Goal: Task Accomplishment & Management: Use online tool/utility

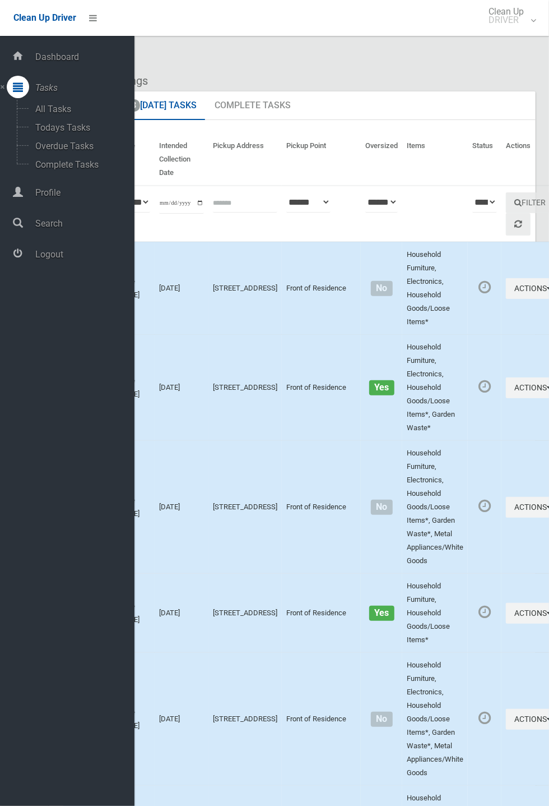
click at [52, 260] on span "Logout" at bounding box center [83, 254] width 103 height 11
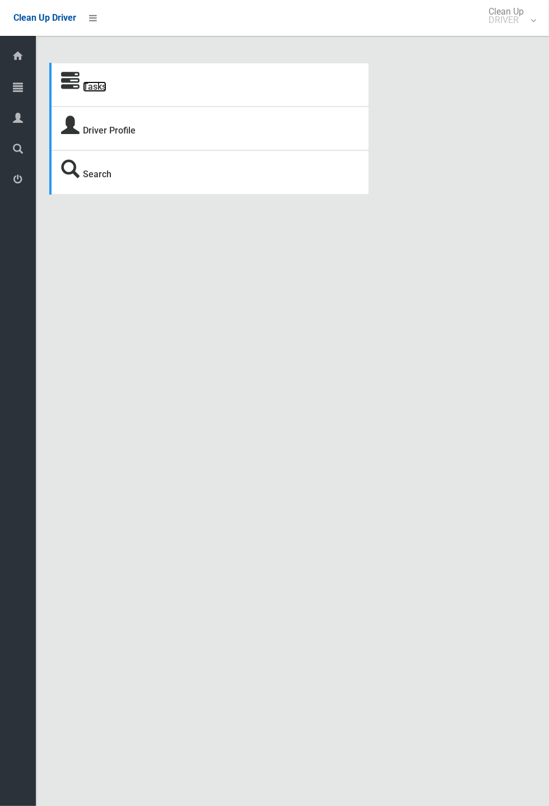
click at [91, 85] on link "Tasks" at bounding box center [95, 86] width 24 height 11
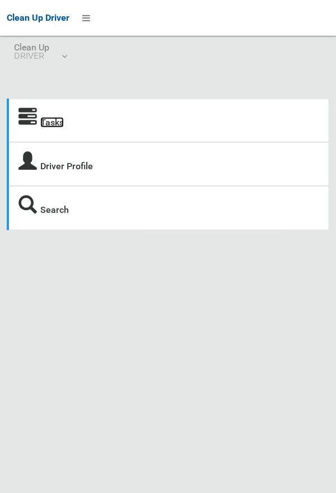
click at [51, 119] on link "Tasks" at bounding box center [52, 122] width 24 height 11
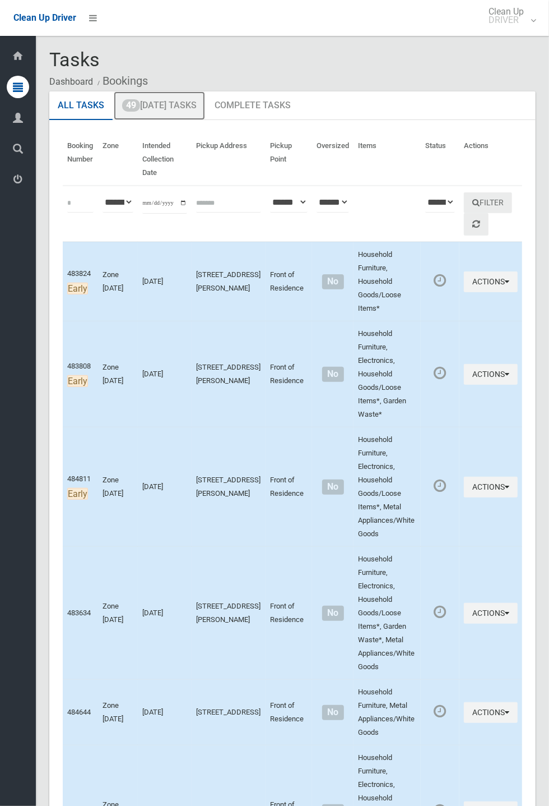
click at [170, 105] on link "49 Today's Tasks" at bounding box center [159, 105] width 91 height 29
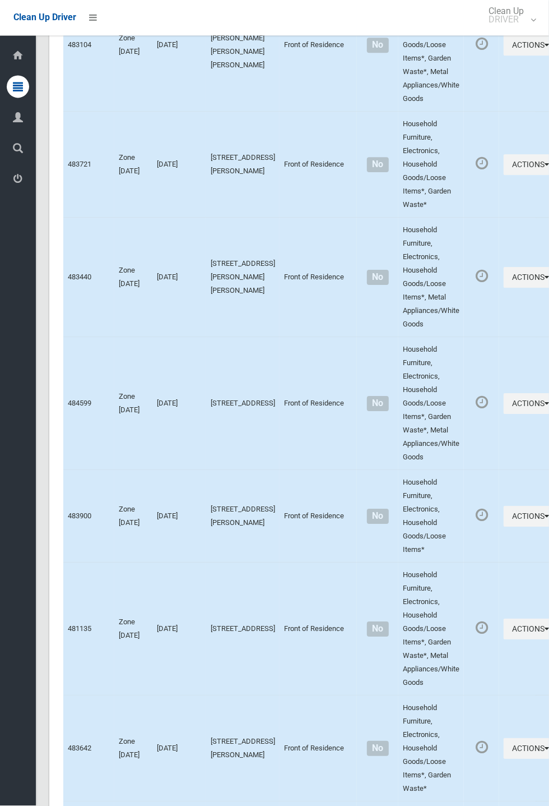
scroll to position [5114, 0]
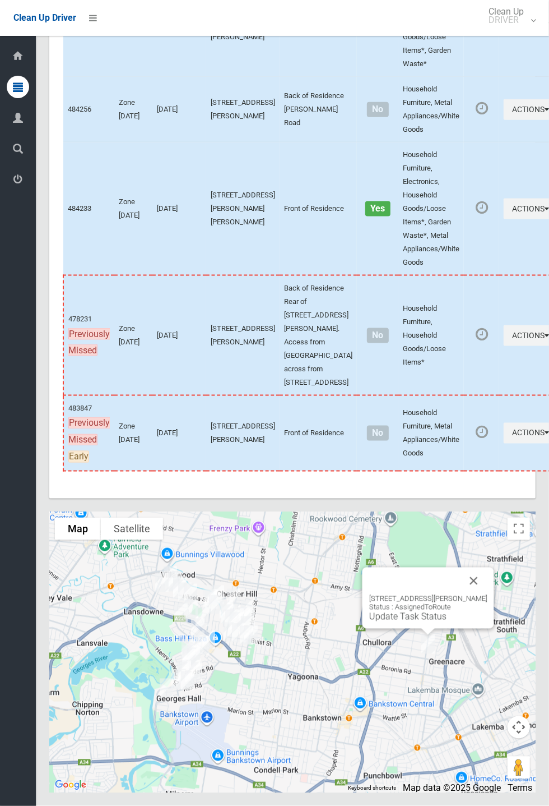
click at [488, 594] on button "Close" at bounding box center [474, 580] width 27 height 27
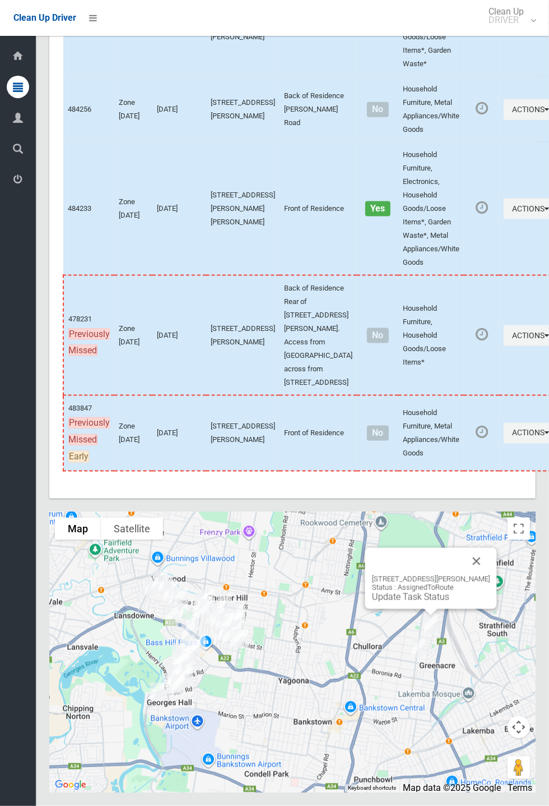
click at [484, 575] on button "Close" at bounding box center [477, 561] width 27 height 27
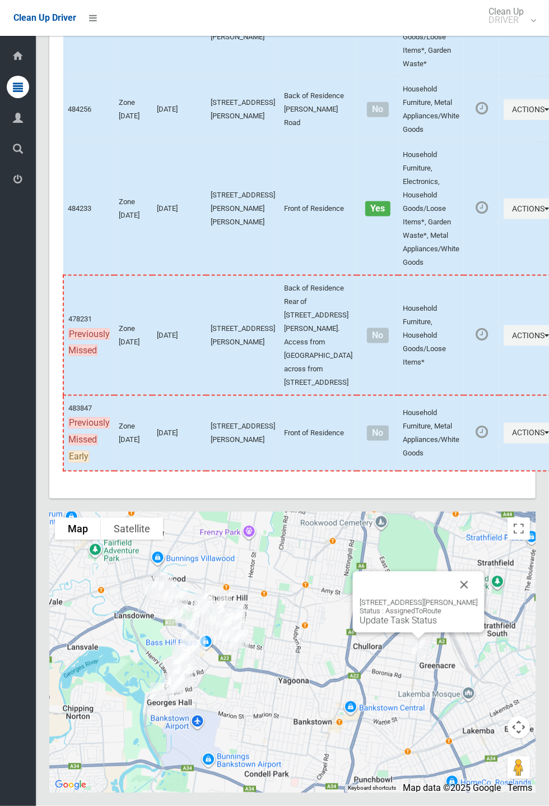
click at [478, 598] on button "Close" at bounding box center [464, 584] width 27 height 27
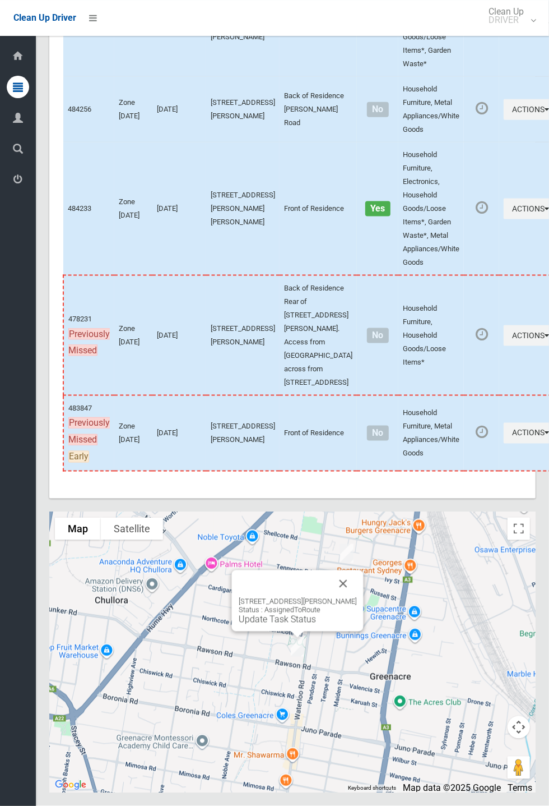
click at [353, 597] on button "Close" at bounding box center [343, 583] width 27 height 27
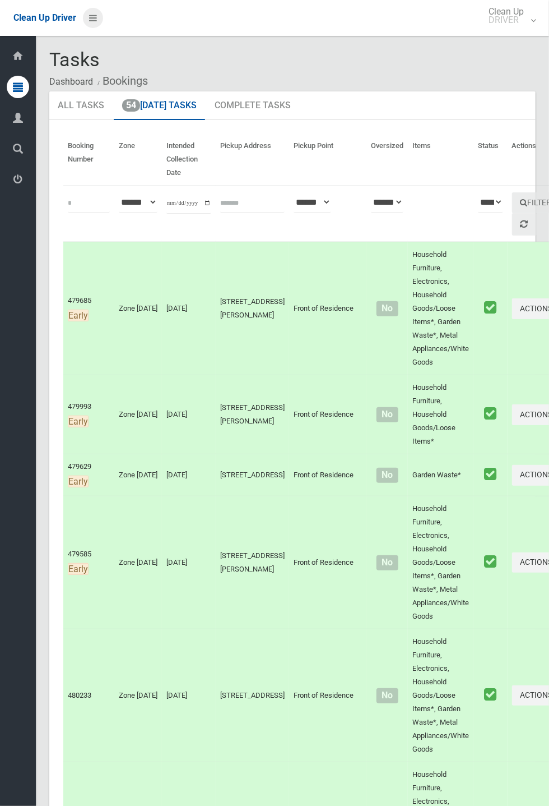
click at [97, 27] on icon at bounding box center [93, 17] width 8 height 19
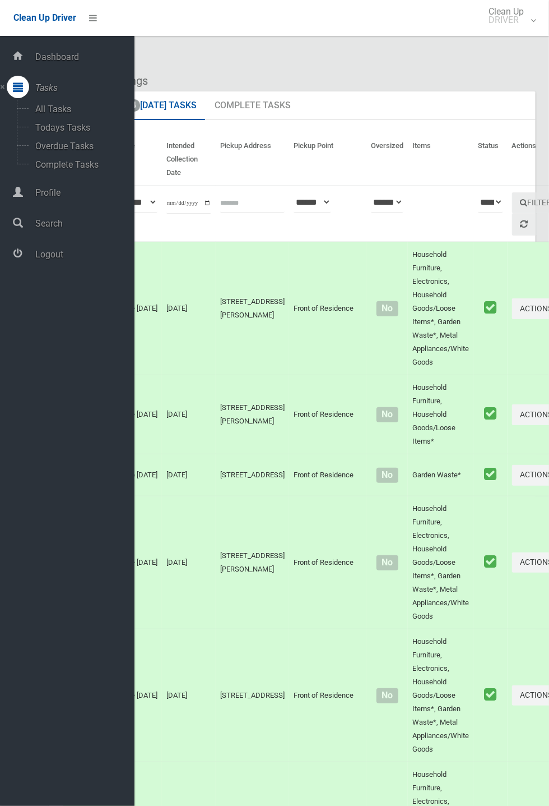
click at [260, 72] on ol "Dashboard Bookings" at bounding box center [292, 81] width 487 height 21
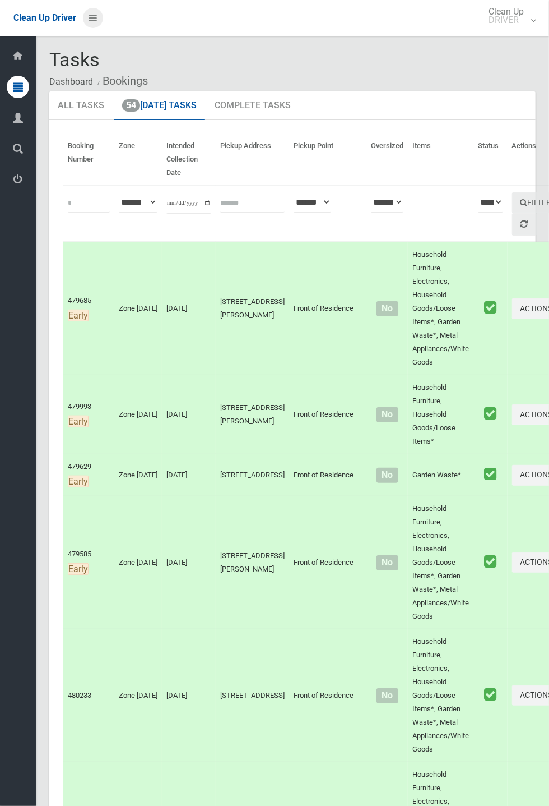
click at [97, 27] on icon at bounding box center [93, 17] width 8 height 19
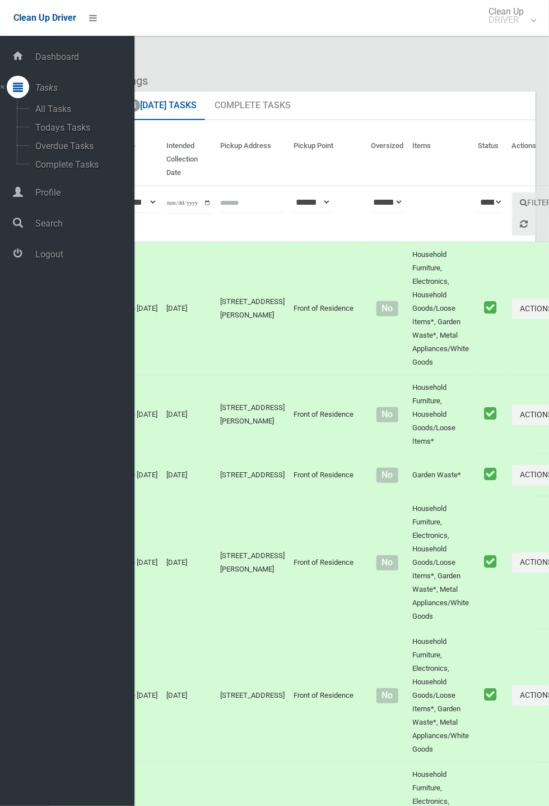
click at [63, 256] on span "Logout" at bounding box center [83, 254] width 103 height 11
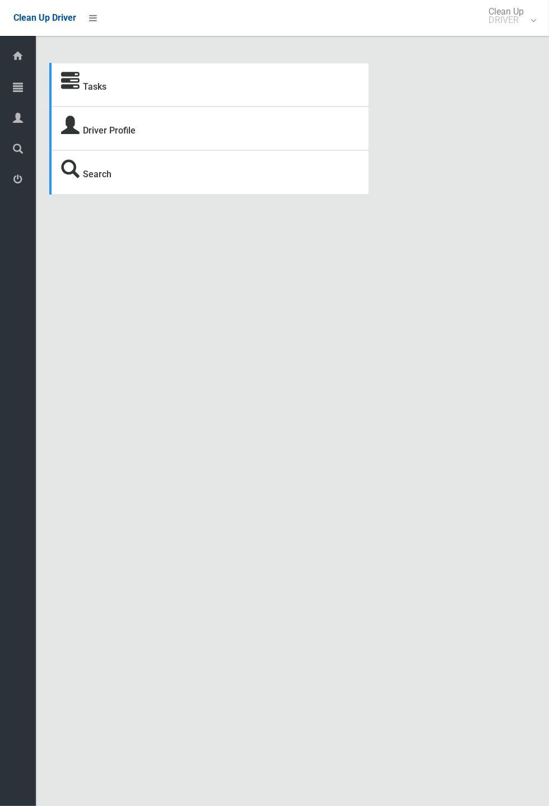
click at [82, 89] on strong "Tasks" at bounding box center [83, 85] width 45 height 16
click at [101, 89] on link "Tasks" at bounding box center [95, 86] width 24 height 11
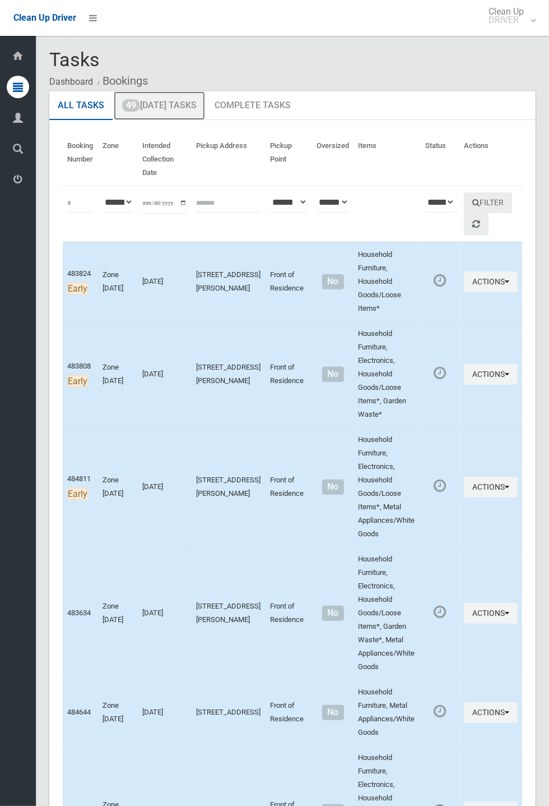
click at [168, 110] on link "49 Today's Tasks" at bounding box center [159, 105] width 91 height 29
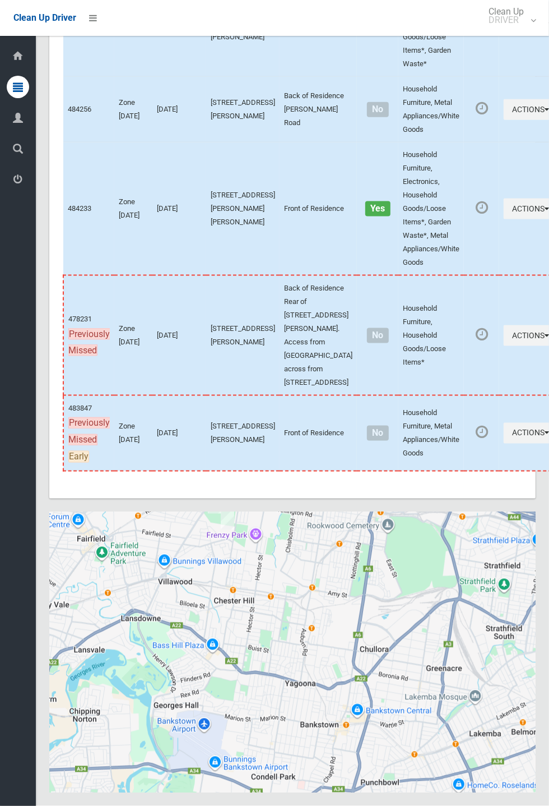
scroll to position [5114, 0]
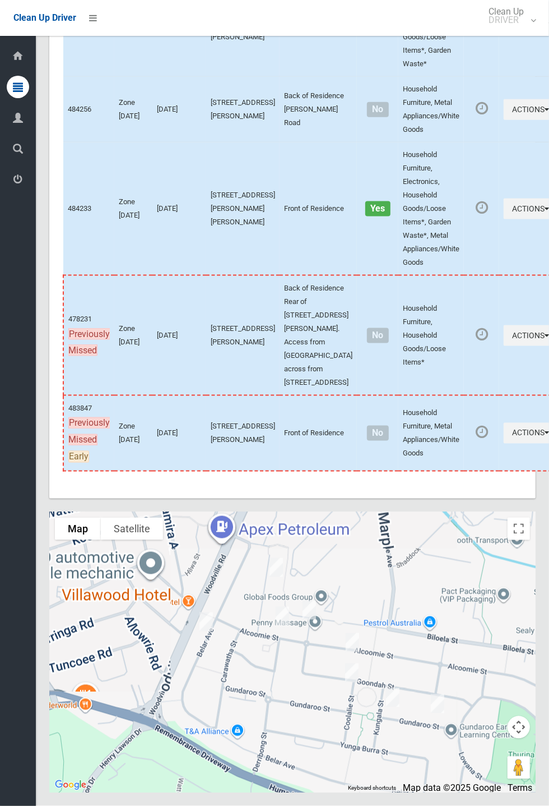
click at [237, 683] on div at bounding box center [292, 652] width 487 height 280
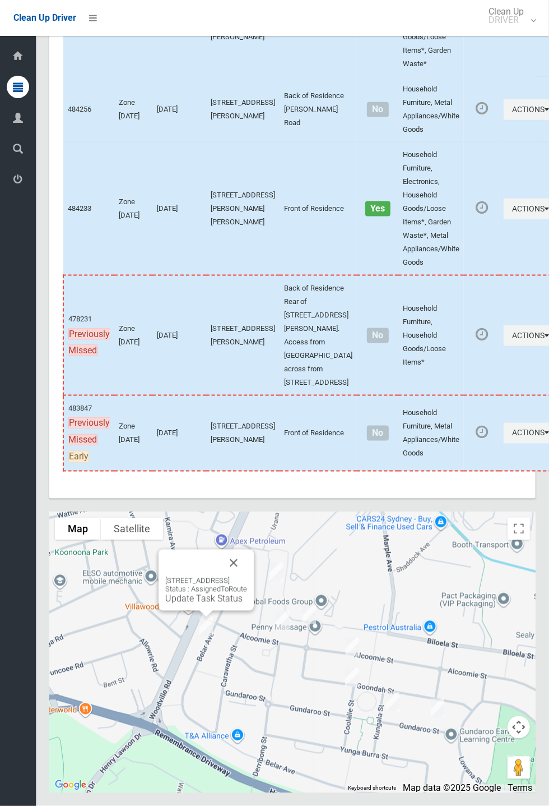
click at [247, 576] on button "Close" at bounding box center [233, 562] width 27 height 27
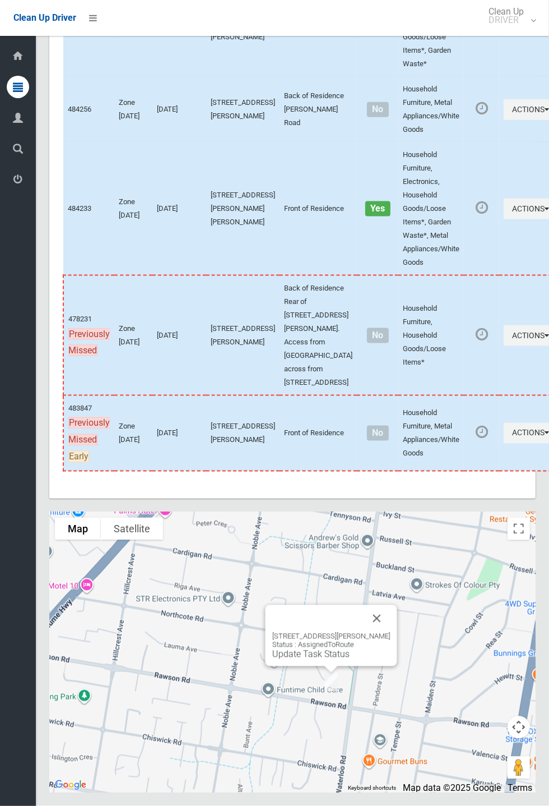
click at [391, 632] on button "Close" at bounding box center [377, 618] width 27 height 27
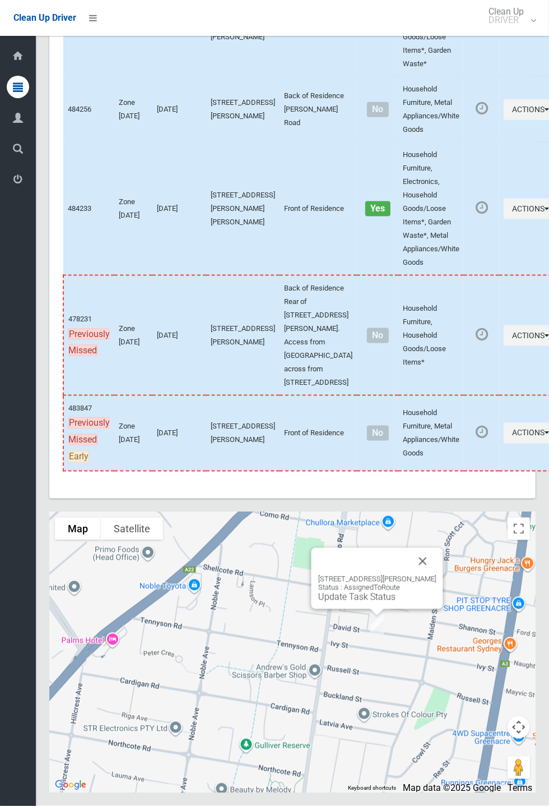
click at [435, 575] on button "Close" at bounding box center [423, 561] width 27 height 27
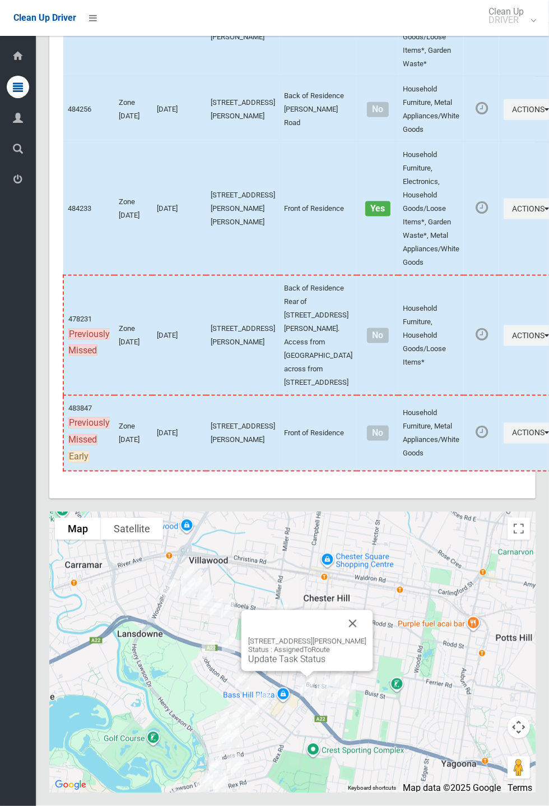
click at [367, 637] on button "Close" at bounding box center [353, 623] width 27 height 27
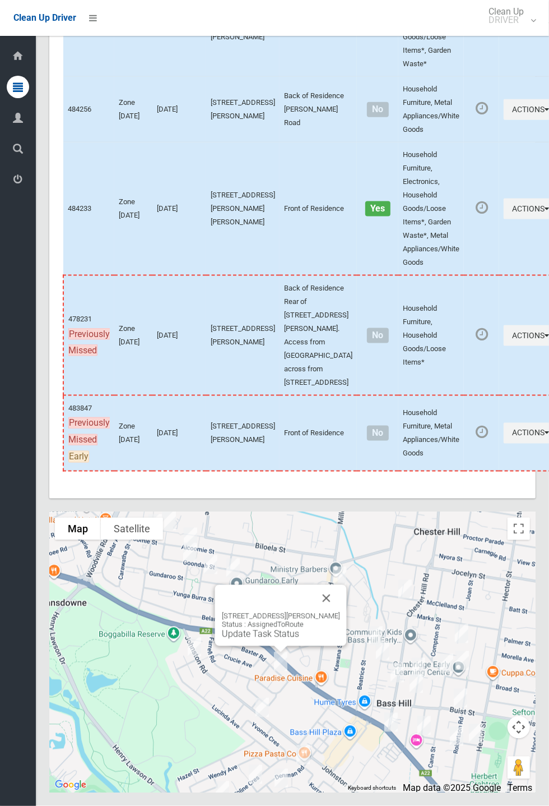
click at [330, 612] on button "Close" at bounding box center [326, 598] width 27 height 27
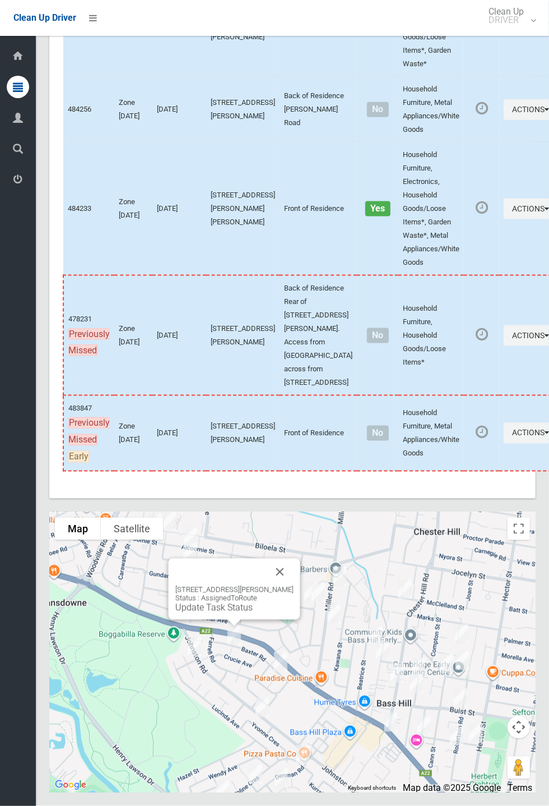
click at [280, 585] on button "Close" at bounding box center [280, 571] width 27 height 27
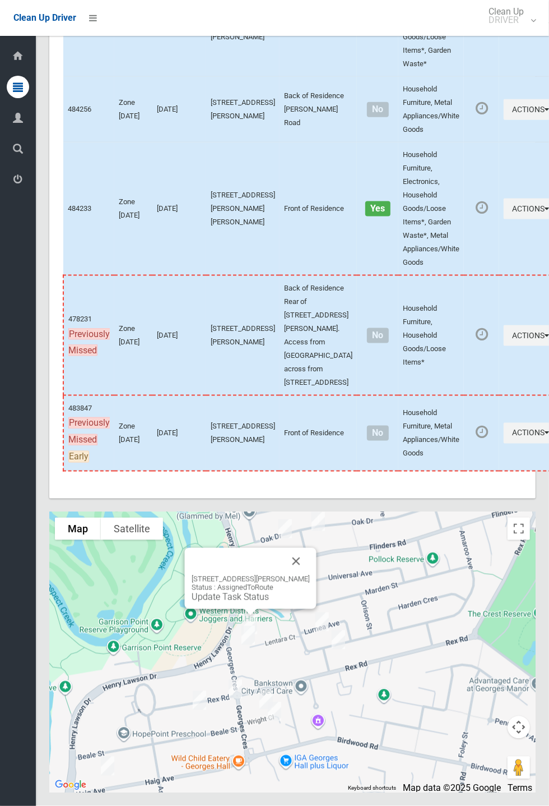
click at [317, 602] on div "10 Lentara Court, GEORGES HALL NSW 2198 Status : AssignedToRoute Update Task St…" at bounding box center [251, 578] width 132 height 61
click at [310, 575] on button "Close" at bounding box center [296, 561] width 27 height 27
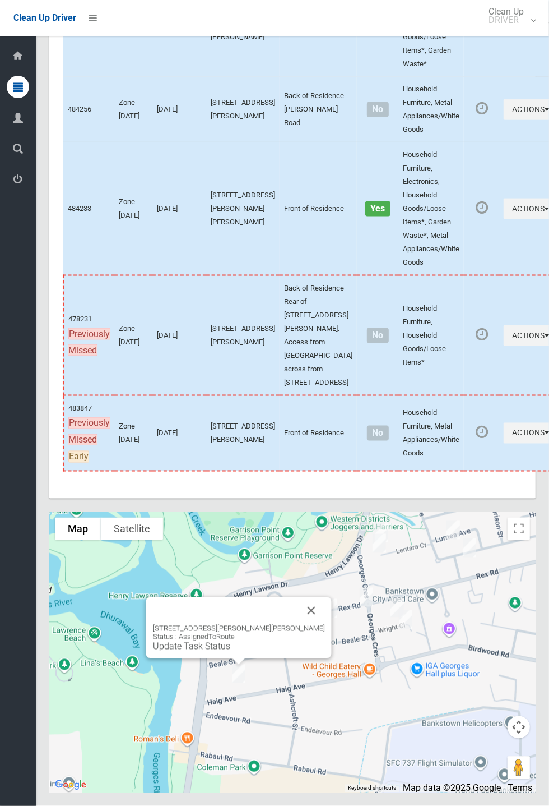
click at [304, 624] on button "Close" at bounding box center [311, 610] width 27 height 27
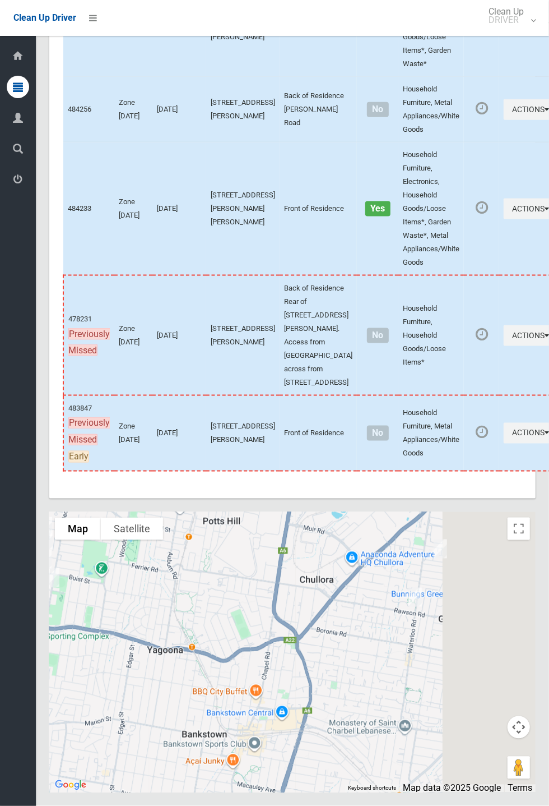
click at [459, 744] on div at bounding box center [292, 652] width 487 height 280
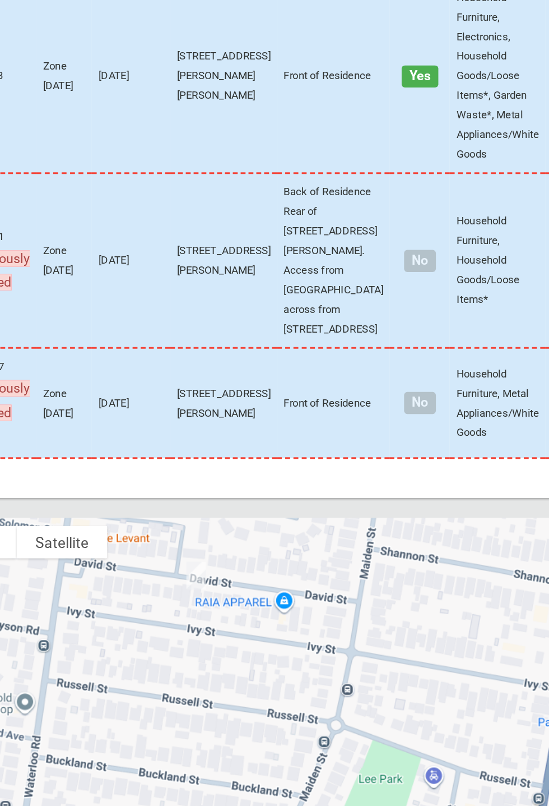
scroll to position [5166, 0]
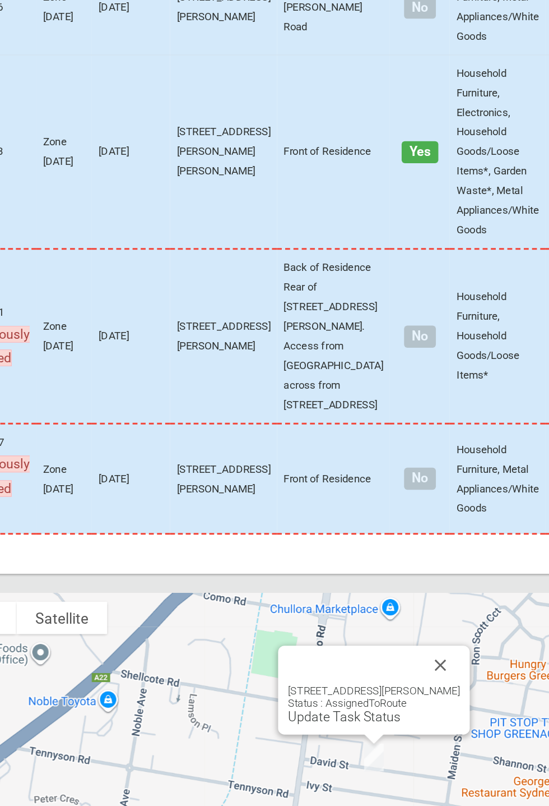
click at [344, 594] on link "Update Task Status" at bounding box center [326, 596] width 77 height 11
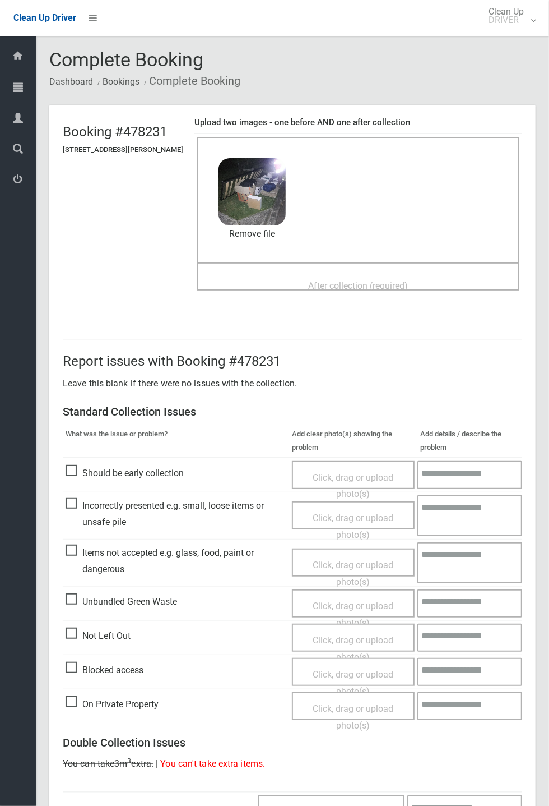
click at [349, 280] on span "After collection (required)" at bounding box center [359, 285] width 100 height 11
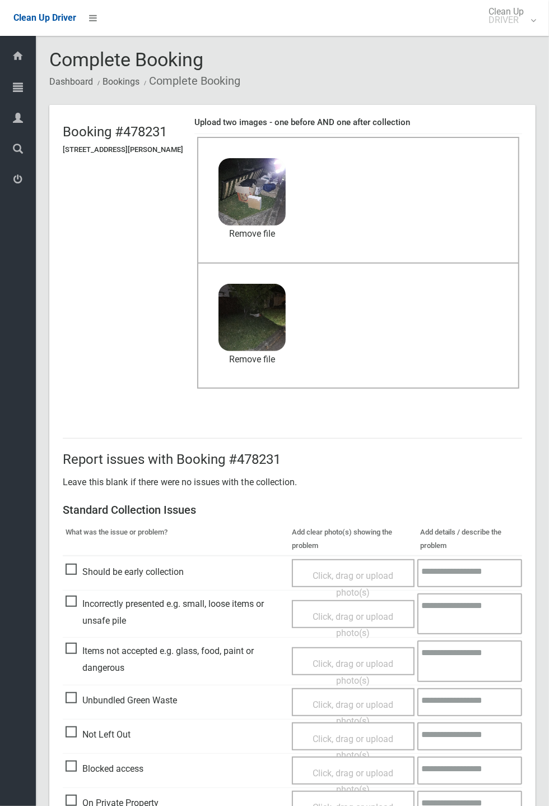
scroll to position [389, 0]
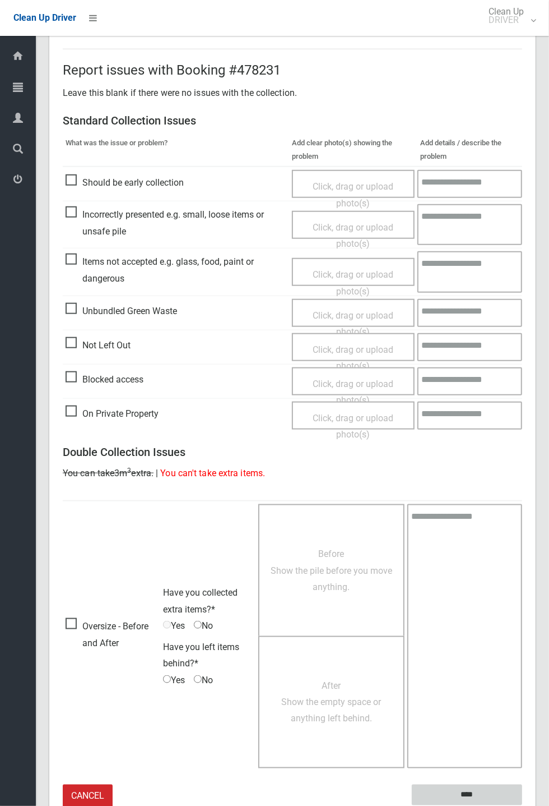
click at [522, 805] on input "****" at bounding box center [467, 794] width 110 height 21
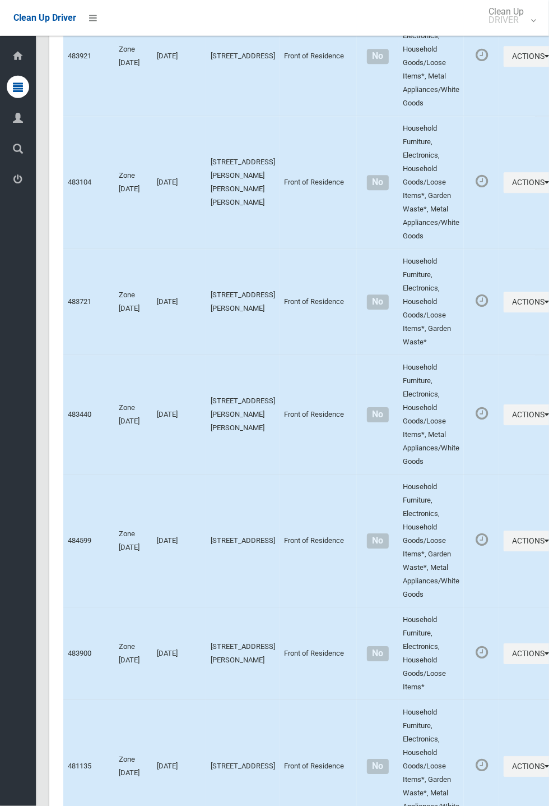
scroll to position [5114, 0]
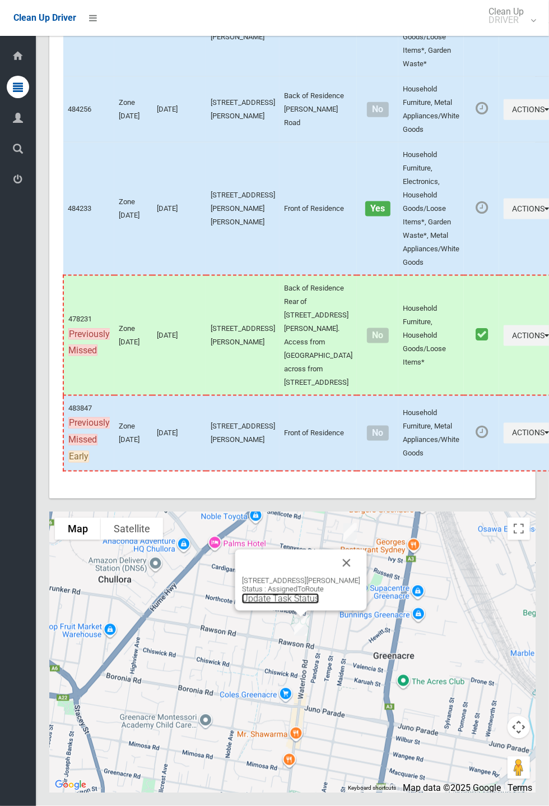
click at [287, 604] on link "Update Task Status" at bounding box center [280, 598] width 77 height 11
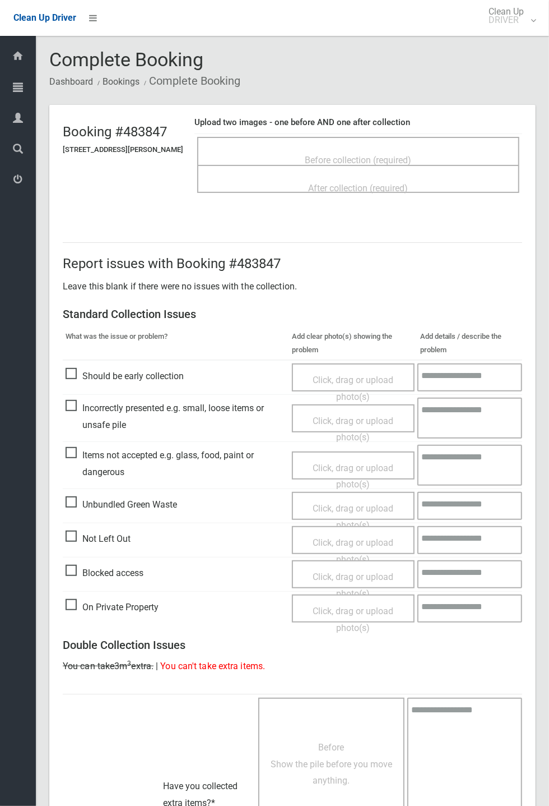
click at [332, 155] on span "Before collection (required)" at bounding box center [359, 160] width 107 height 11
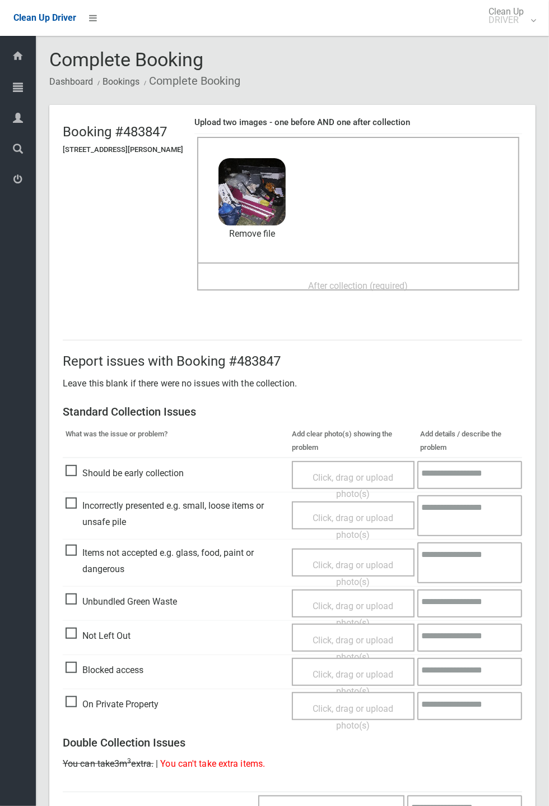
click at [266, 284] on div "After collection (required)" at bounding box center [359, 285] width 298 height 21
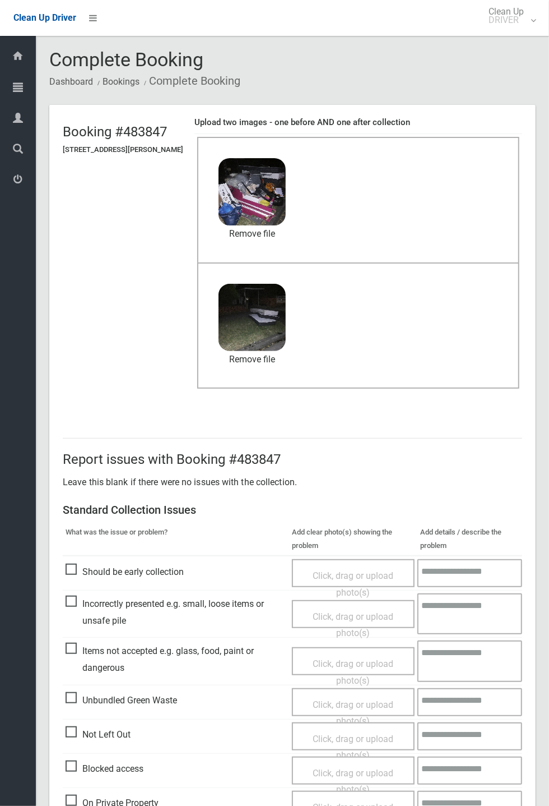
scroll to position [389, 0]
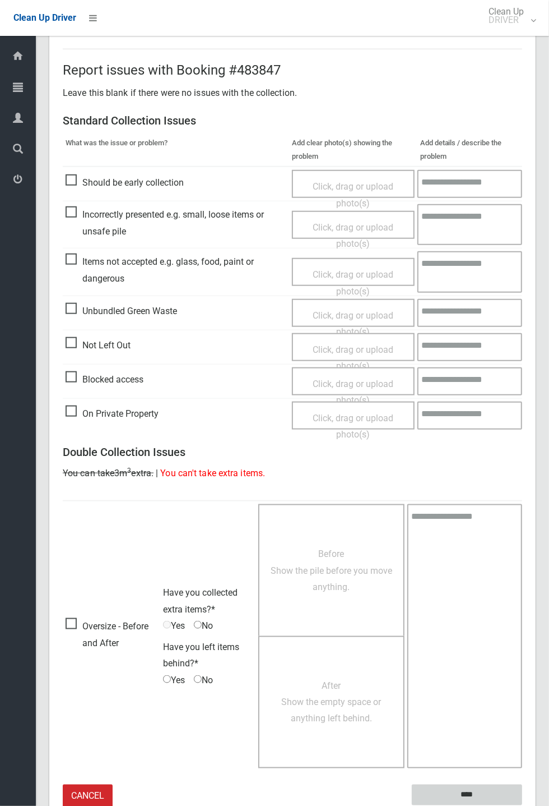
click at [522, 805] on input "****" at bounding box center [467, 794] width 110 height 21
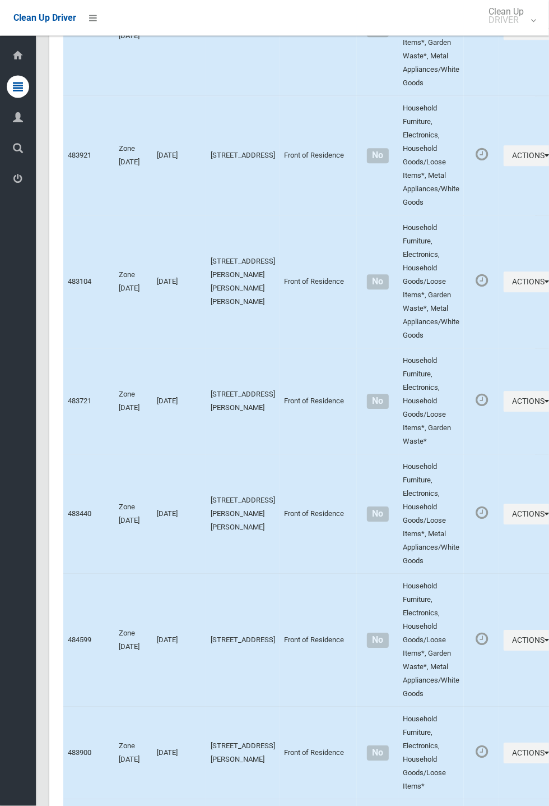
scroll to position [5114, 0]
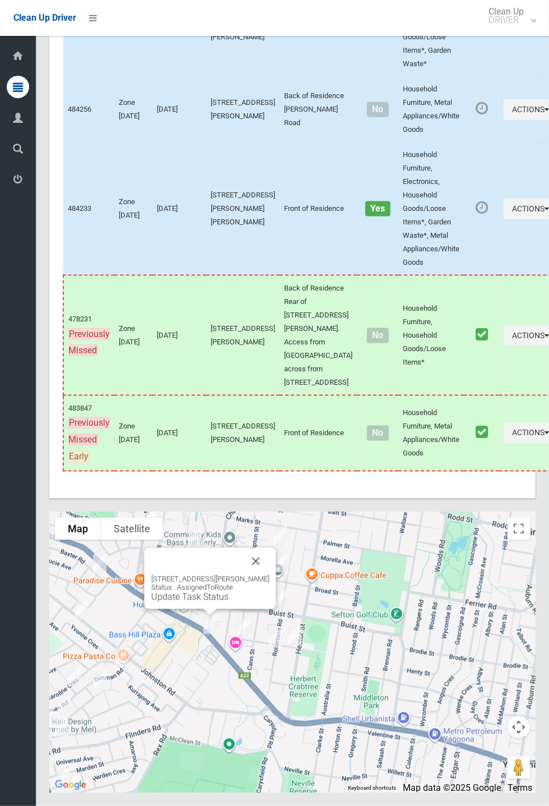
click at [263, 575] on button "Close" at bounding box center [256, 561] width 27 height 27
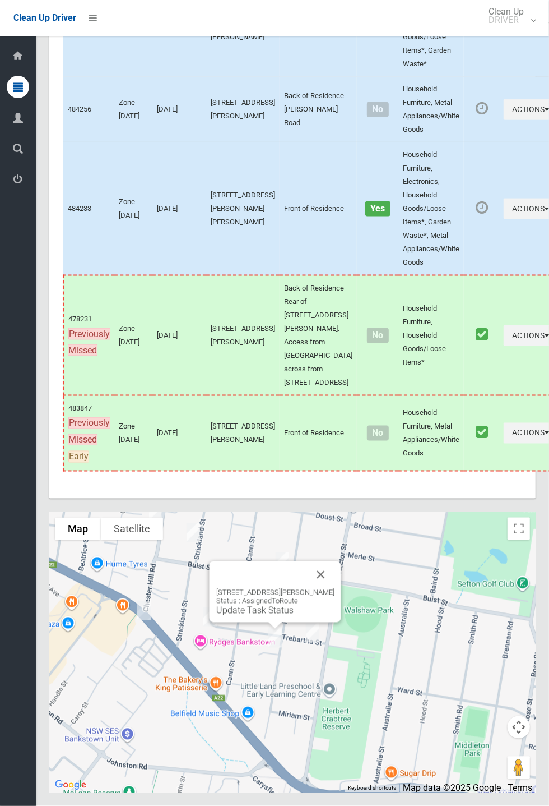
click at [341, 622] on div "84B Robertson Road, BASS HILL NSW 2197 Status : AssignedToRoute Update Task Sta…" at bounding box center [276, 591] width 132 height 61
click at [295, 610] on link "Update Task Status" at bounding box center [310, 605] width 77 height 11
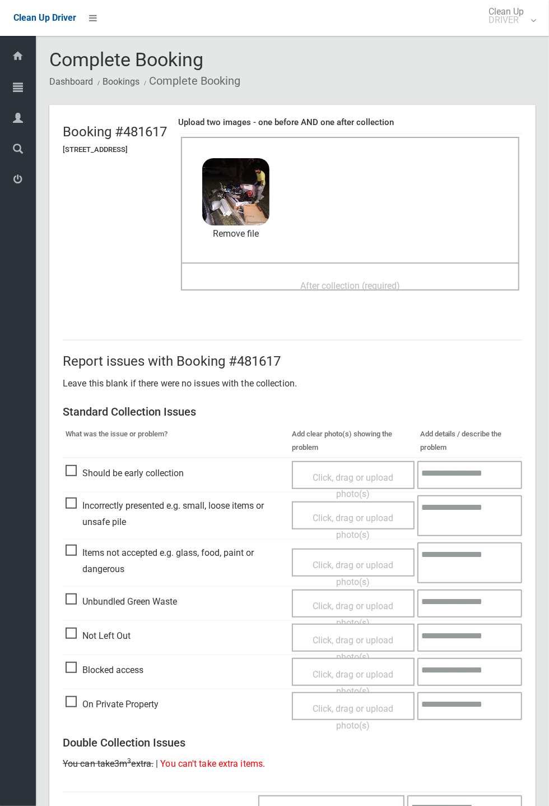
click at [317, 280] on span "After collection (required)" at bounding box center [350, 285] width 100 height 11
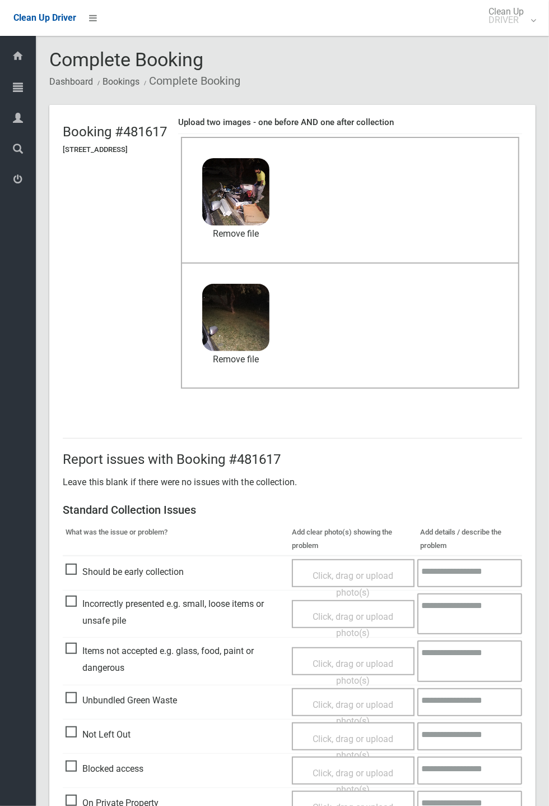
scroll to position [389, 0]
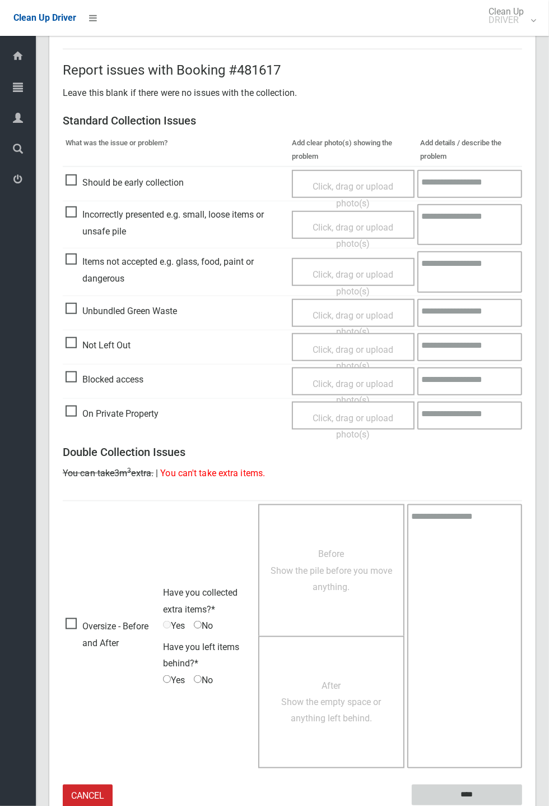
click at [466, 794] on input "****" at bounding box center [467, 794] width 110 height 21
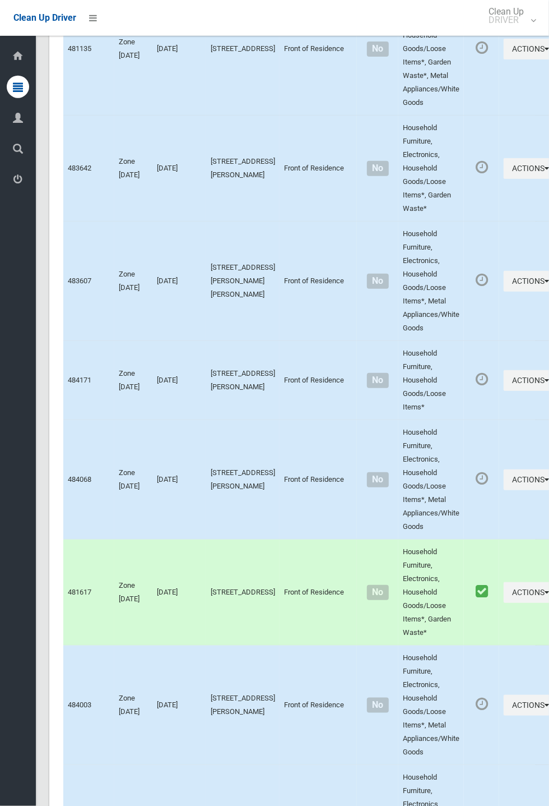
scroll to position [5114, 0]
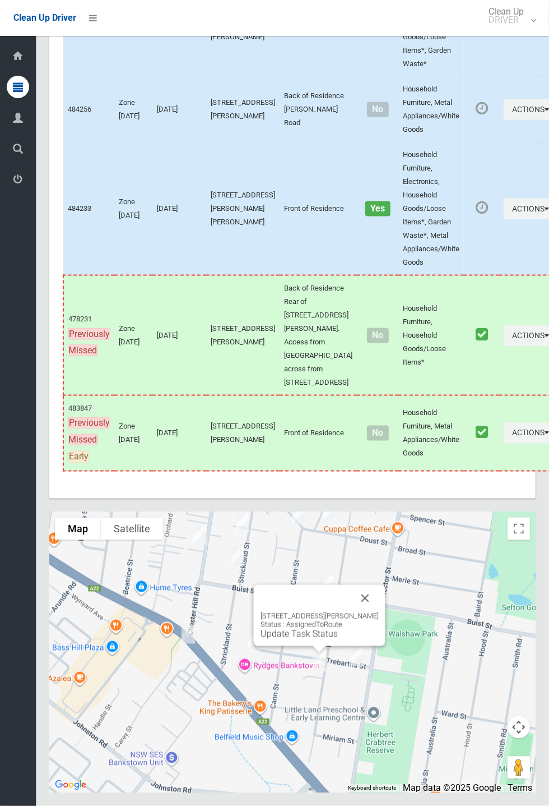
click at [311, 639] on link "Update Task Status" at bounding box center [299, 633] width 77 height 11
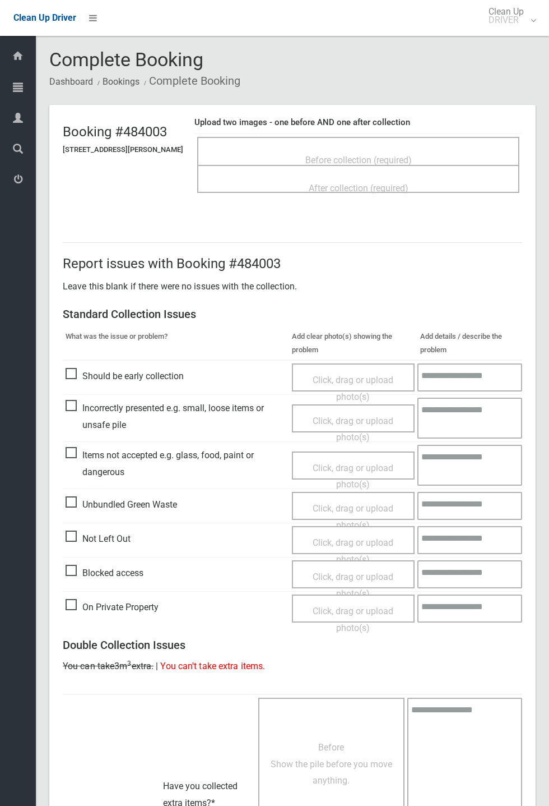
click at [366, 155] on span "Before collection (required)" at bounding box center [359, 160] width 107 height 11
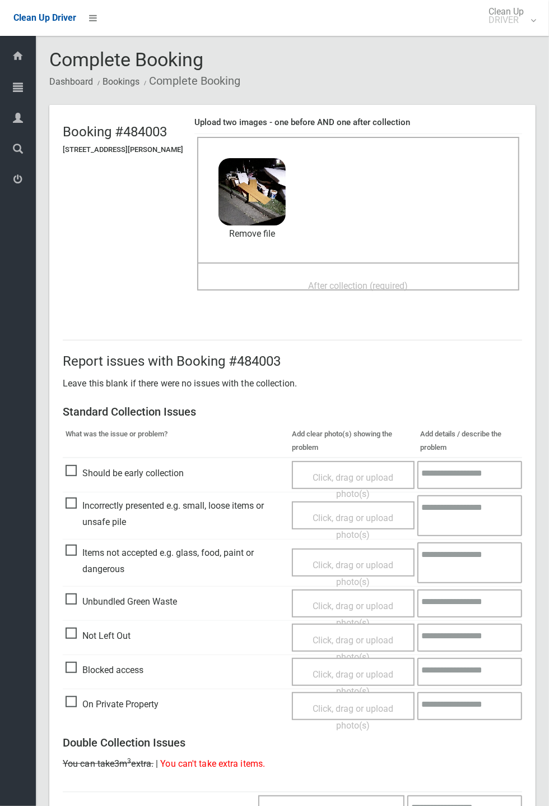
click at [318, 280] on span "After collection (required)" at bounding box center [359, 285] width 100 height 11
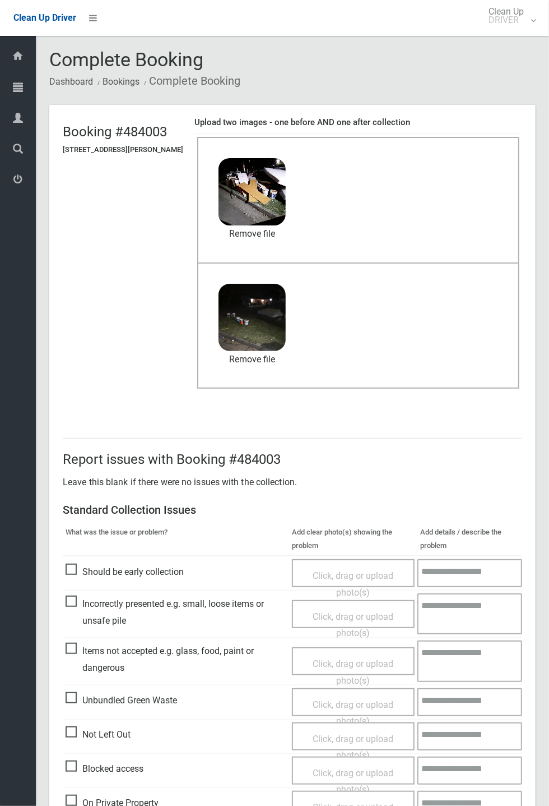
scroll to position [389, 0]
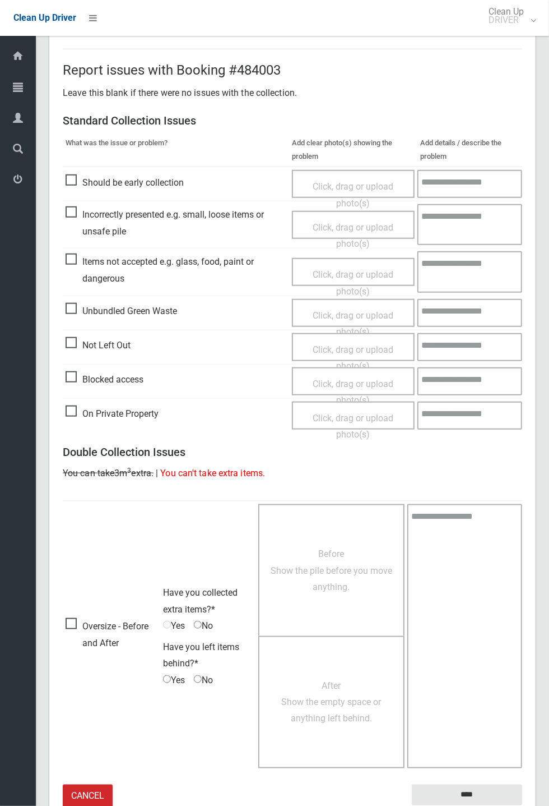
click at [405, 764] on div "After Show the empty space or anything left behind." at bounding box center [331, 702] width 146 height 133
click at [475, 794] on input "****" at bounding box center [467, 794] width 110 height 21
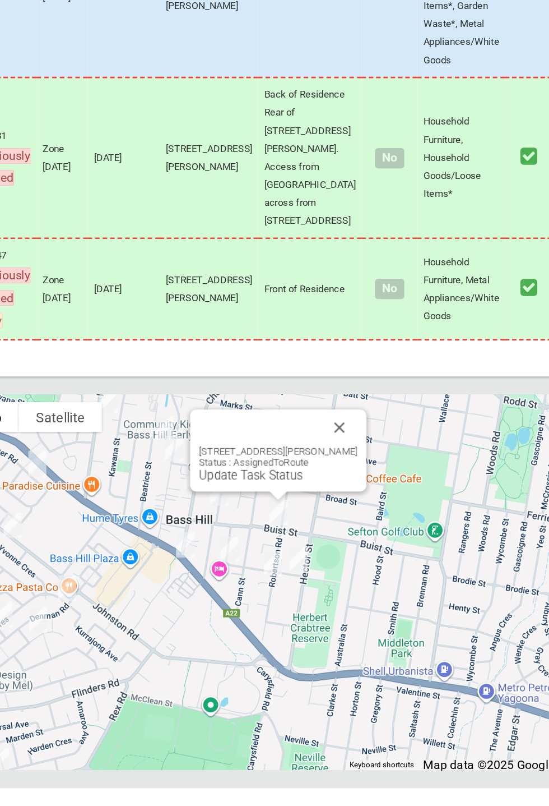
scroll to position [5114, 0]
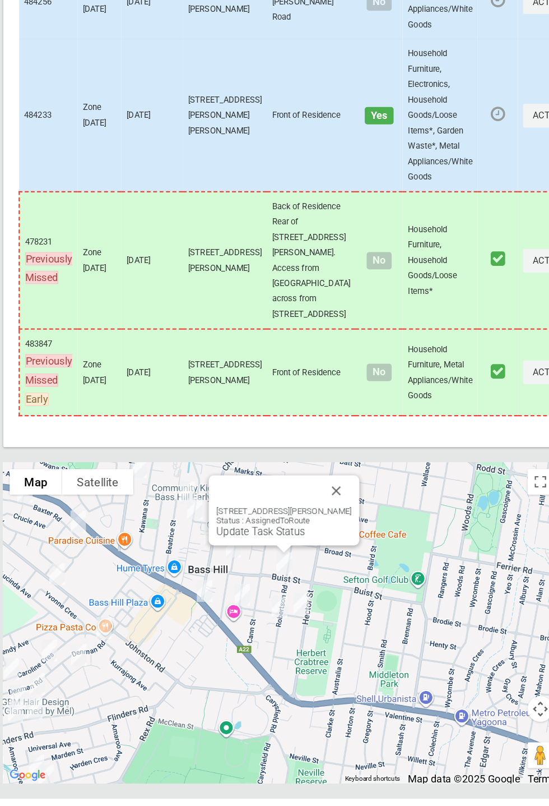
click at [346, 550] on button "Close" at bounding box center [340, 536] width 27 height 27
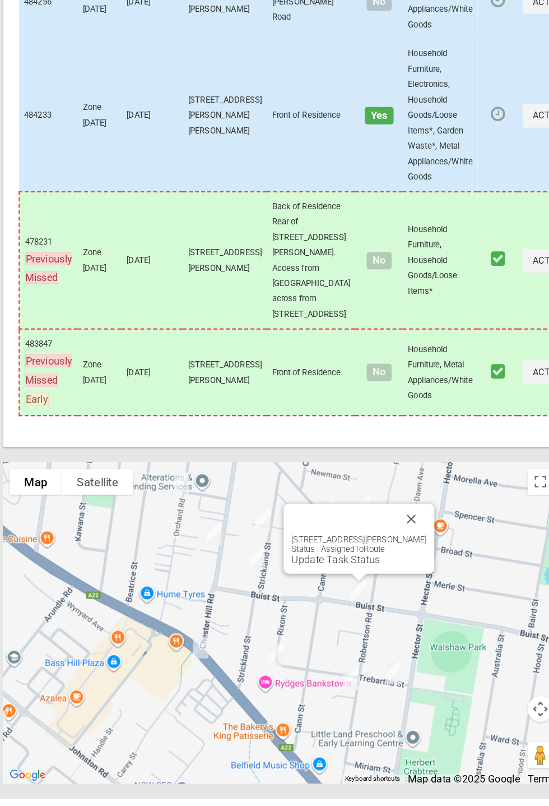
click at [354, 602] on link "Update Task Status" at bounding box center [340, 596] width 77 height 11
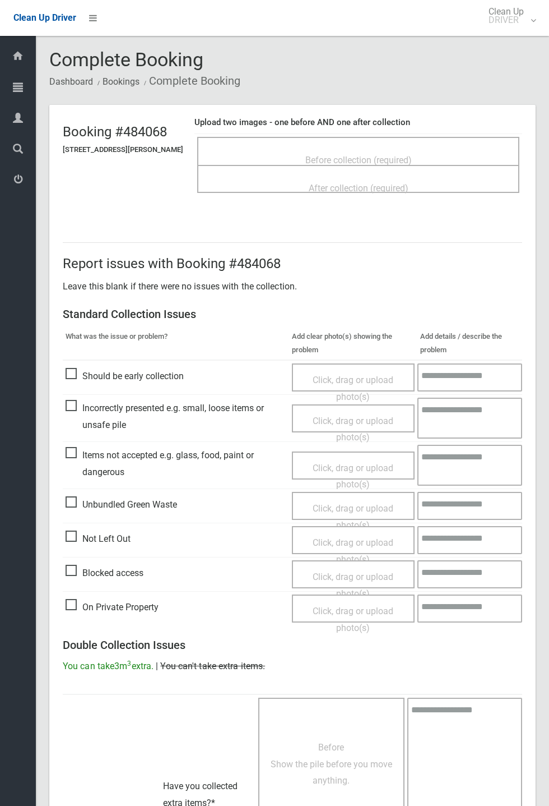
click at [362, 155] on span "Before collection (required)" at bounding box center [359, 160] width 107 height 11
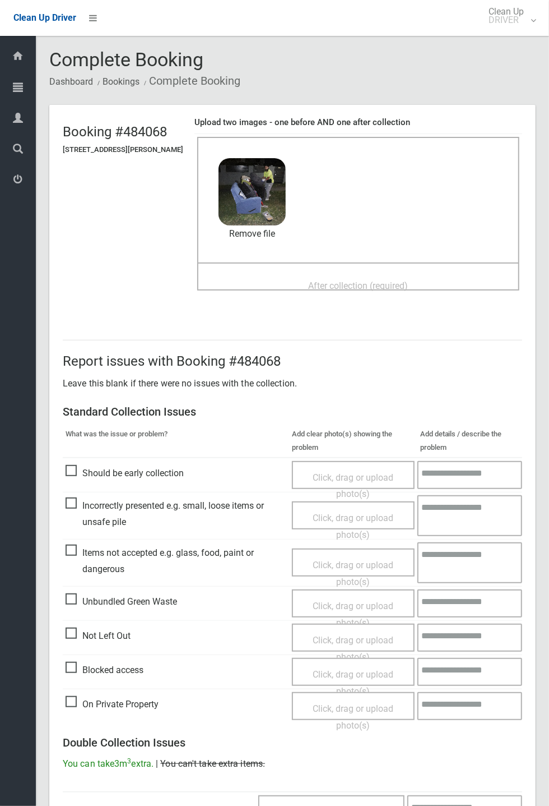
click at [315, 280] on span "After collection (required)" at bounding box center [359, 285] width 100 height 11
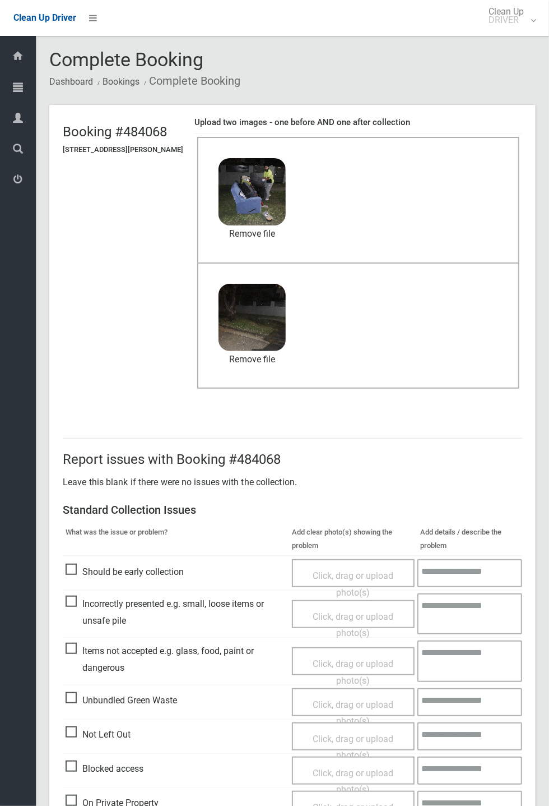
scroll to position [389, 0]
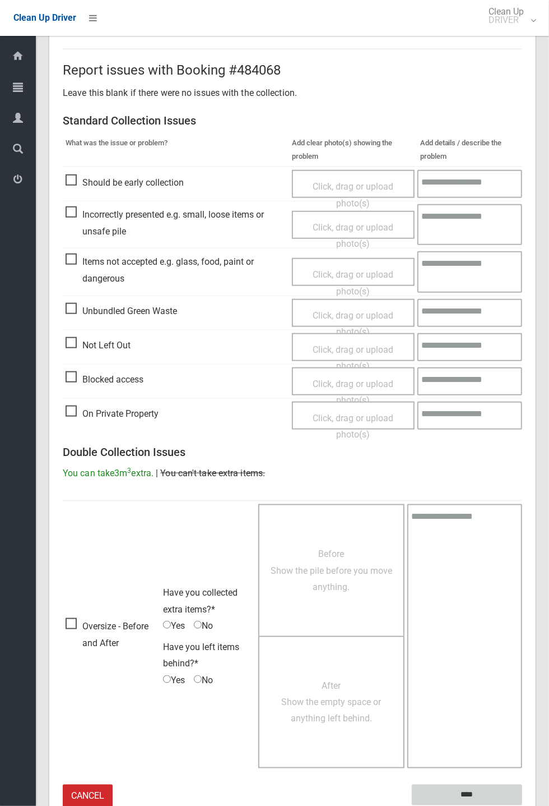
click at [464, 793] on input "****" at bounding box center [467, 794] width 110 height 21
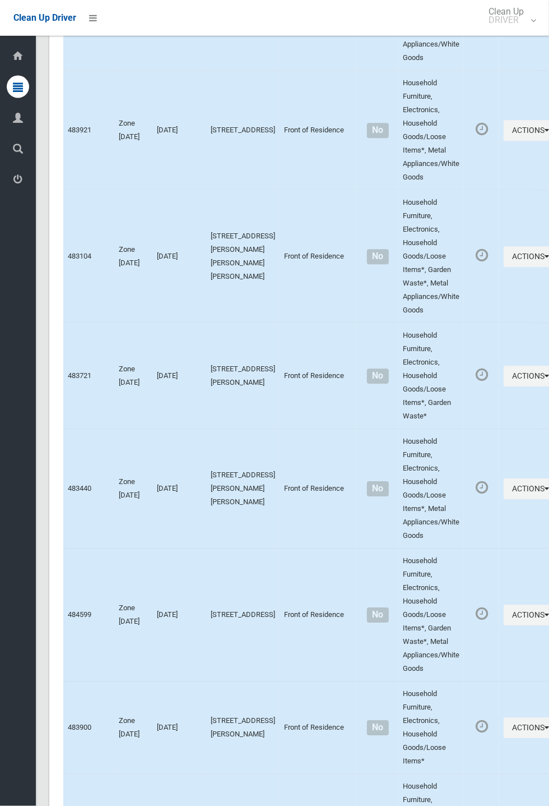
scroll to position [5114, 0]
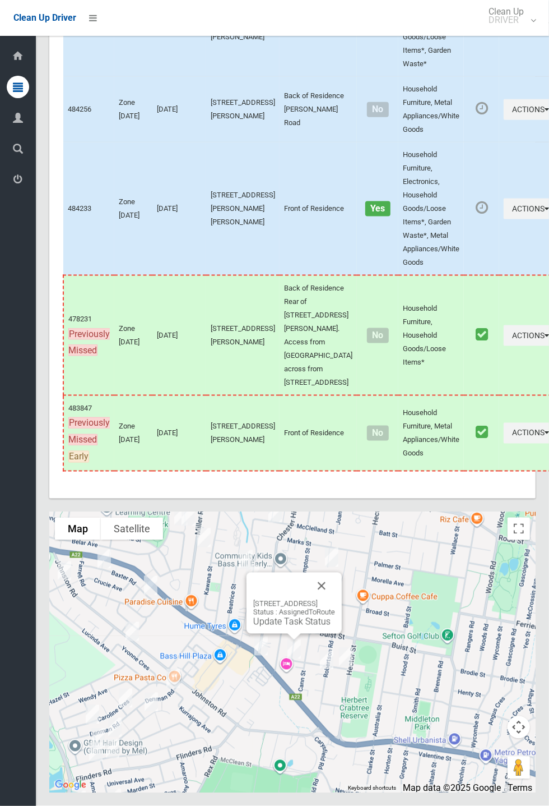
click at [335, 599] on button "Close" at bounding box center [321, 585] width 27 height 27
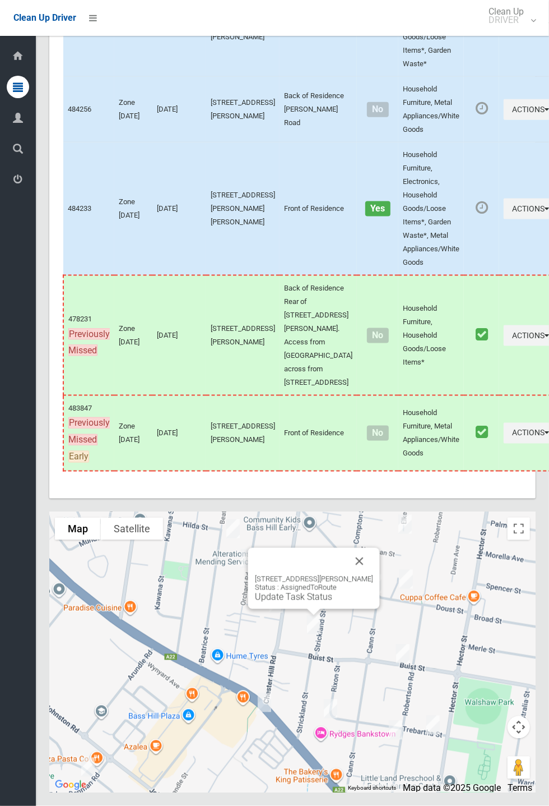
click at [373, 575] on button "Close" at bounding box center [359, 561] width 27 height 27
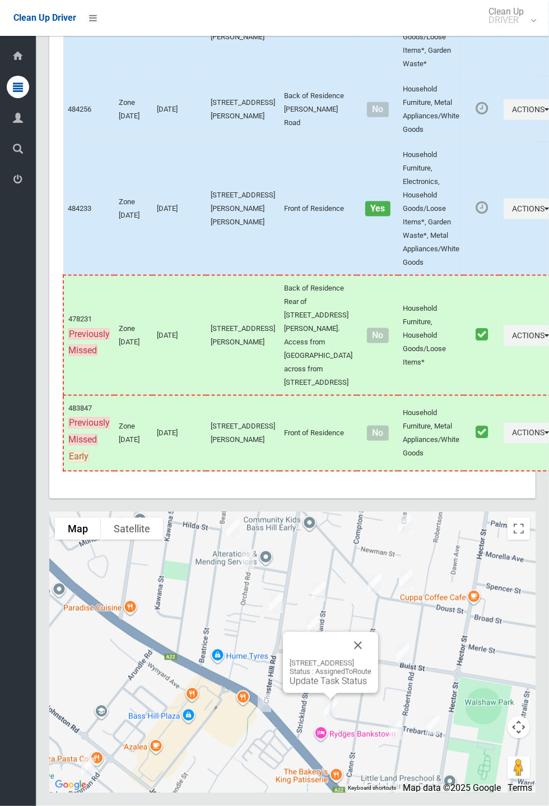
click at [331, 686] on link "Update Task Status" at bounding box center [328, 681] width 77 height 11
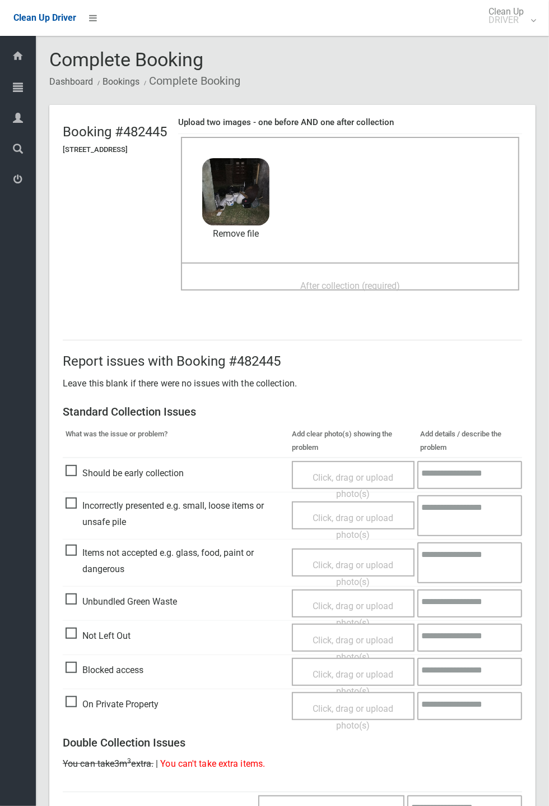
click at [308, 280] on span "After collection (required)" at bounding box center [350, 285] width 100 height 11
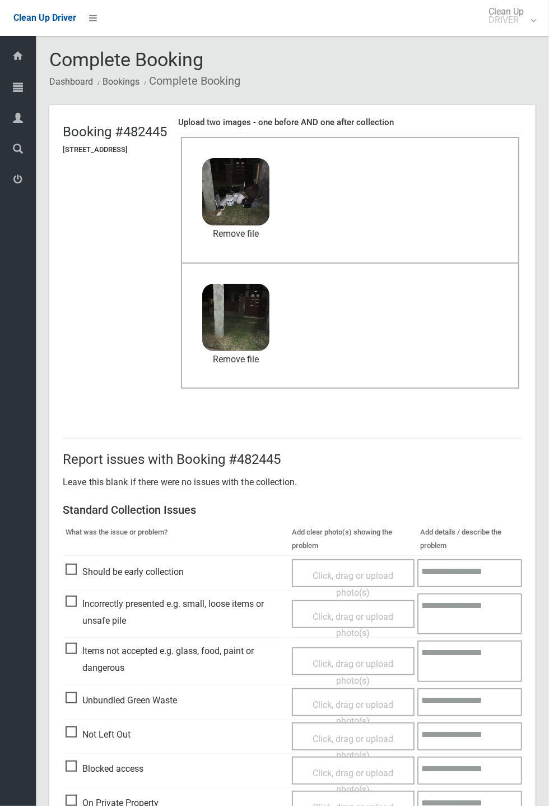
scroll to position [389, 0]
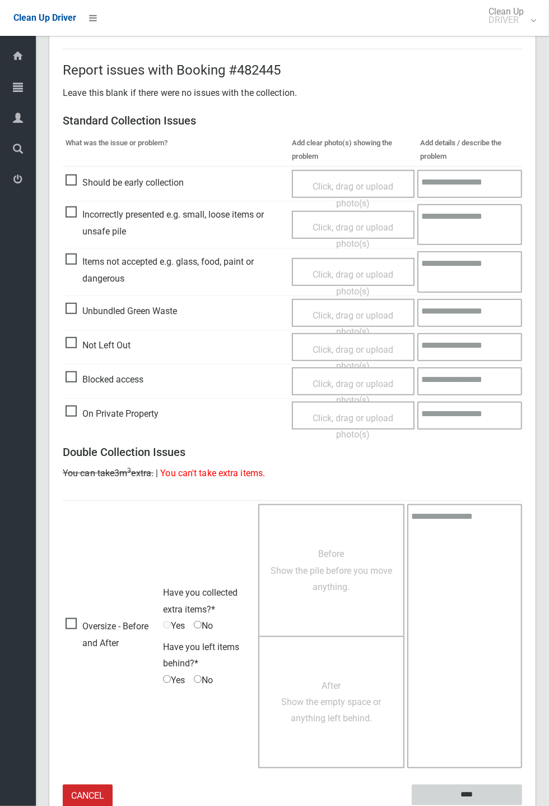
click at [476, 793] on input "****" at bounding box center [467, 794] width 110 height 21
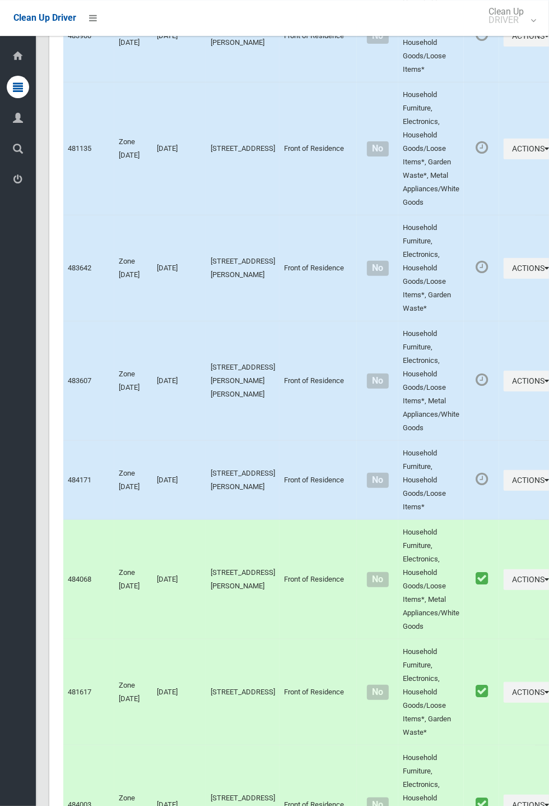
scroll to position [5114, 0]
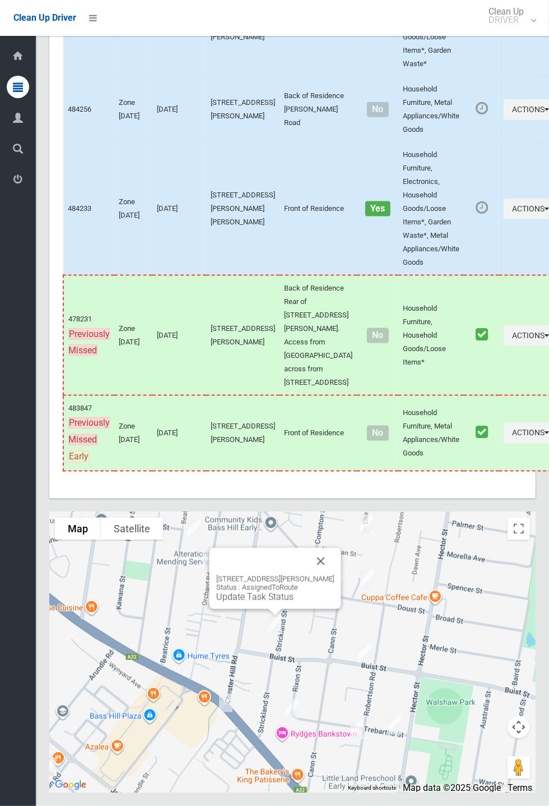
click at [335, 575] on button "Close" at bounding box center [321, 561] width 27 height 27
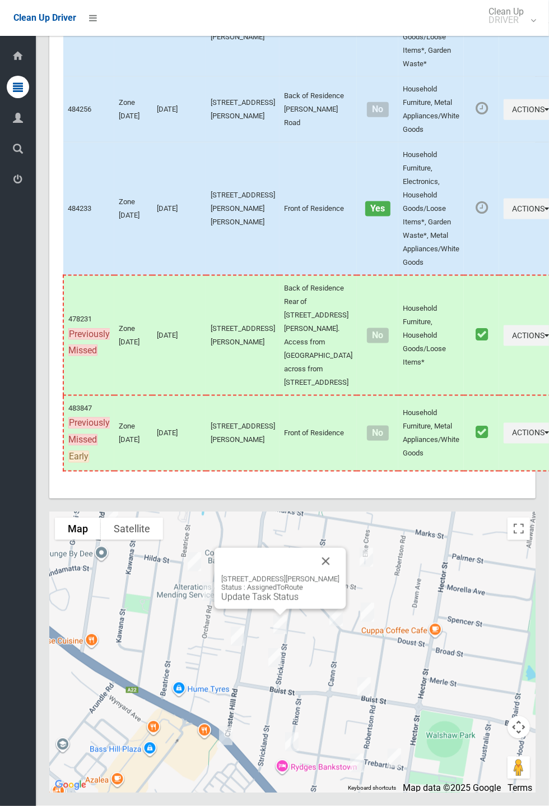
click at [340, 575] on button "Close" at bounding box center [326, 561] width 27 height 27
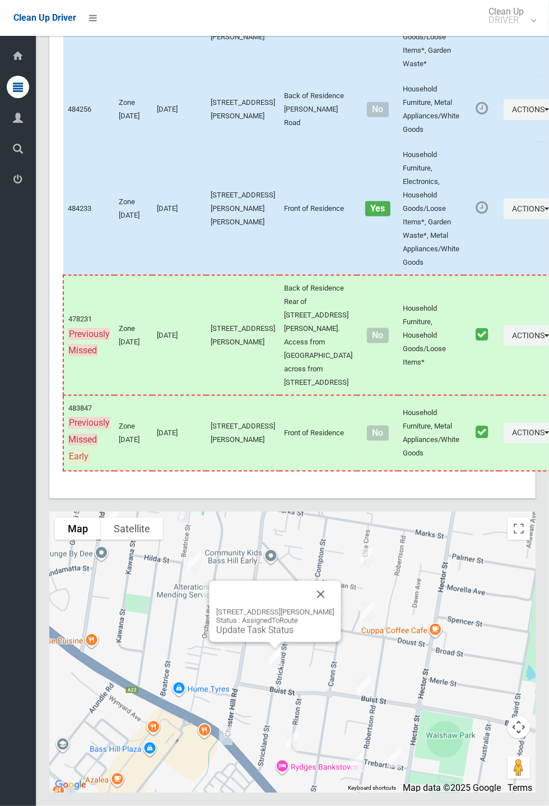
click at [274, 635] on link "Update Task Status" at bounding box center [254, 630] width 77 height 11
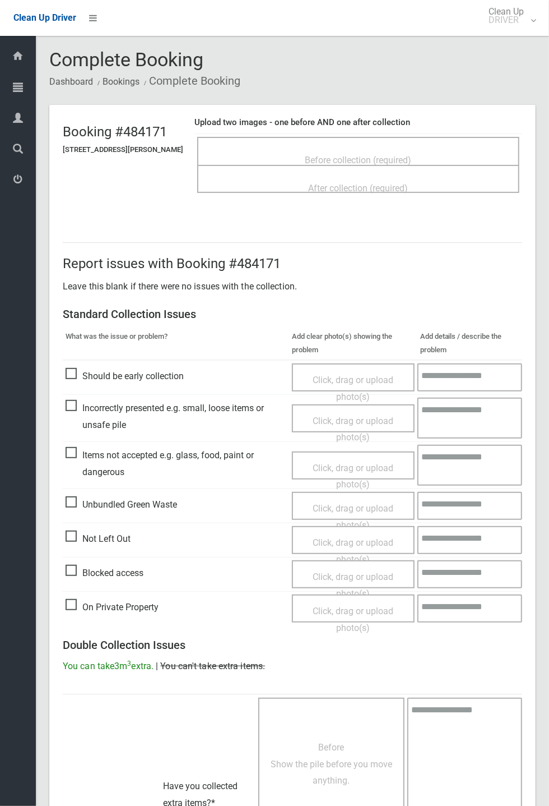
click at [360, 155] on span "Before collection (required)" at bounding box center [359, 160] width 107 height 11
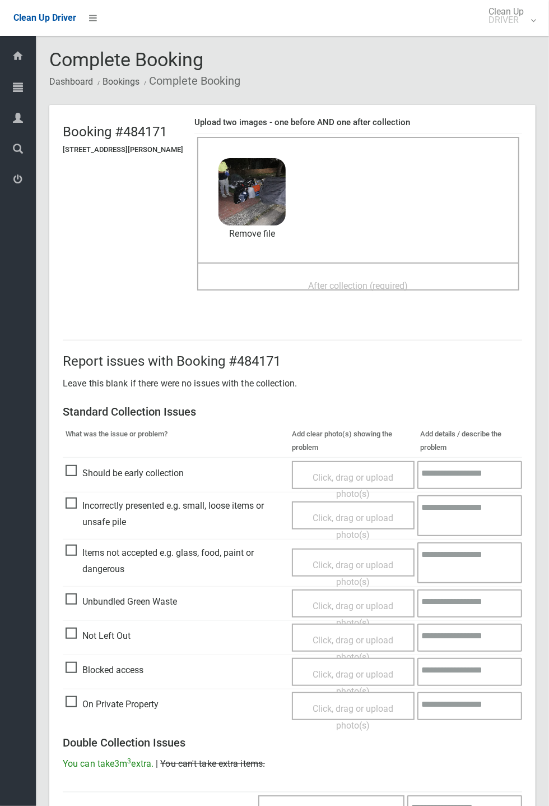
click at [320, 280] on span "After collection (required)" at bounding box center [359, 285] width 100 height 11
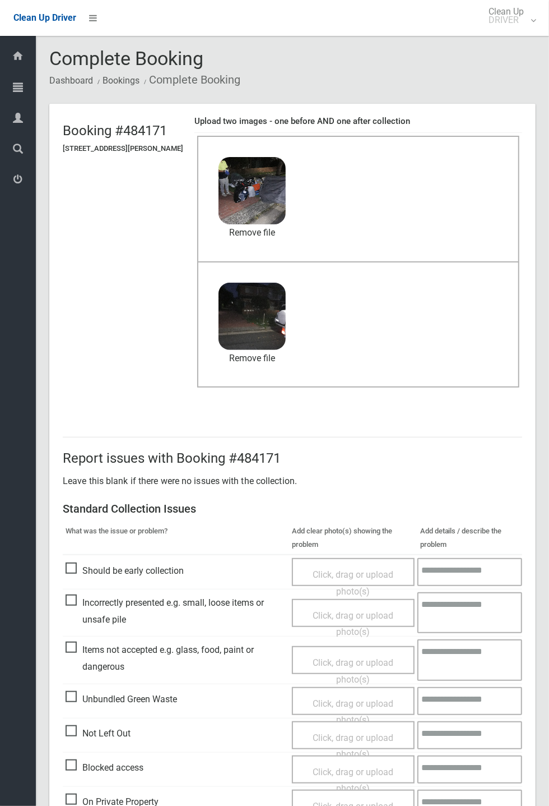
scroll to position [389, 0]
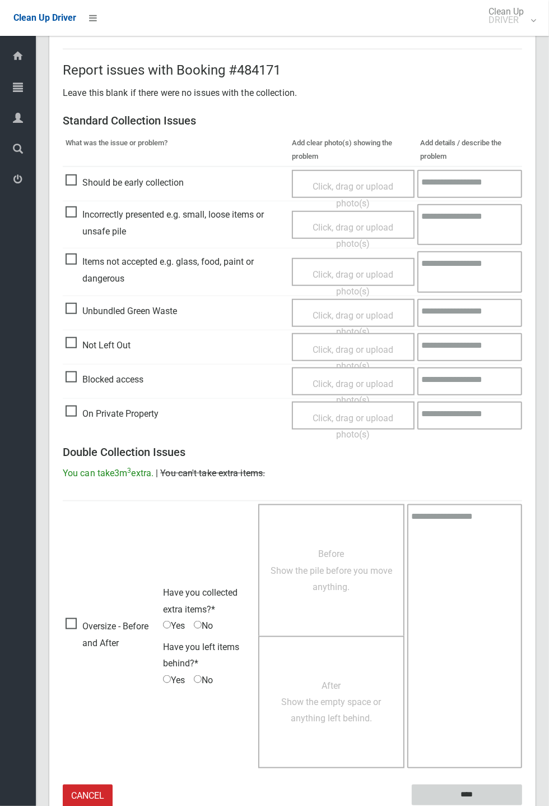
click at [476, 792] on input "****" at bounding box center [467, 794] width 110 height 21
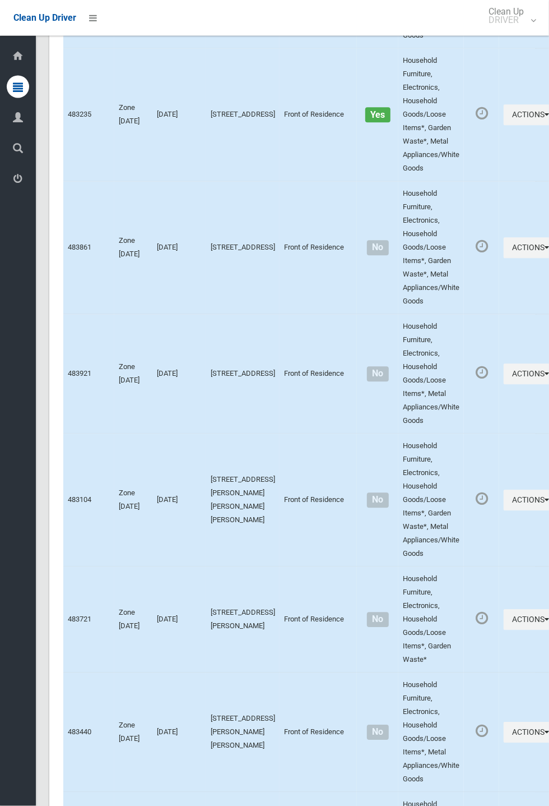
scroll to position [5114, 0]
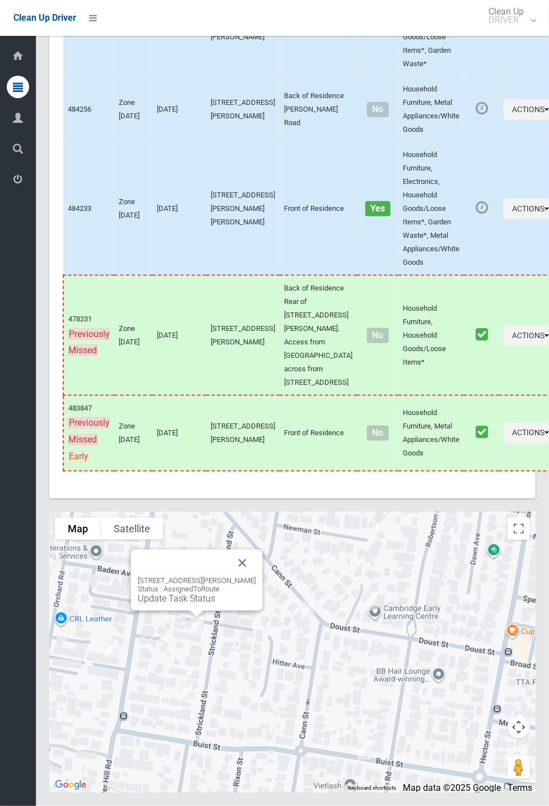
click at [199, 604] on link "Update Task Status" at bounding box center [176, 598] width 77 height 11
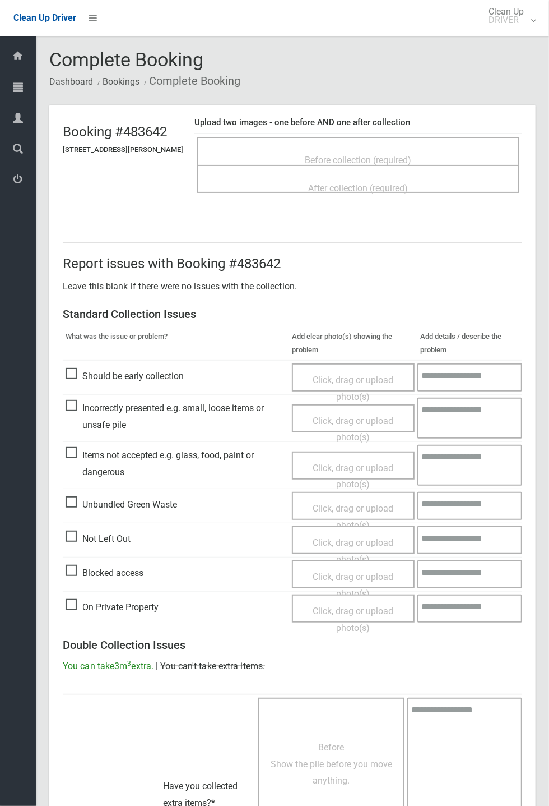
click at [383, 155] on span "Before collection (required)" at bounding box center [359, 160] width 107 height 11
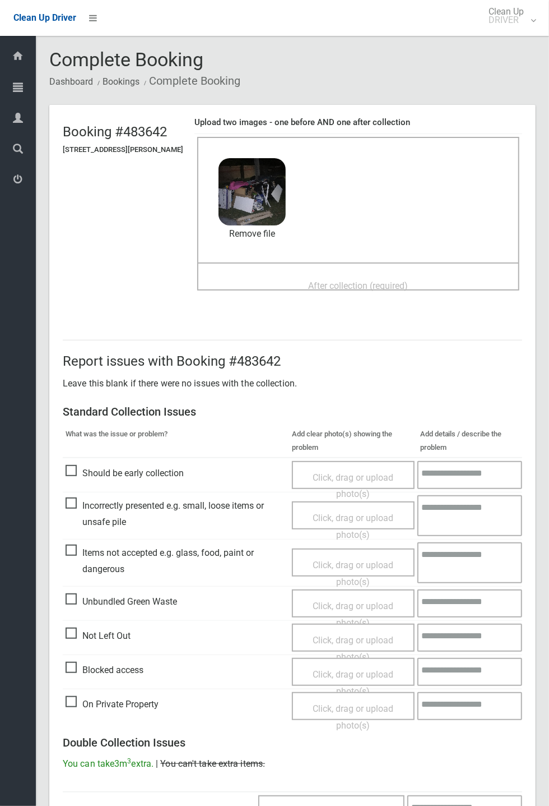
click at [320, 284] on span "After collection (required)" at bounding box center [359, 285] width 100 height 11
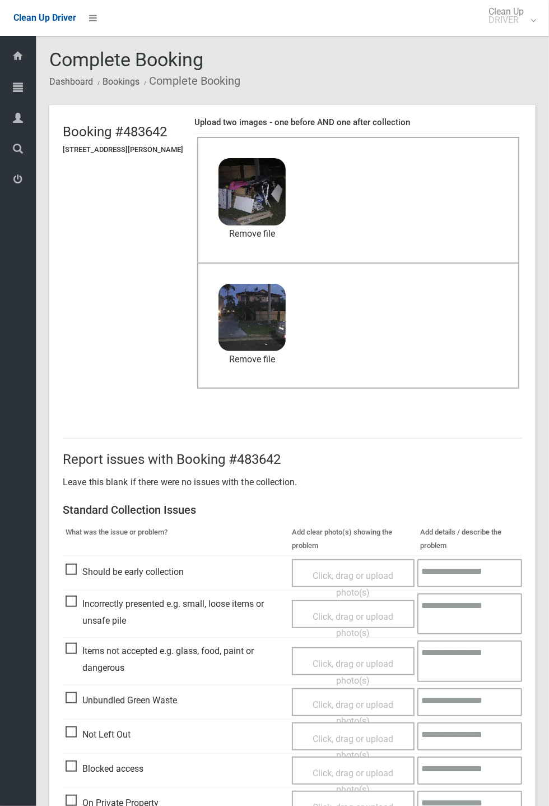
scroll to position [389, 0]
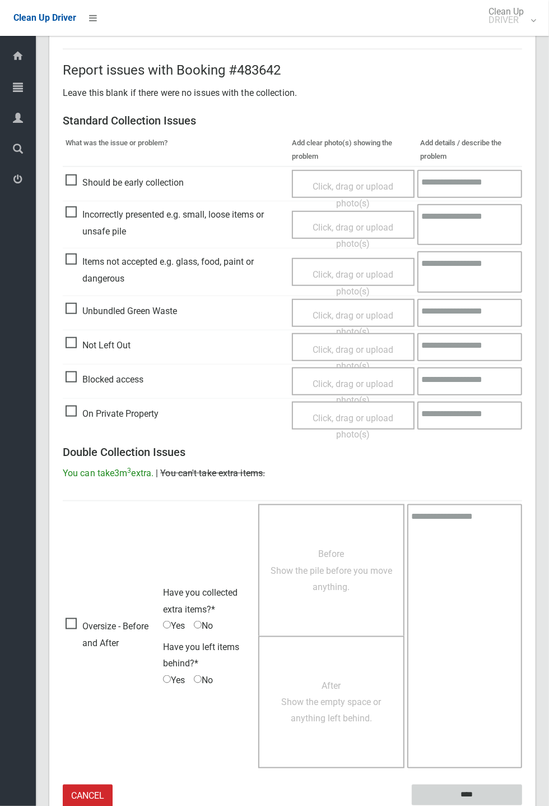
click at [522, 805] on input "****" at bounding box center [467, 794] width 110 height 21
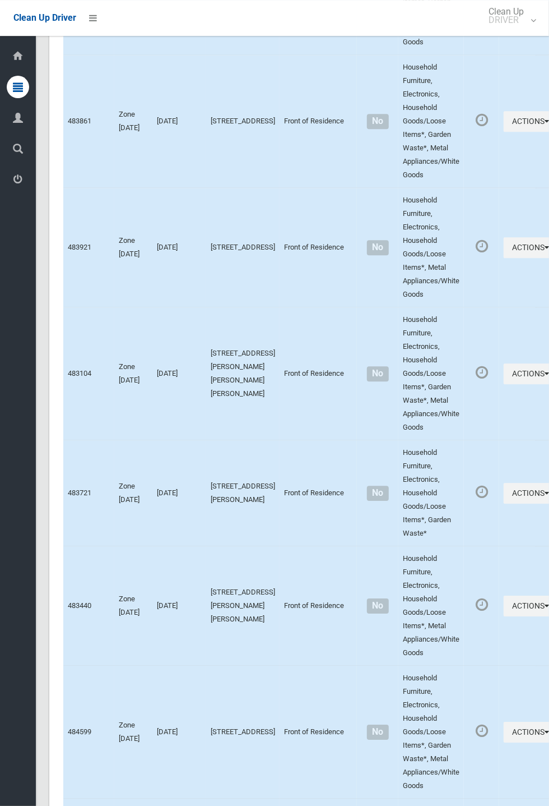
scroll to position [5114, 0]
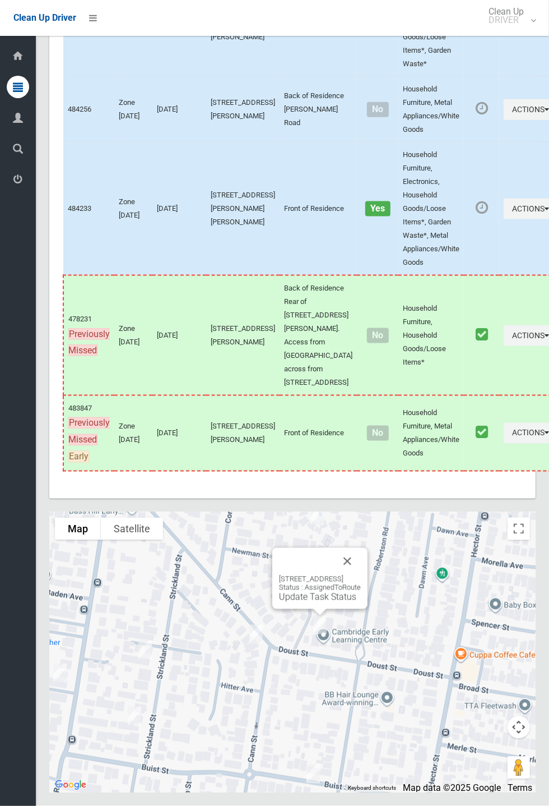
click at [361, 575] on button "Close" at bounding box center [347, 561] width 27 height 27
click at [243, 612] on link "Update Task Status" at bounding box center [235, 606] width 77 height 11
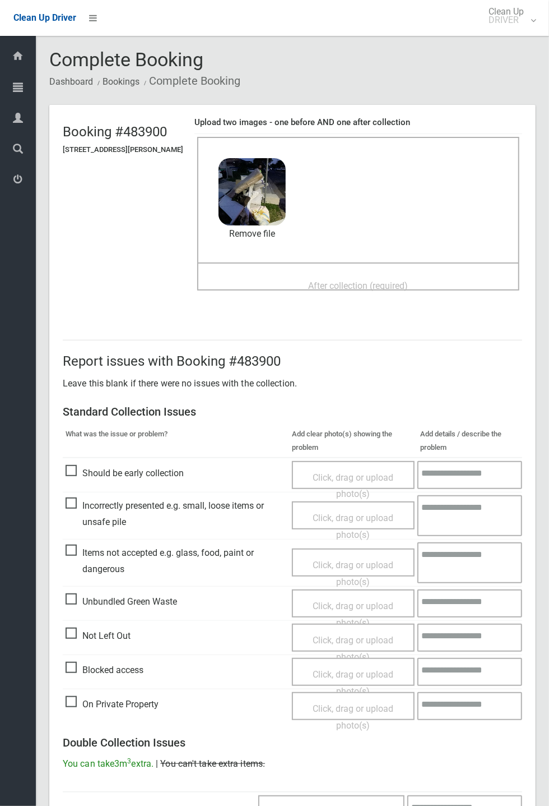
click at [327, 283] on span "After collection (required)" at bounding box center [359, 285] width 100 height 11
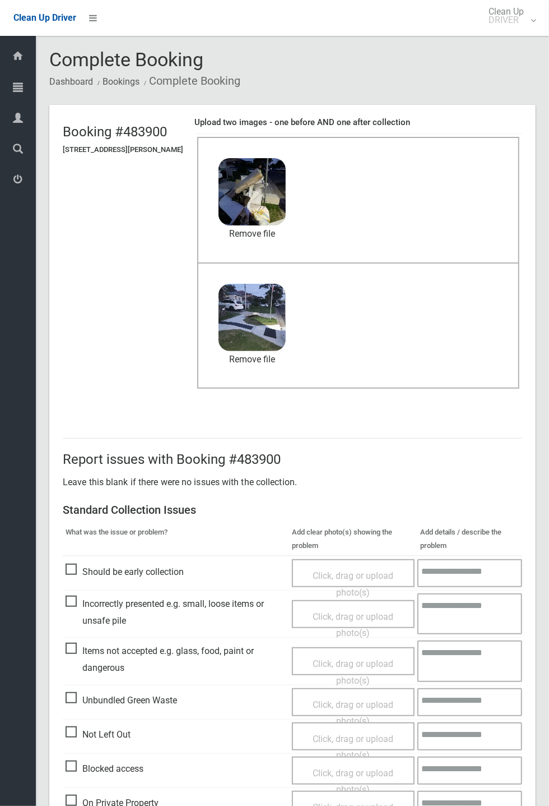
scroll to position [389, 0]
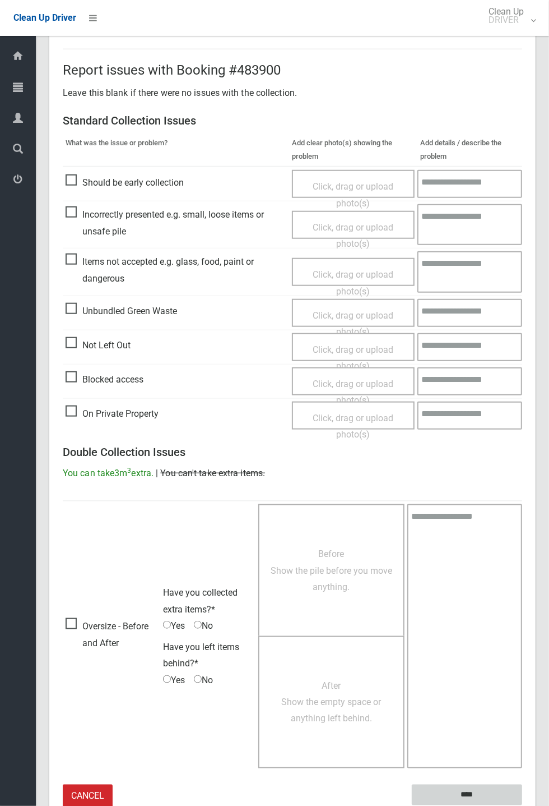
click at [469, 792] on input "****" at bounding box center [467, 794] width 110 height 21
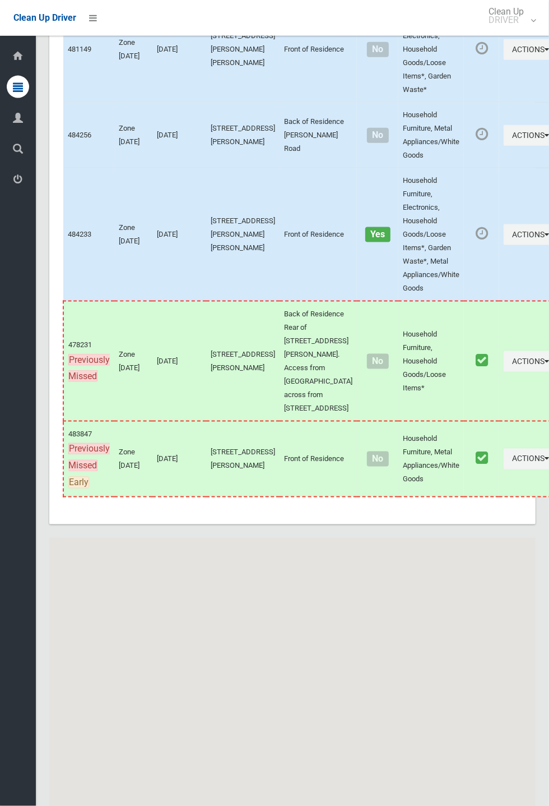
scroll to position [5114, 0]
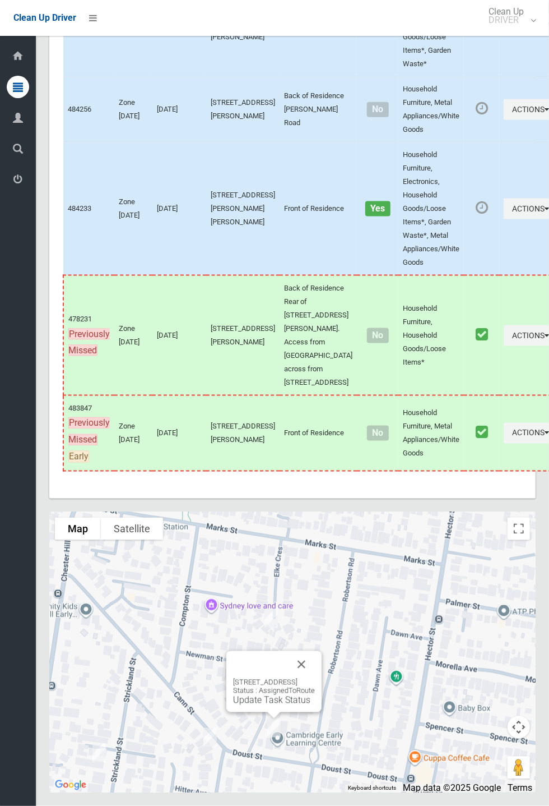
click at [268, 705] on link "Update Task Status" at bounding box center [271, 700] width 77 height 11
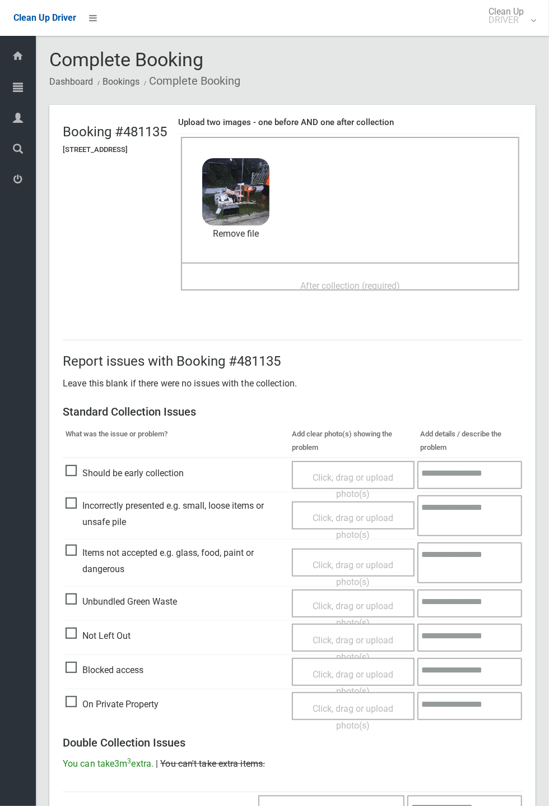
click at [317, 280] on span "After collection (required)" at bounding box center [350, 285] width 100 height 11
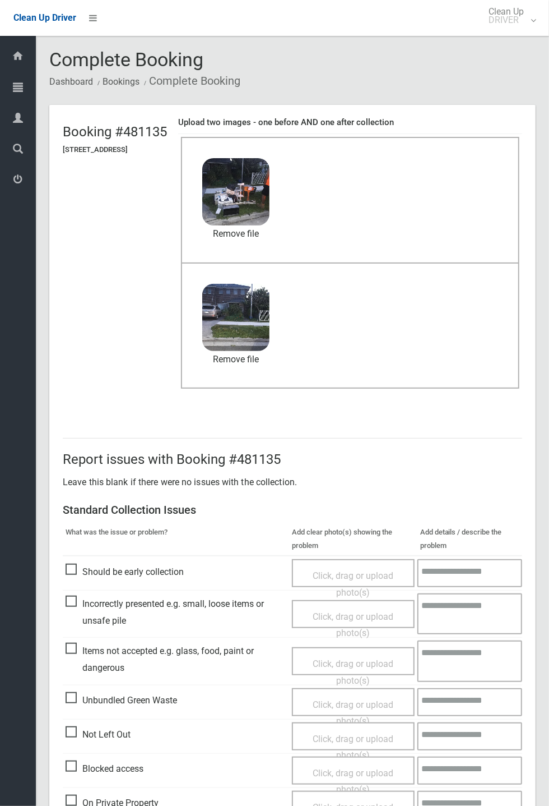
scroll to position [389, 0]
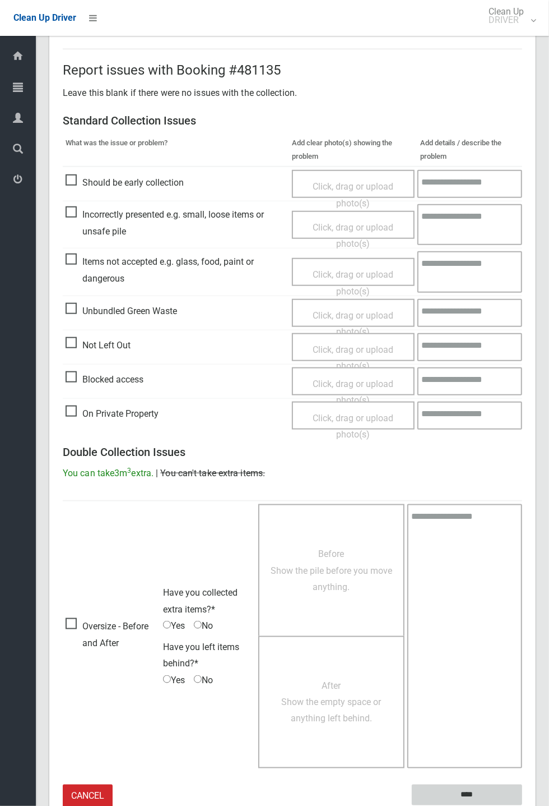
click at [466, 793] on input "****" at bounding box center [467, 794] width 110 height 21
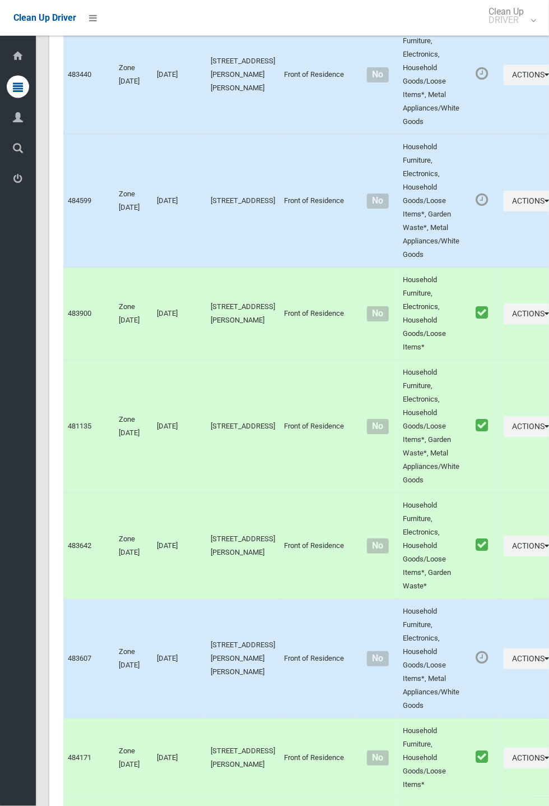
scroll to position [5114, 0]
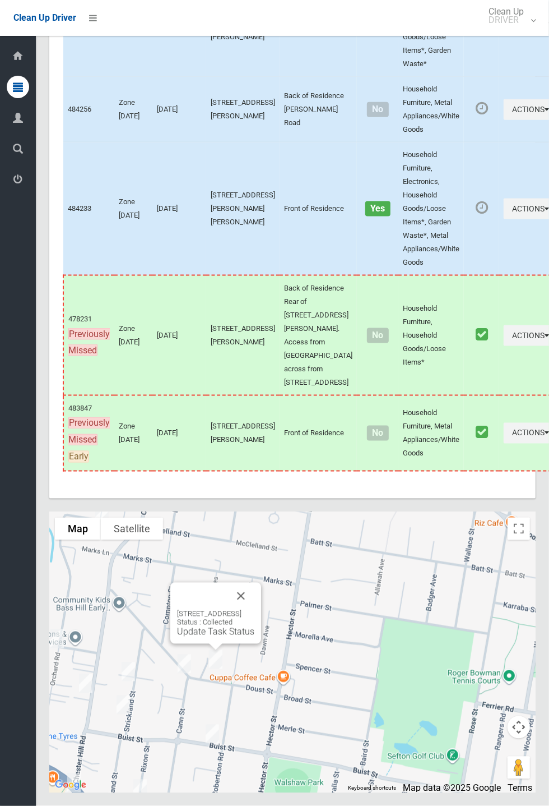
click at [255, 609] on button "Close" at bounding box center [241, 595] width 27 height 27
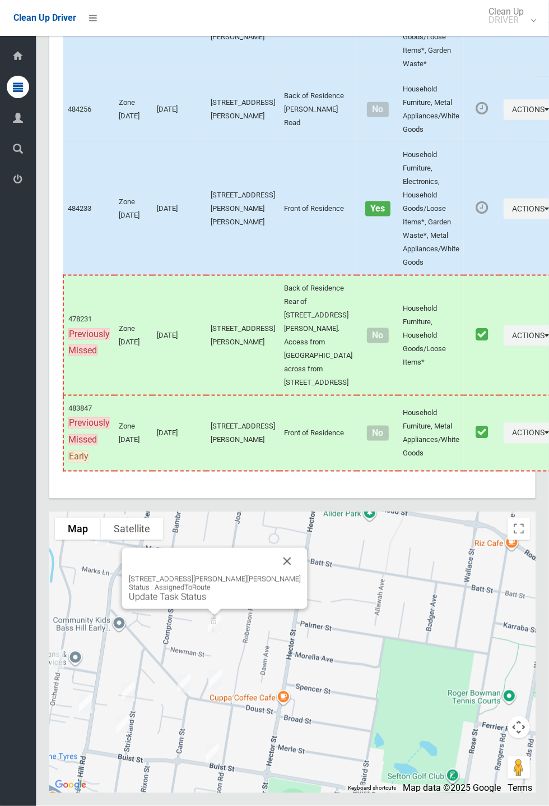
click at [274, 575] on button "Close" at bounding box center [287, 561] width 27 height 27
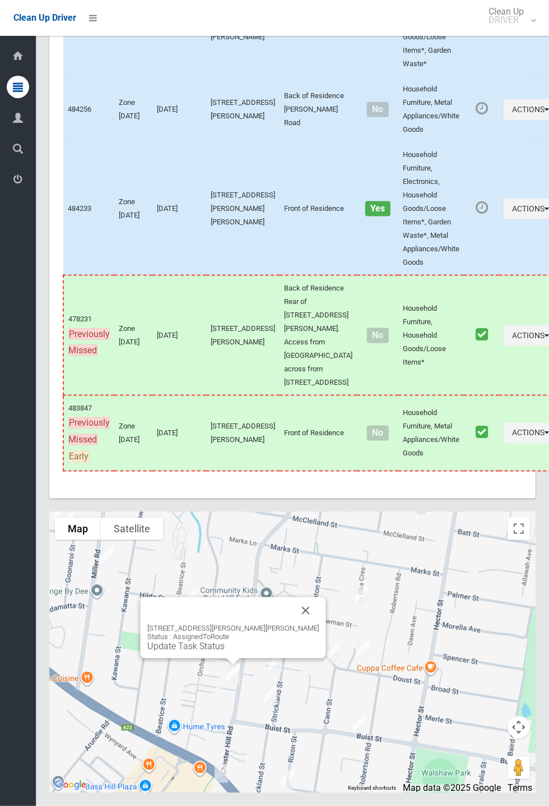
click at [298, 624] on button "Close" at bounding box center [306, 610] width 27 height 27
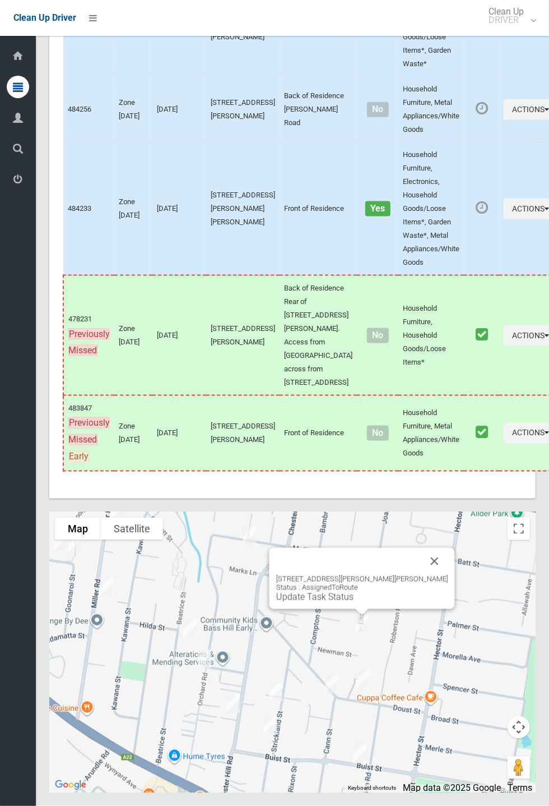
click at [354, 602] on link "Update Task Status" at bounding box center [314, 596] width 77 height 11
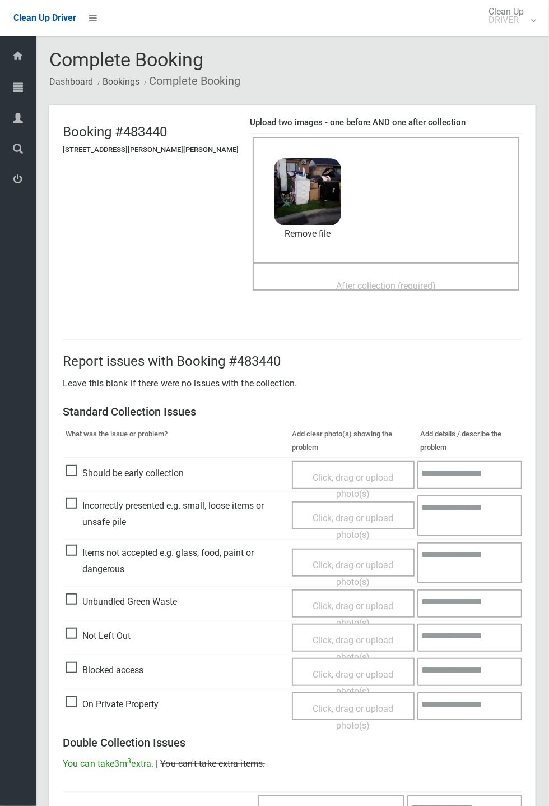
click at [336, 286] on span "After collection (required)" at bounding box center [386, 285] width 100 height 11
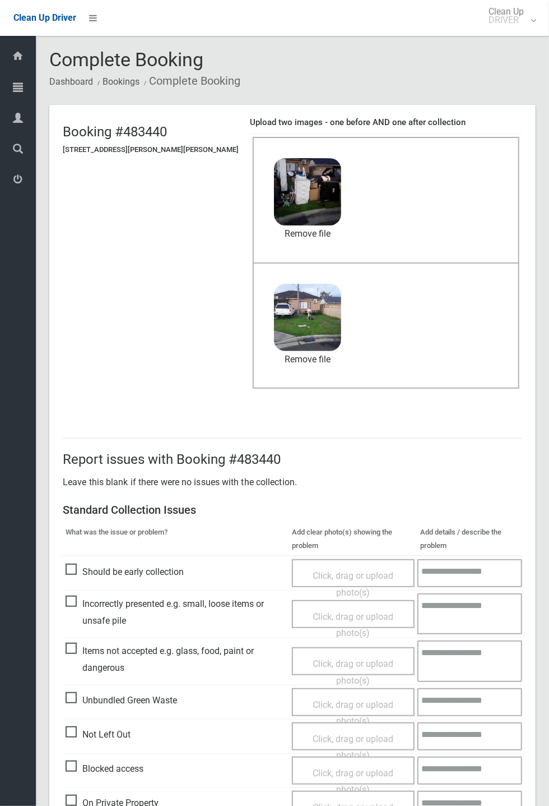
scroll to position [389, 0]
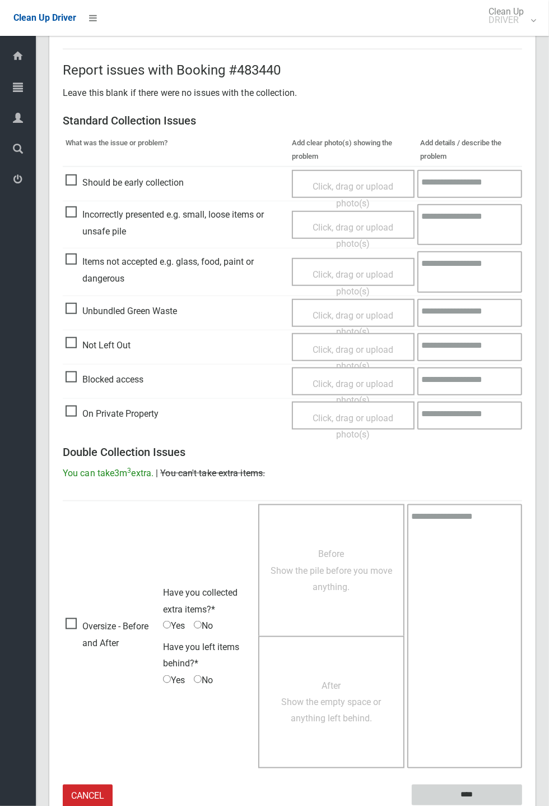
click at [522, 805] on input "****" at bounding box center [467, 794] width 110 height 21
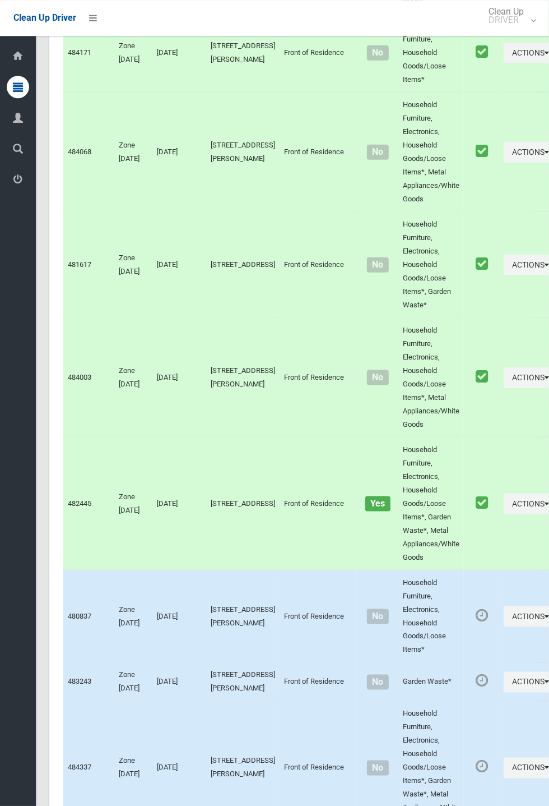
scroll to position [5114, 0]
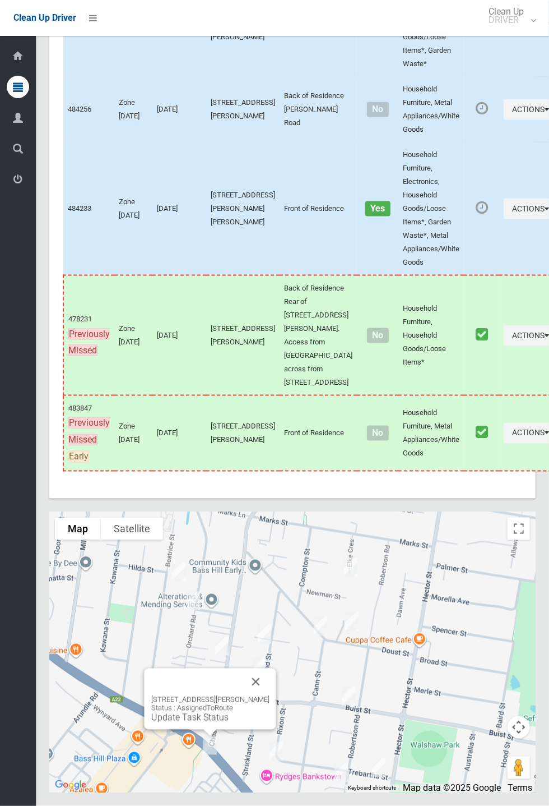
click at [269, 695] on button "Close" at bounding box center [256, 681] width 27 height 27
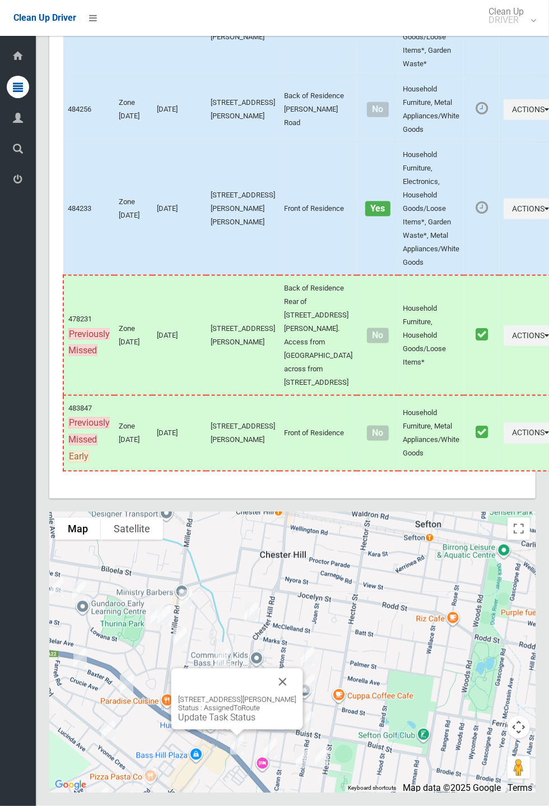
click at [228, 729] on div "[STREET_ADDRESS][PERSON_NAME] Status : AssignedToRoute Update Task Status" at bounding box center [238, 698] width 132 height 61
click at [223, 723] on div "[STREET_ADDRESS][PERSON_NAME] Status : AssignedToRoute Update Task Status" at bounding box center [237, 708] width 118 height 27
click at [222, 723] on link "Update Task Status" at bounding box center [216, 717] width 77 height 11
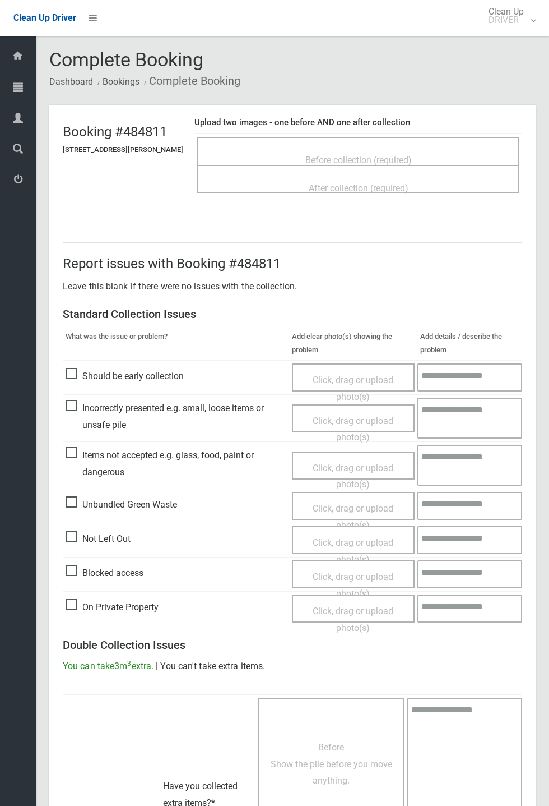
click at [401, 155] on span "Before collection (required)" at bounding box center [359, 160] width 107 height 11
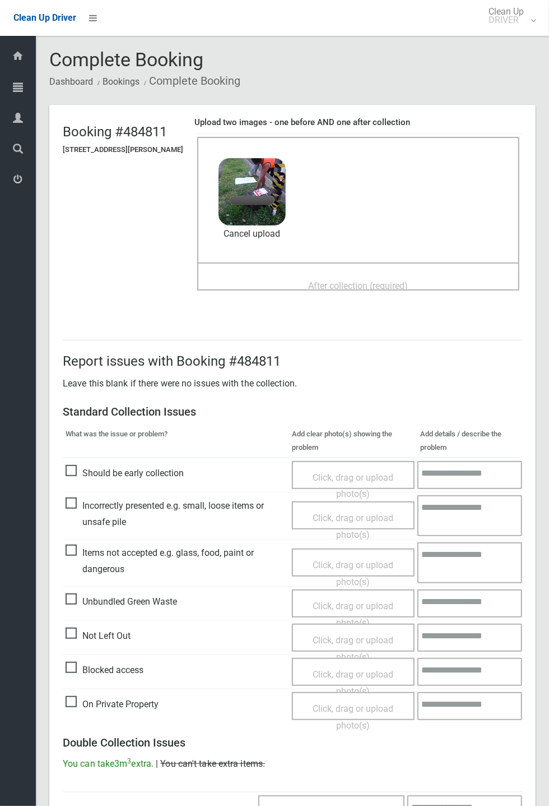
click at [373, 280] on span "After collection (required)" at bounding box center [359, 285] width 100 height 11
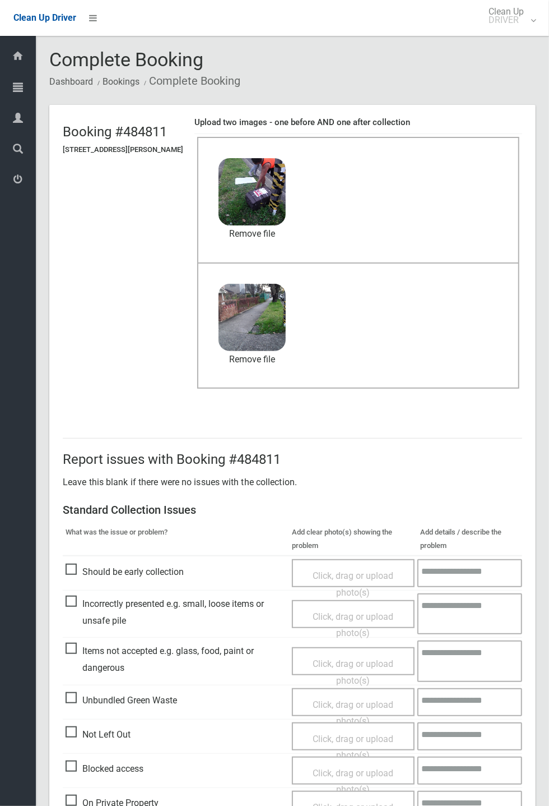
scroll to position [389, 0]
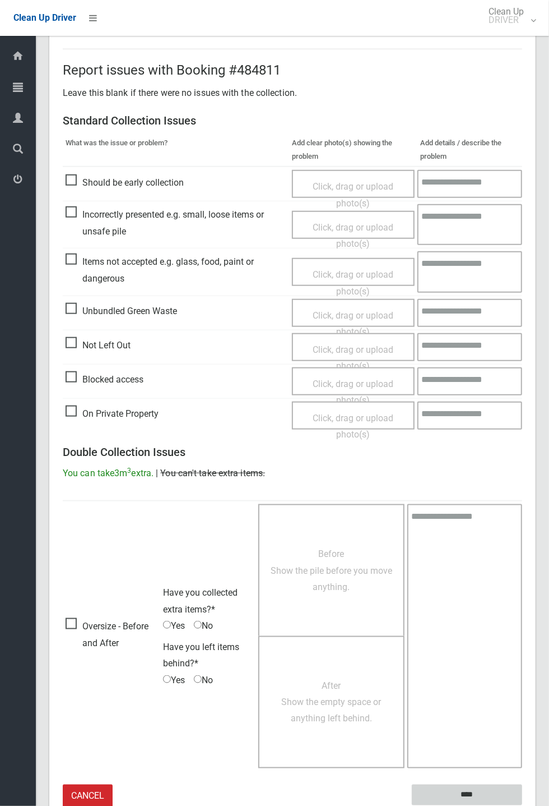
click at [522, 805] on input "****" at bounding box center [467, 794] width 110 height 21
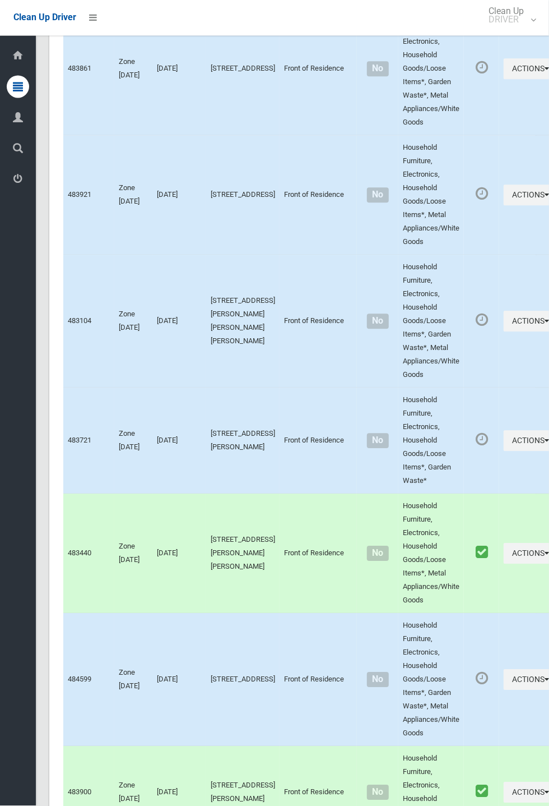
scroll to position [5114, 0]
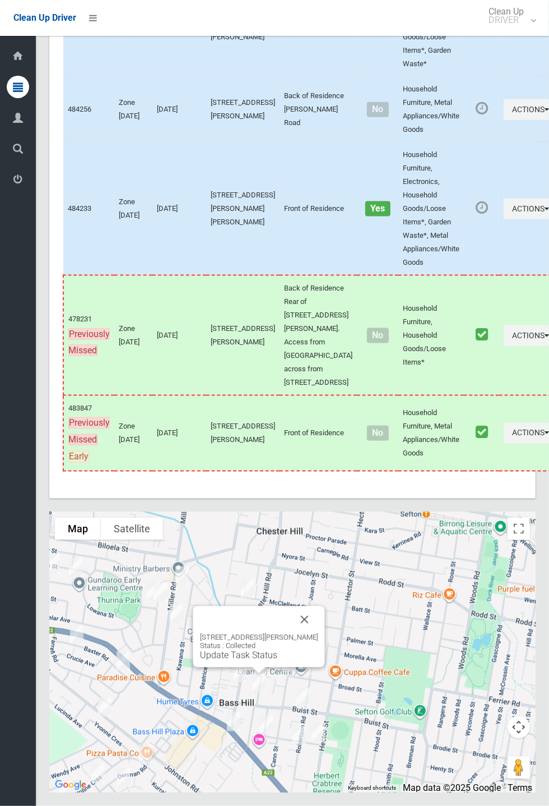
click at [318, 633] on button "Close" at bounding box center [305, 619] width 27 height 27
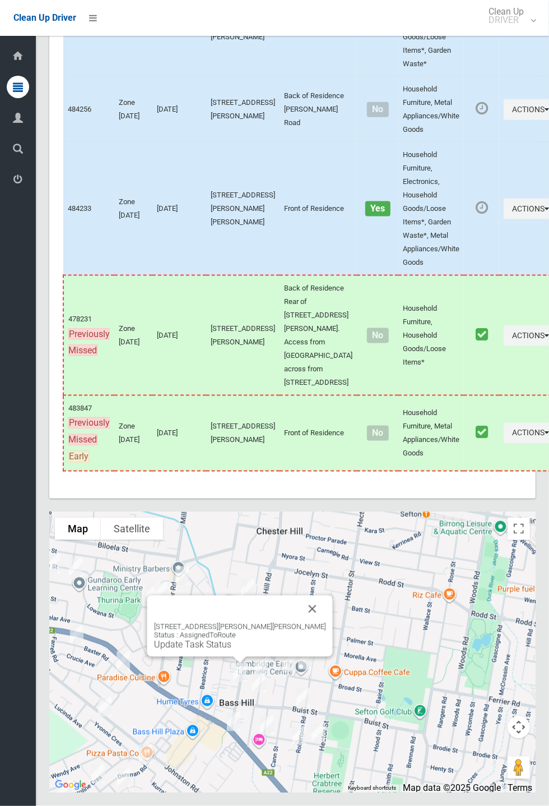
click at [235, 656] on div "3/132 Chester Hill Road, BASS HILL NSW 2197 Status : AssignedToRoute Update Tas…" at bounding box center [240, 625] width 186 height 61
click at [225, 650] on link "Update Task Status" at bounding box center [192, 644] width 77 height 11
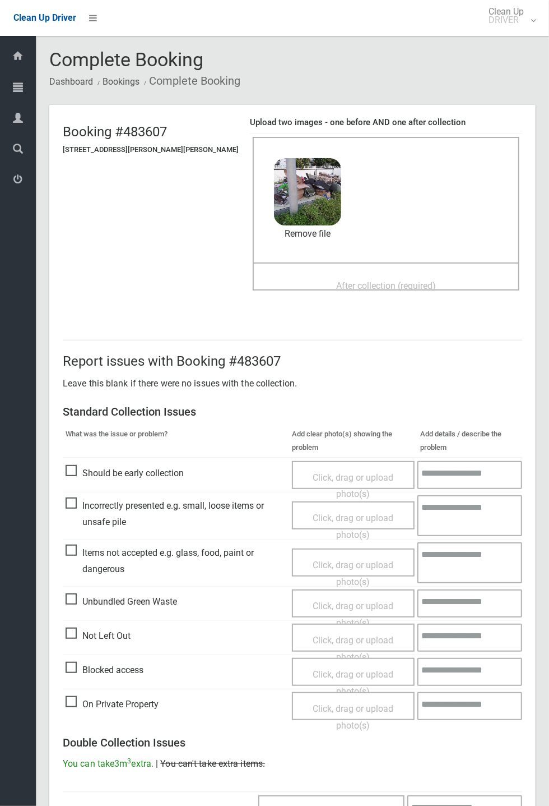
click at [336, 280] on span "After collection (required)" at bounding box center [386, 285] width 100 height 11
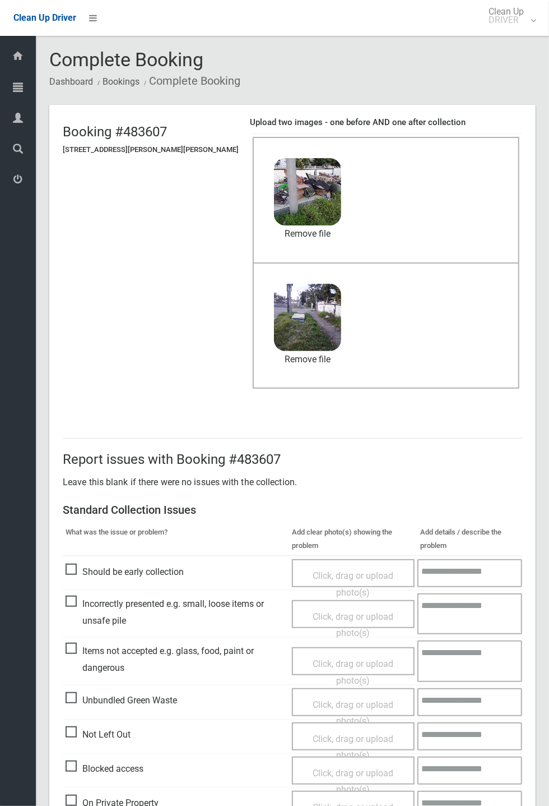
scroll to position [389, 0]
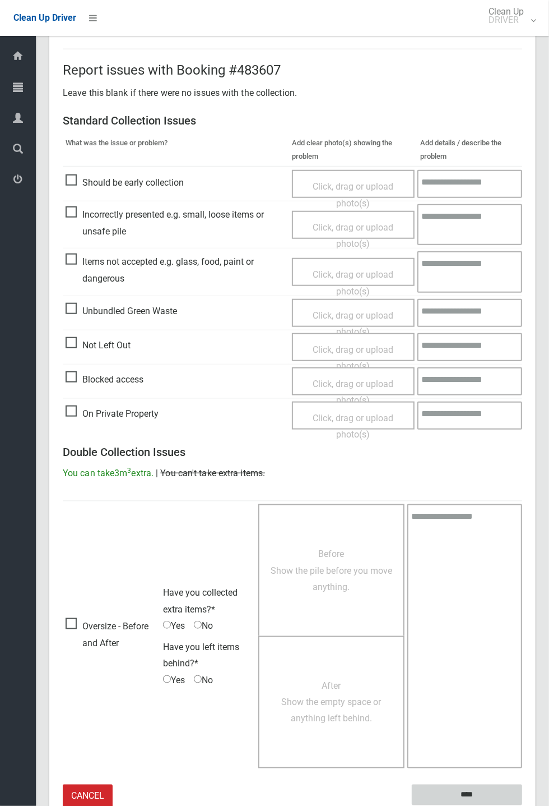
click at [522, 805] on input "****" at bounding box center [467, 794] width 110 height 21
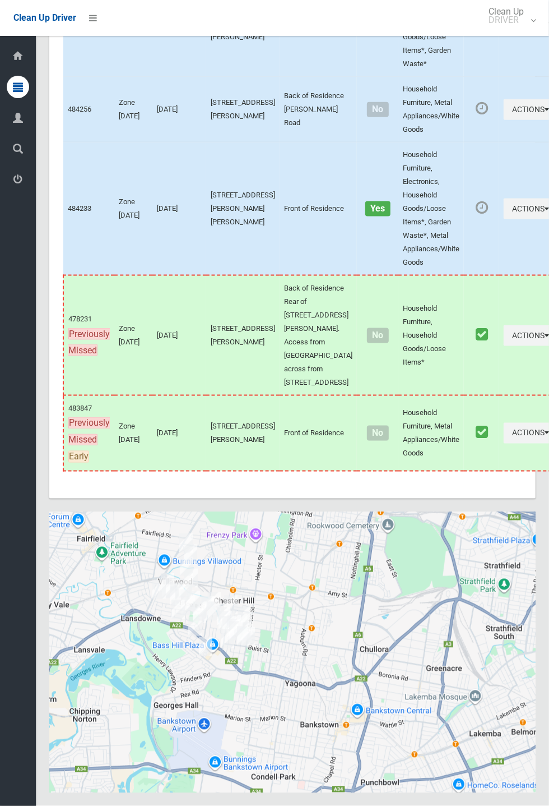
scroll to position [5114, 0]
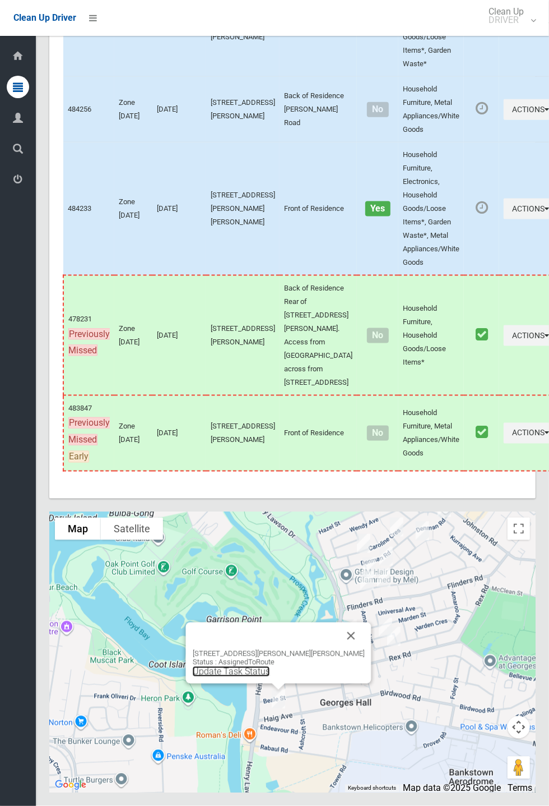
click at [270, 677] on link "Update Task Status" at bounding box center [231, 671] width 77 height 11
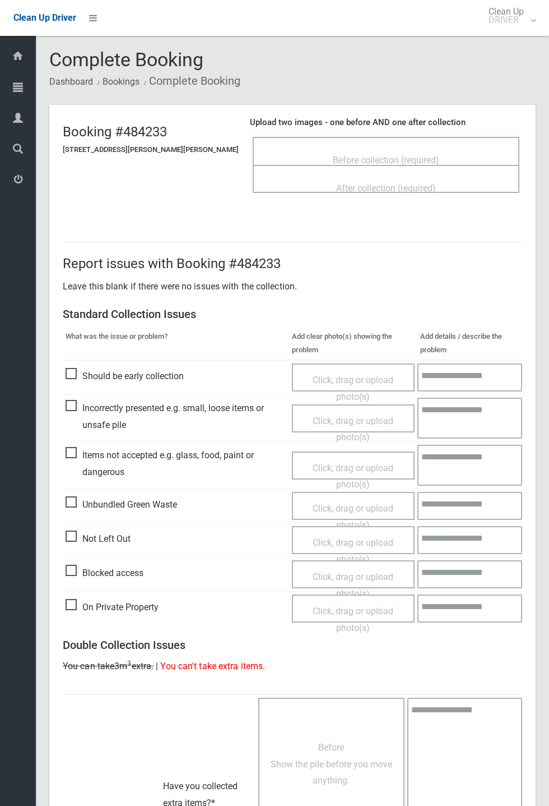
click at [333, 155] on span "Before collection (required)" at bounding box center [386, 160] width 107 height 11
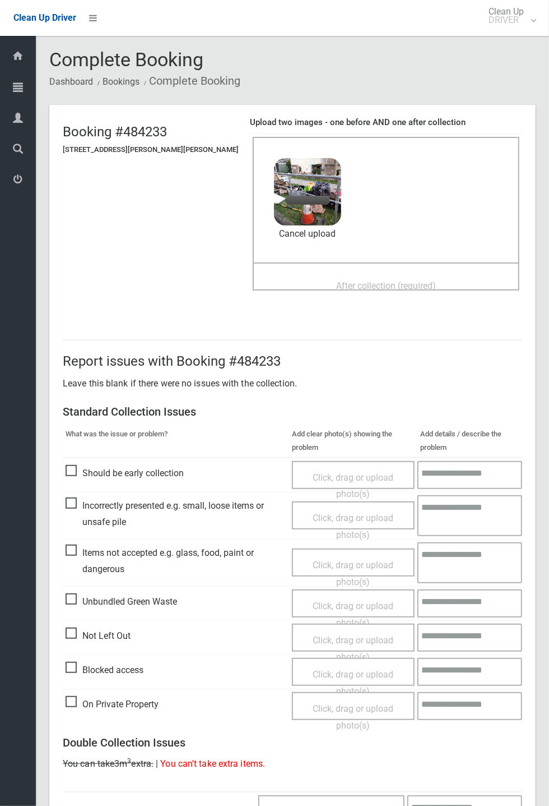
click at [365, 280] on span "After collection (required)" at bounding box center [386, 285] width 100 height 11
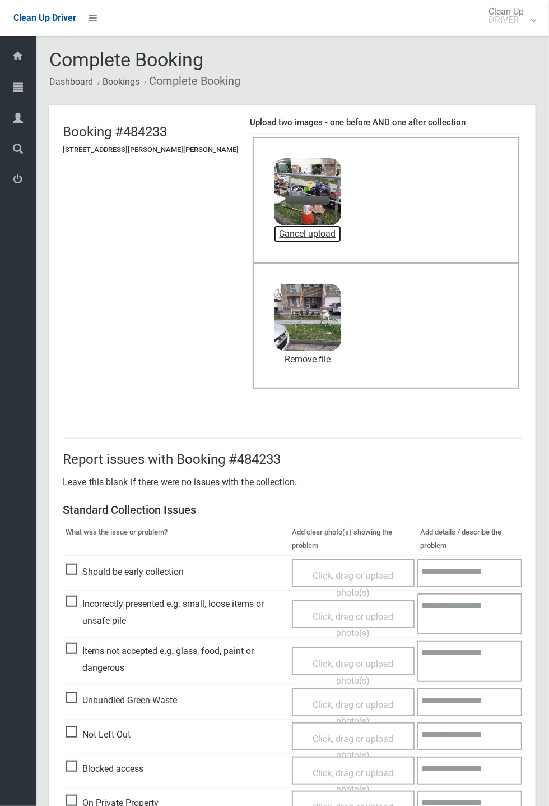
click at [277, 230] on link "Cancel upload" at bounding box center [307, 233] width 67 height 17
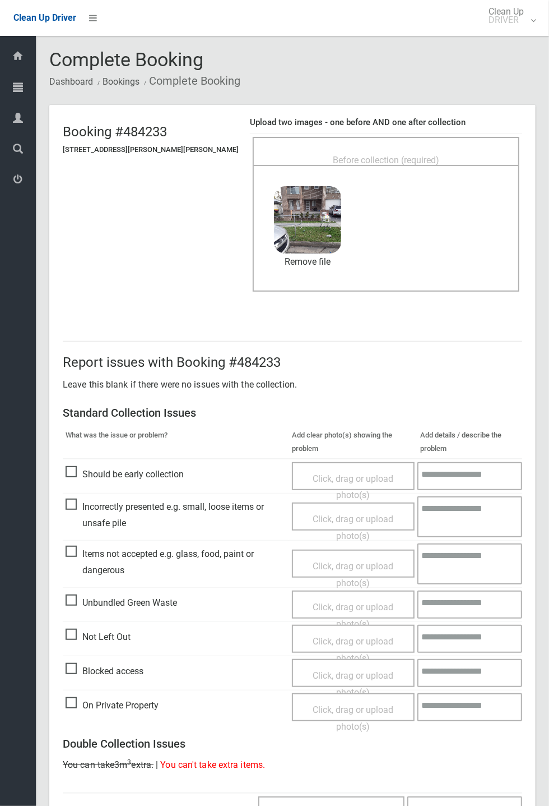
click at [344, 156] on span "Before collection (required)" at bounding box center [386, 160] width 107 height 11
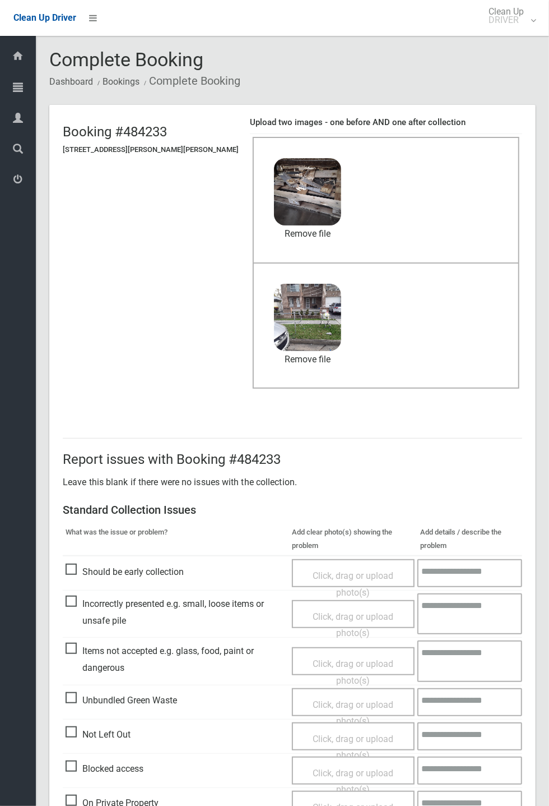
scroll to position [389, 0]
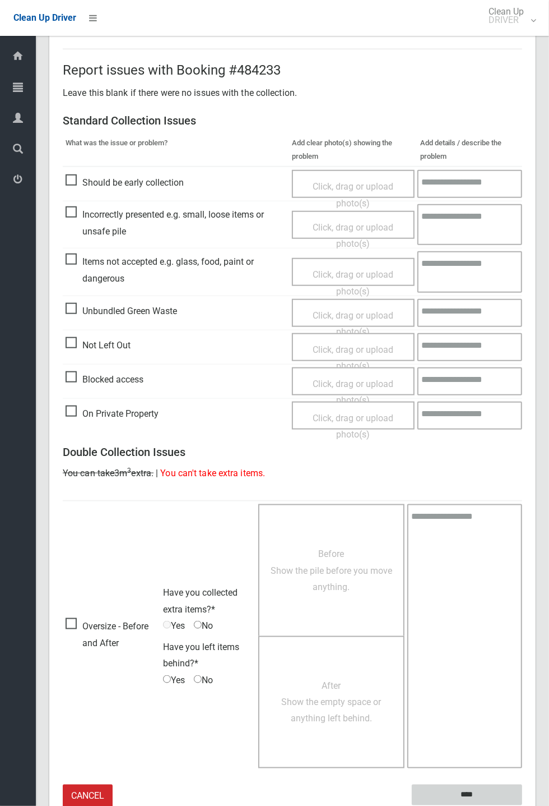
click at [522, 805] on input "****" at bounding box center [467, 794] width 110 height 21
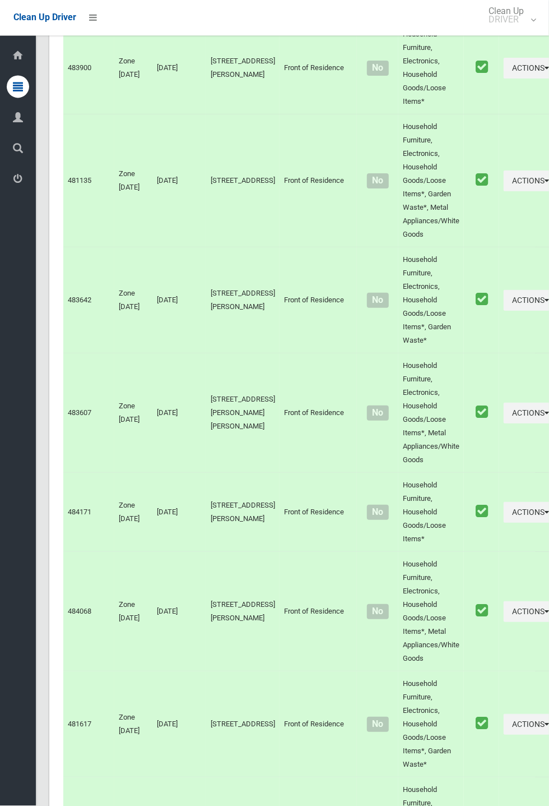
scroll to position [5114, 0]
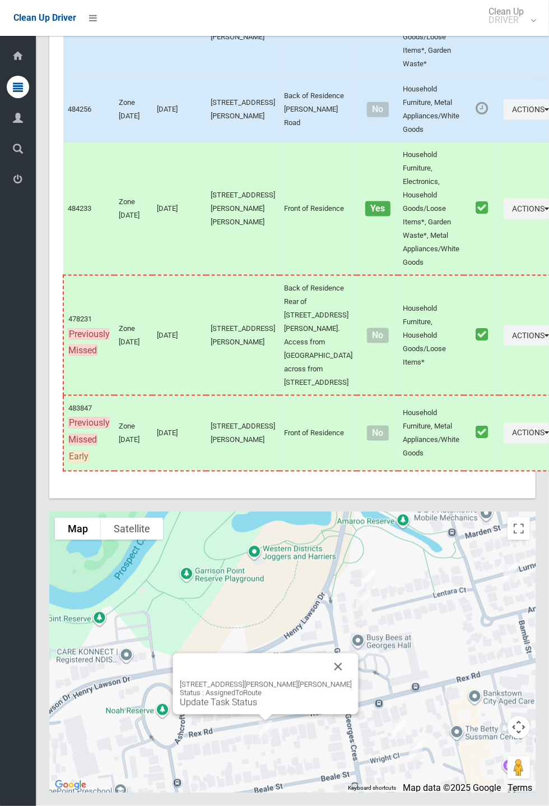
click at [327, 680] on button "Close" at bounding box center [338, 666] width 27 height 27
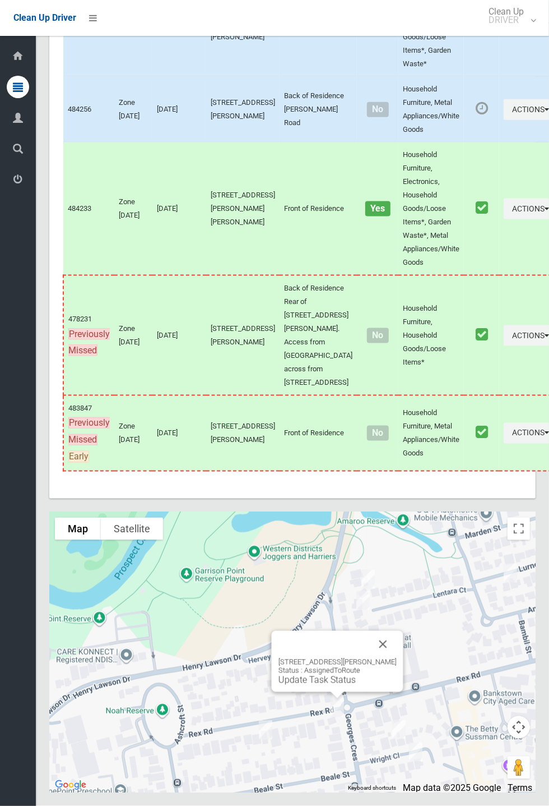
click at [397, 658] on button "Close" at bounding box center [383, 644] width 27 height 27
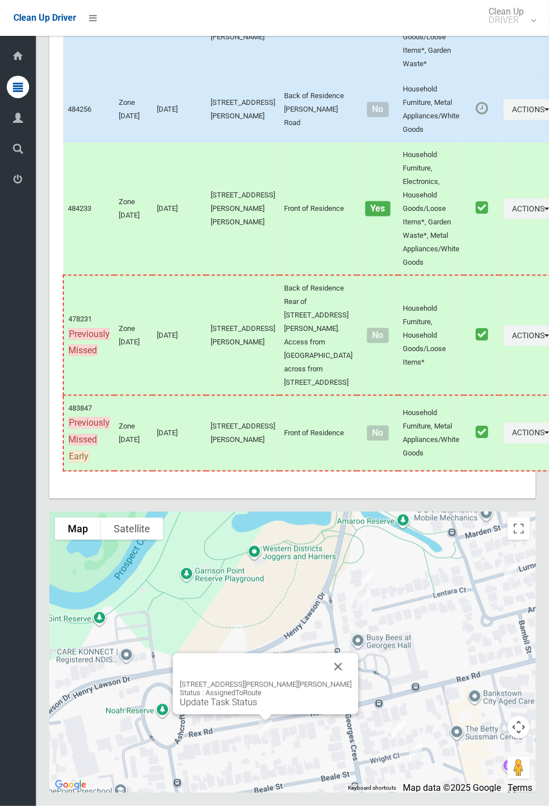
click at [254, 707] on link "Update Task Status" at bounding box center [218, 702] width 77 height 11
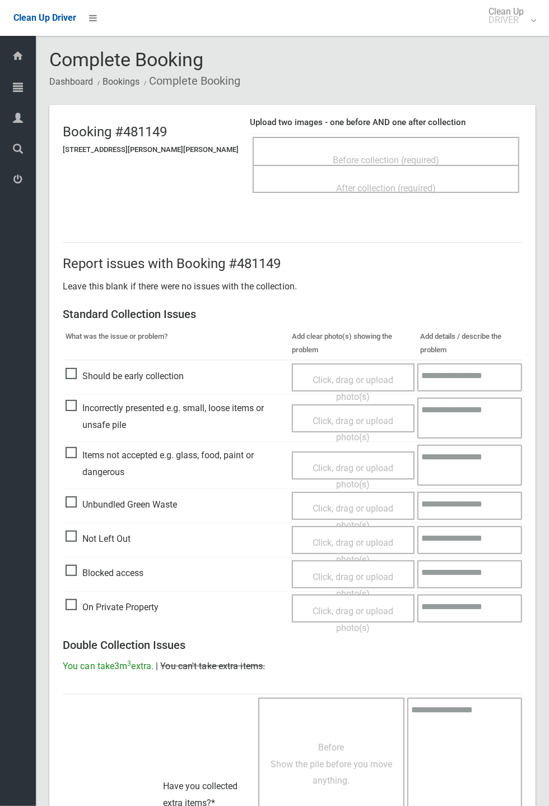
click at [373, 155] on span "Before collection (required)" at bounding box center [386, 160] width 107 height 11
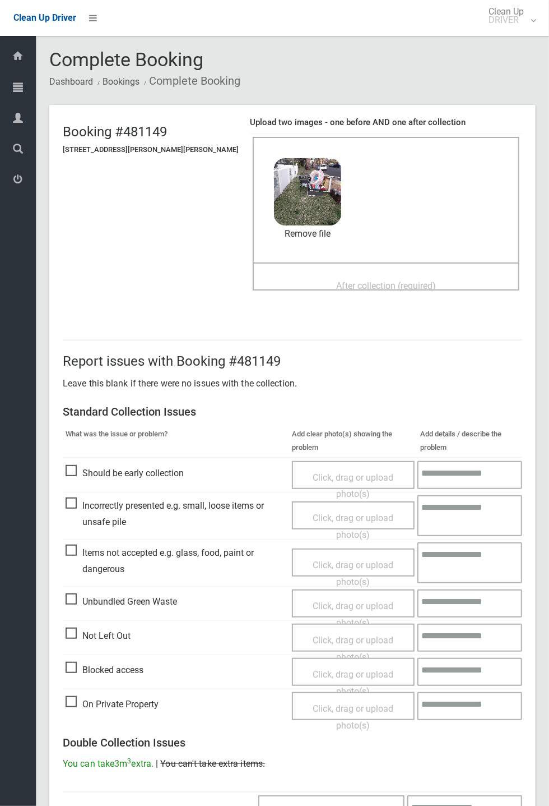
click at [336, 281] on span "After collection (required)" at bounding box center [386, 285] width 100 height 11
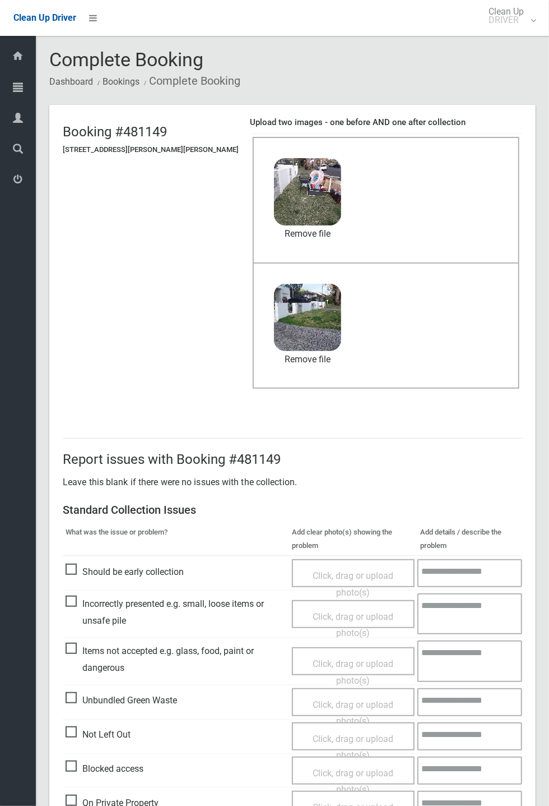
scroll to position [389, 0]
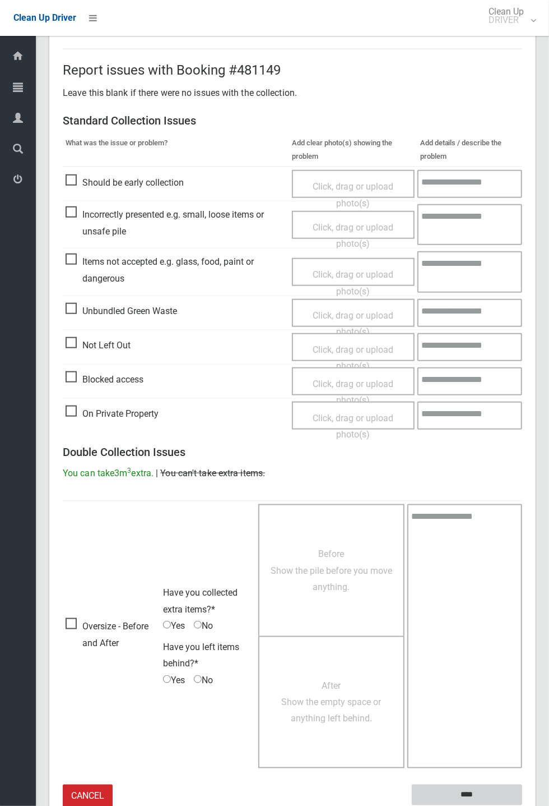
click at [522, 805] on input "****" at bounding box center [467, 794] width 110 height 21
click at [536, 390] on div "Report issues with Booking #481149 Leave this blank if there were no issues wit…" at bounding box center [292, 428] width 487 height 813
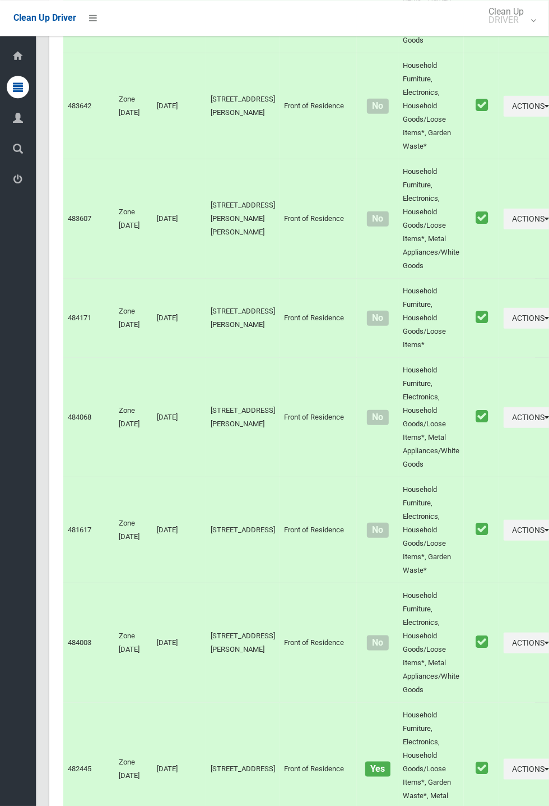
scroll to position [5114, 0]
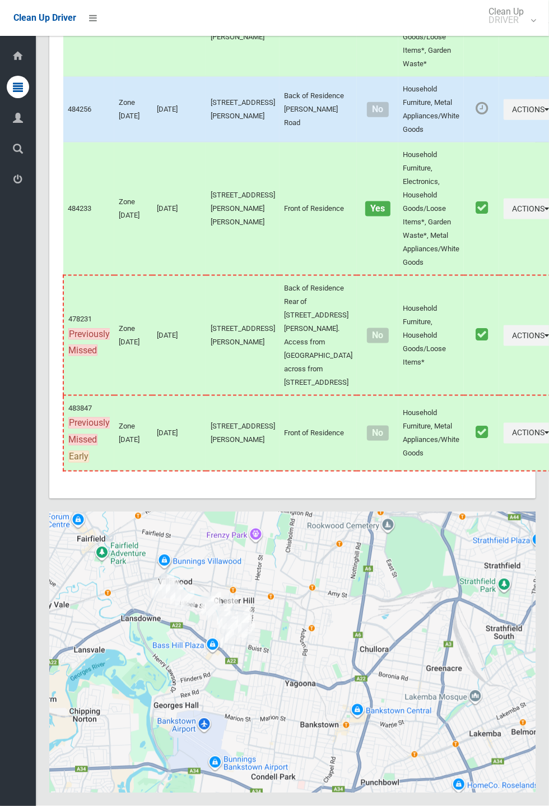
scroll to position [5114, 0]
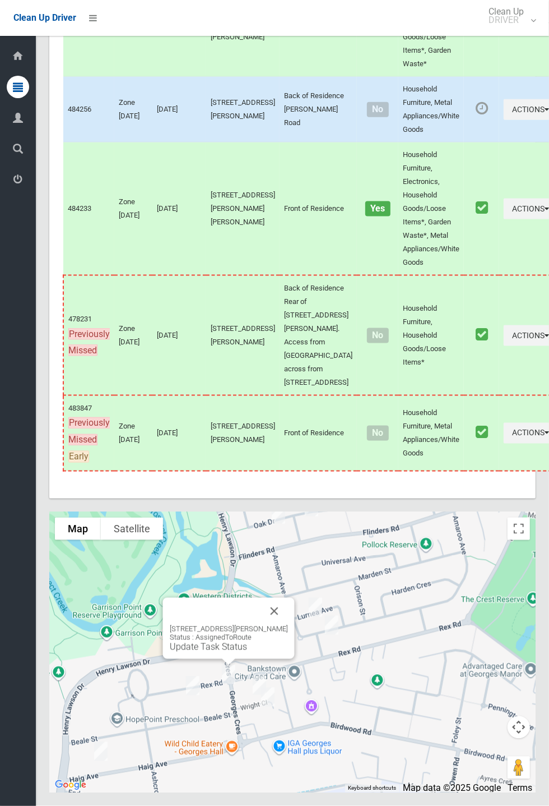
click at [214, 652] on link "Update Task Status" at bounding box center [208, 646] width 77 height 11
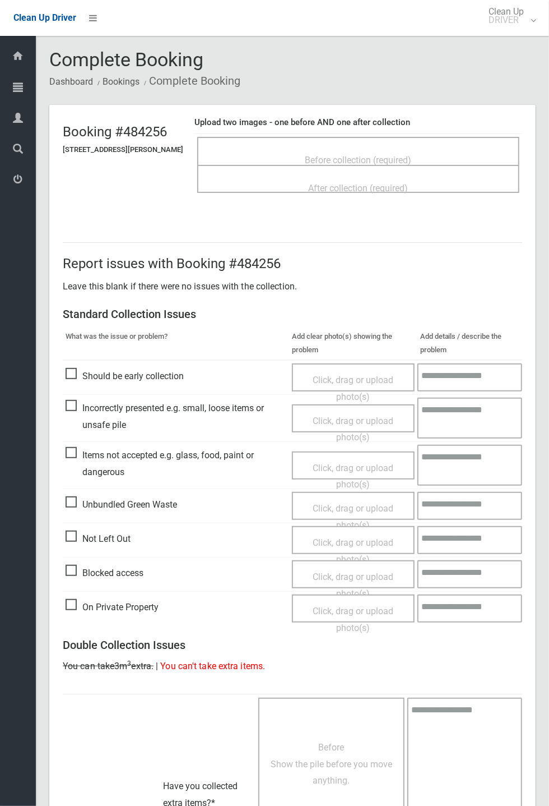
click at [390, 155] on span "Before collection (required)" at bounding box center [359, 160] width 107 height 11
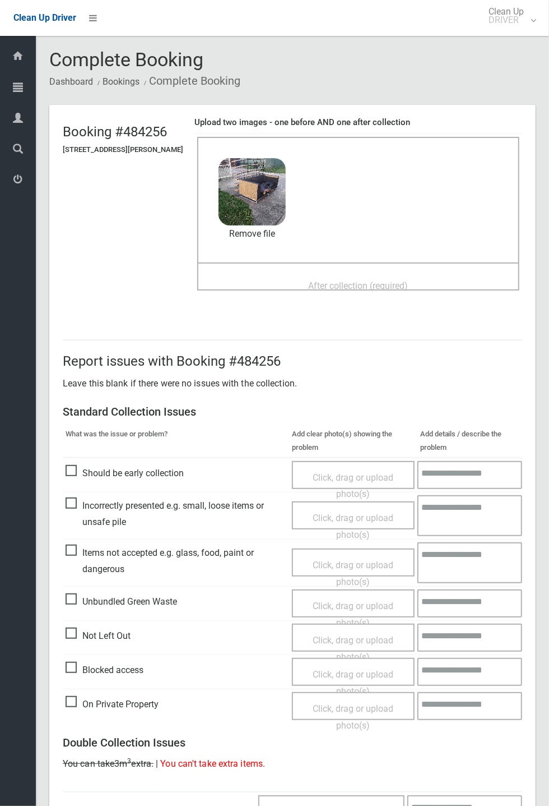
click at [310, 275] on div "After collection (required)" at bounding box center [359, 285] width 298 height 21
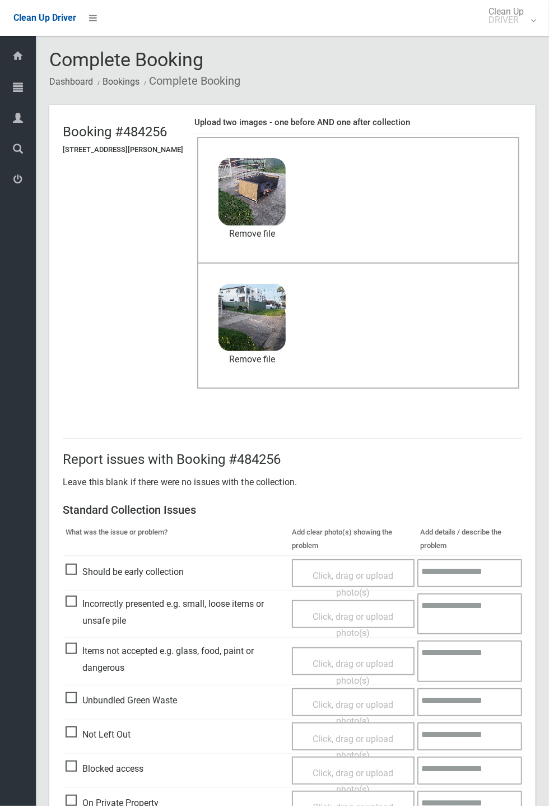
scroll to position [389, 0]
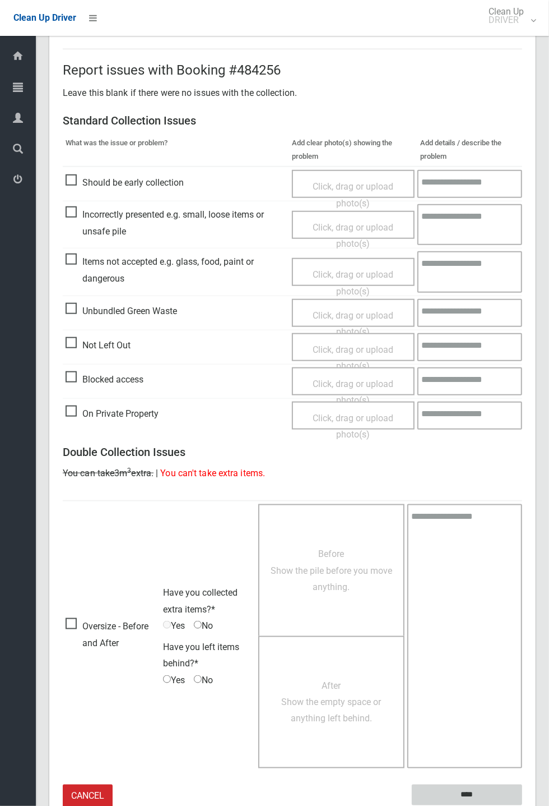
click at [460, 795] on input "****" at bounding box center [467, 794] width 110 height 21
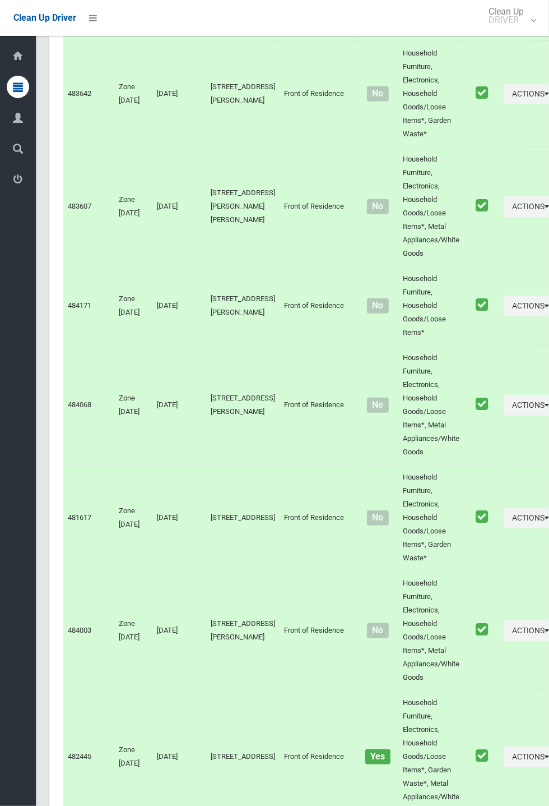
scroll to position [5114, 0]
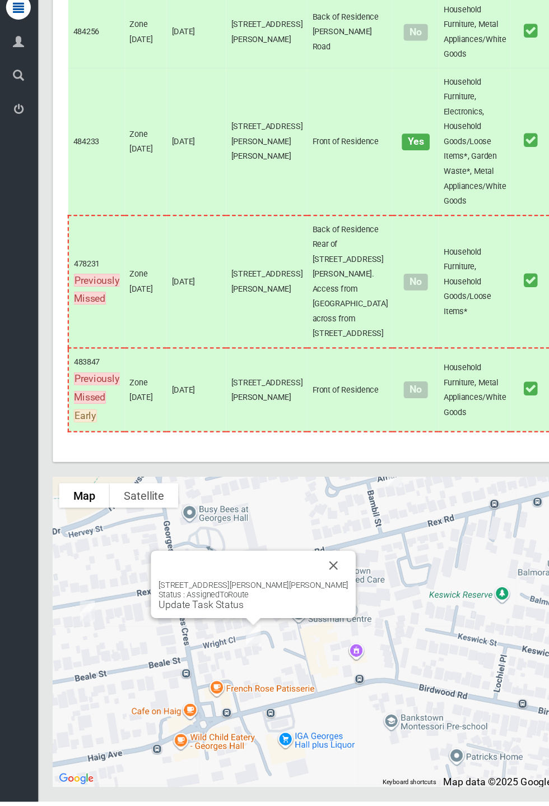
click at [292, 605] on button "Close" at bounding box center [303, 592] width 27 height 27
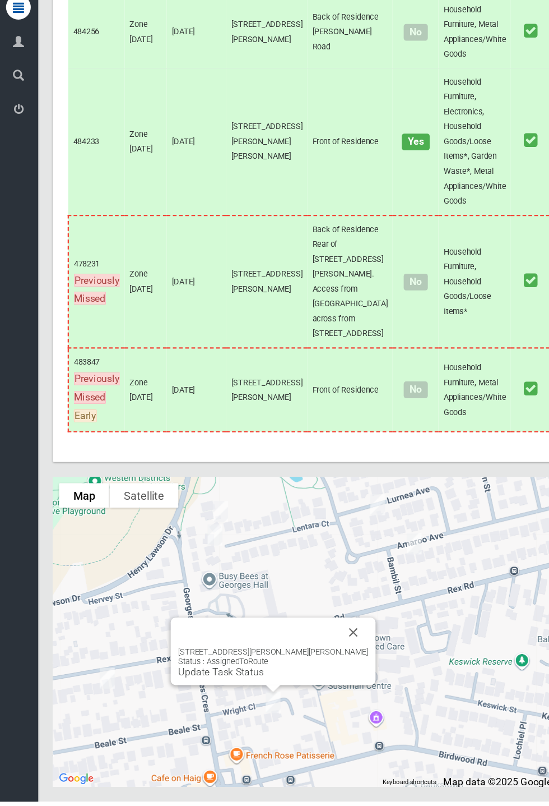
click at [232, 700] on div "[STREET_ADDRESS][PERSON_NAME][PERSON_NAME] Status : AssignedToRoute Update Task…" at bounding box center [249, 669] width 186 height 61
click at [226, 693] on link "Update Task Status" at bounding box center [201, 688] width 77 height 11
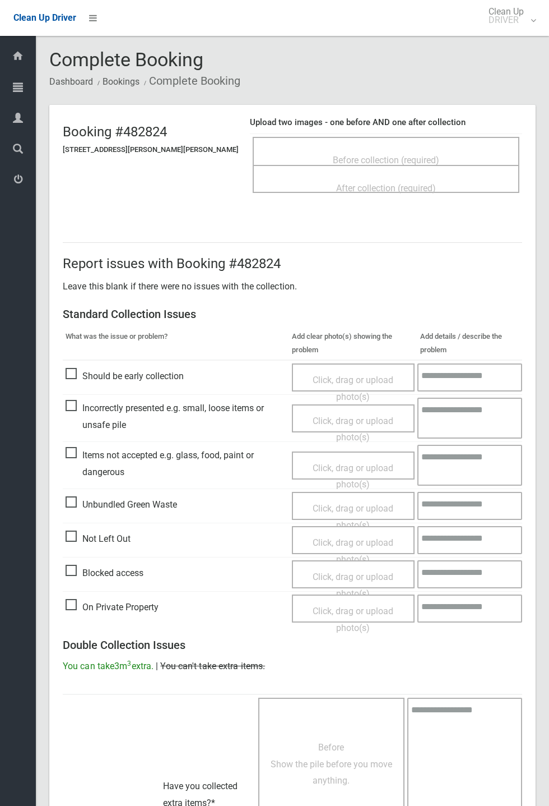
click at [333, 155] on span "Before collection (required)" at bounding box center [386, 160] width 107 height 11
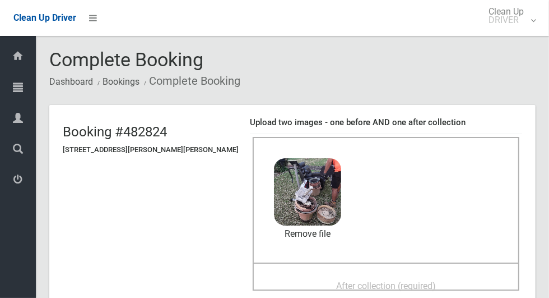
click at [397, 280] on span "After collection (required)" at bounding box center [386, 285] width 100 height 11
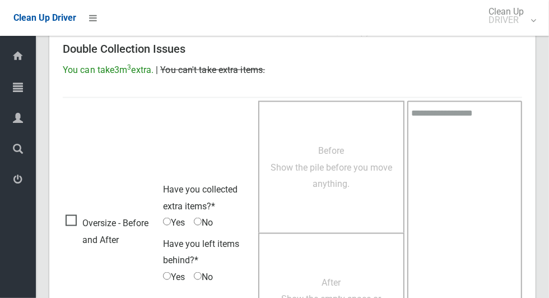
scroll to position [917, 0]
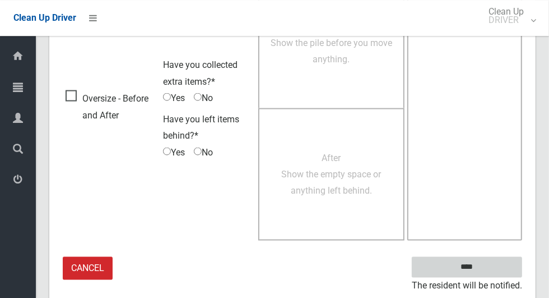
click at [492, 264] on input "****" at bounding box center [467, 266] width 110 height 21
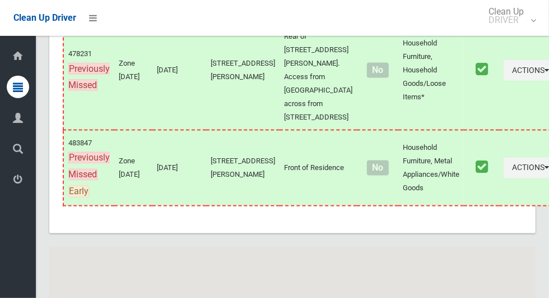
scroll to position [5642, 0]
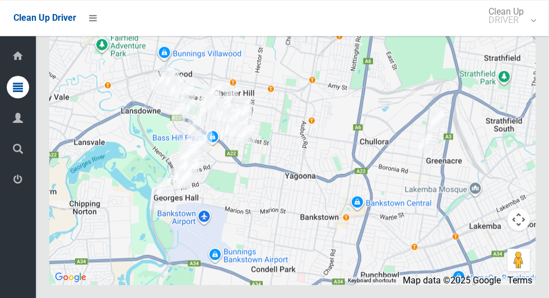
click at [518, 32] on button "Toggle fullscreen view" at bounding box center [519, 21] width 22 height 22
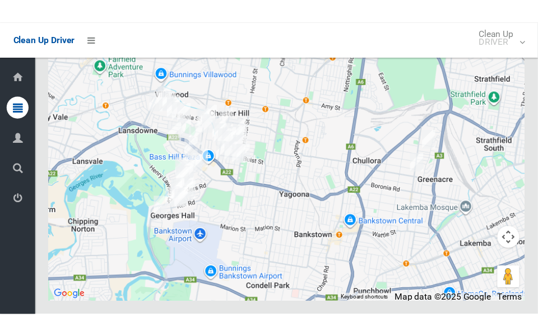
scroll to position [5661, 0]
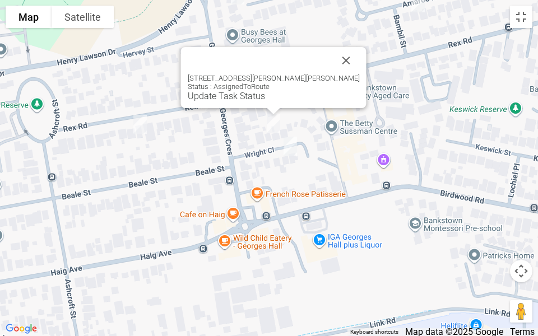
click at [245, 97] on link "Update Task Status" at bounding box center [226, 96] width 77 height 11
click at [262, 101] on div "2 Wright Close, GEORGES HALL NSW 2198 Status : AssignedToRoute Update Task Stat…" at bounding box center [274, 77] width 186 height 61
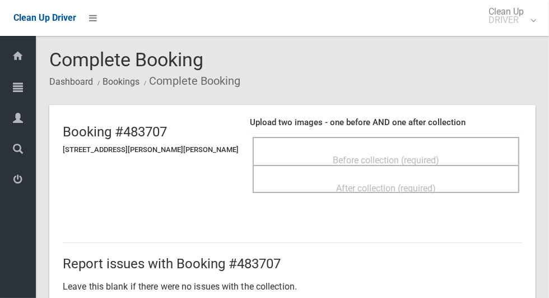
click at [414, 149] on div "Before collection (required)" at bounding box center [386, 159] width 242 height 21
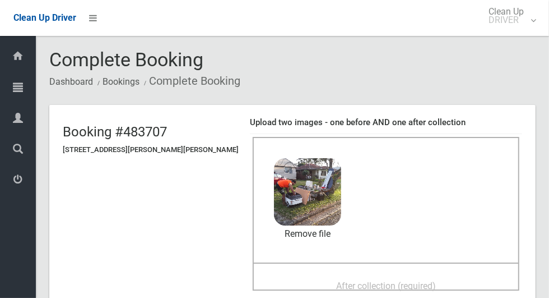
click at [419, 283] on span "After collection (required)" at bounding box center [386, 285] width 100 height 11
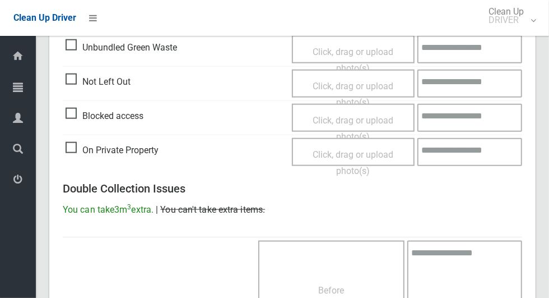
scroll to position [917, 0]
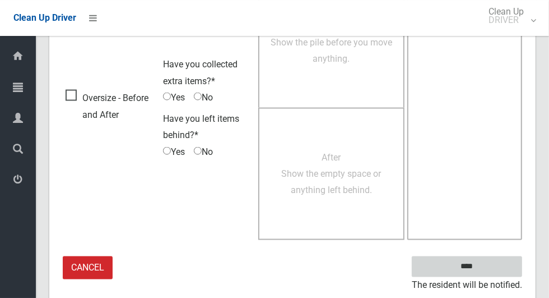
click at [491, 260] on input "****" at bounding box center [467, 266] width 110 height 21
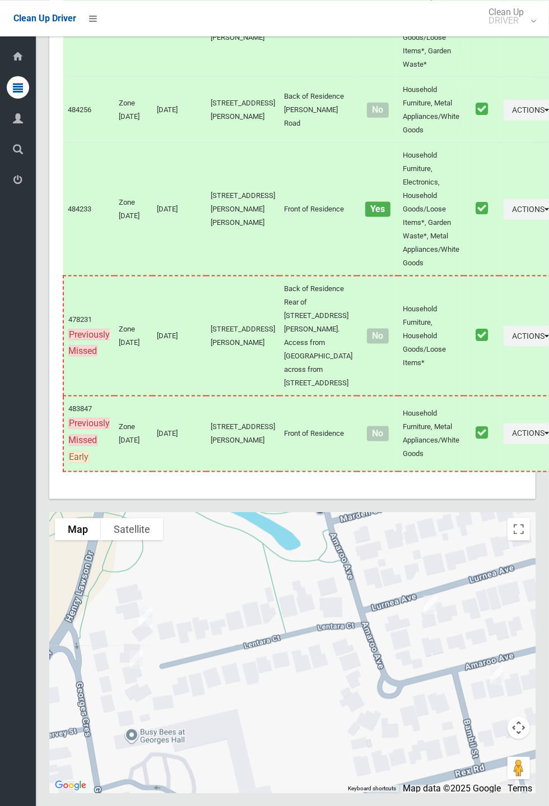
scroll to position [5100, 0]
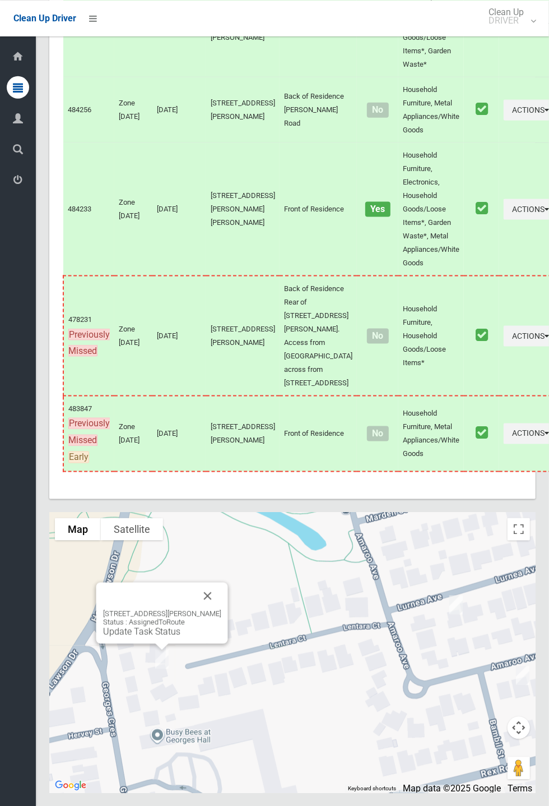
click at [124, 297] on link "Update Task Status" at bounding box center [141, 631] width 77 height 11
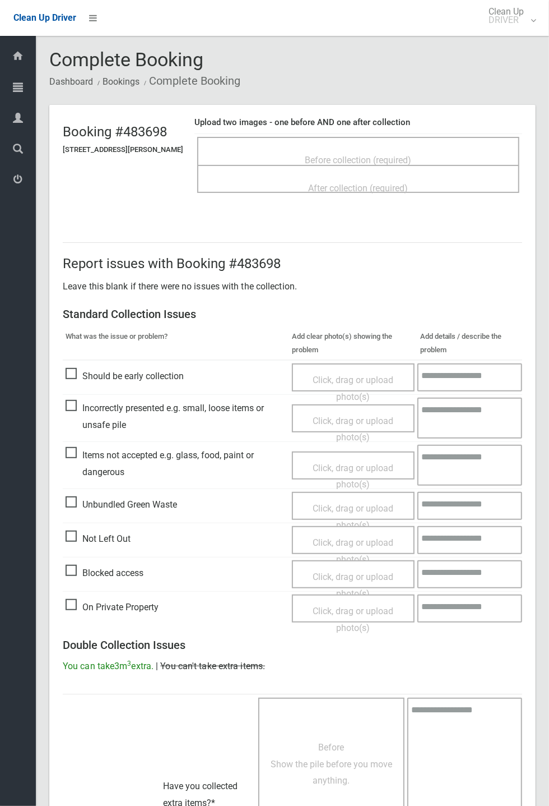
click at [362, 155] on span "Before collection (required)" at bounding box center [359, 160] width 107 height 11
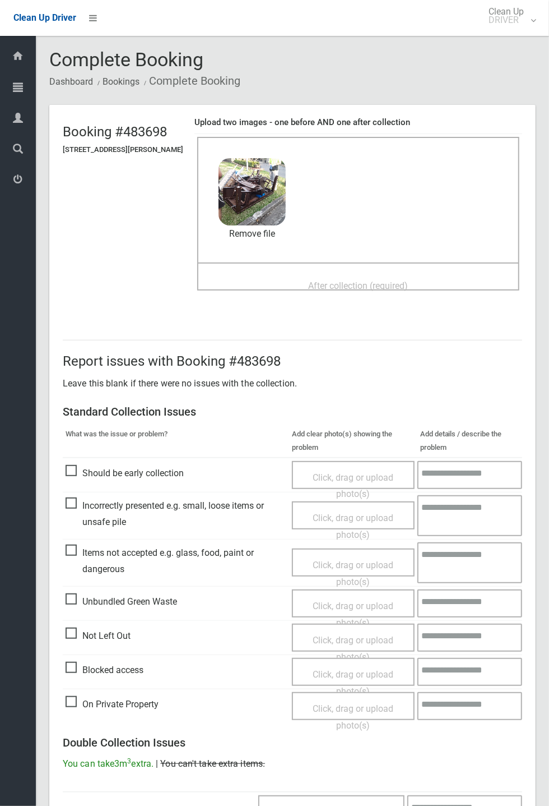
click at [345, 284] on span "After collection (required)" at bounding box center [359, 285] width 100 height 11
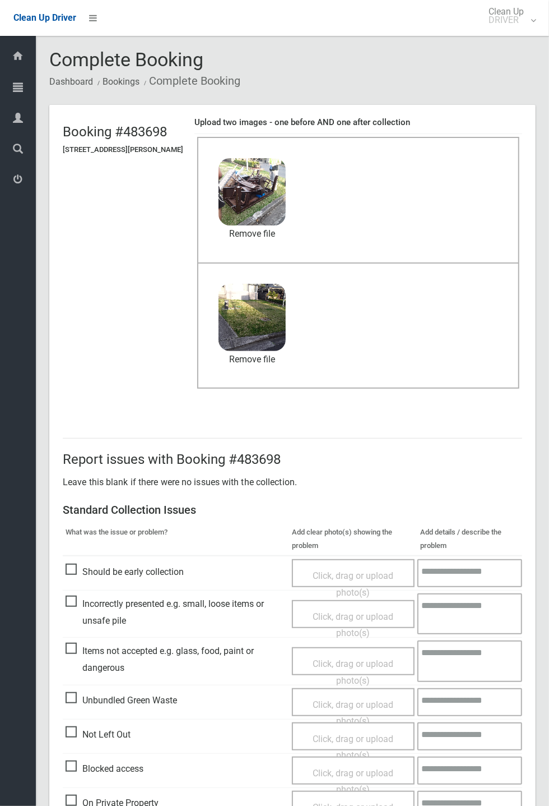
scroll to position [389, 0]
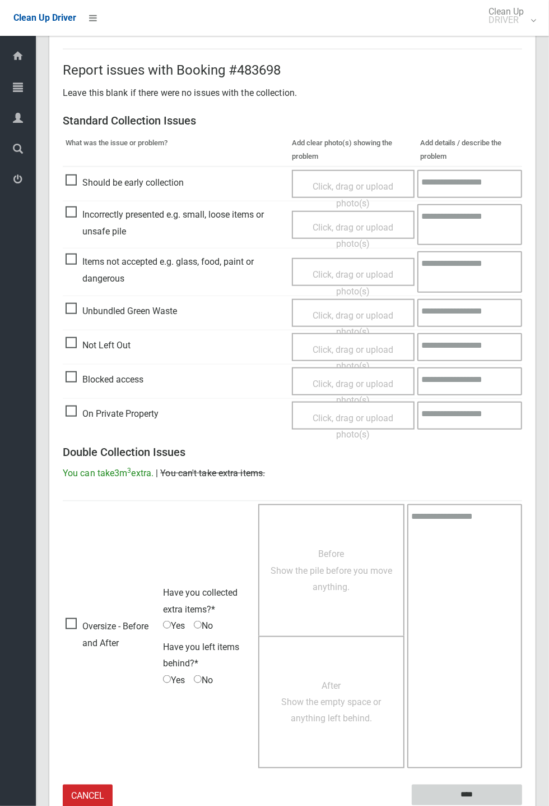
click at [522, 805] on input "****" at bounding box center [467, 794] width 110 height 21
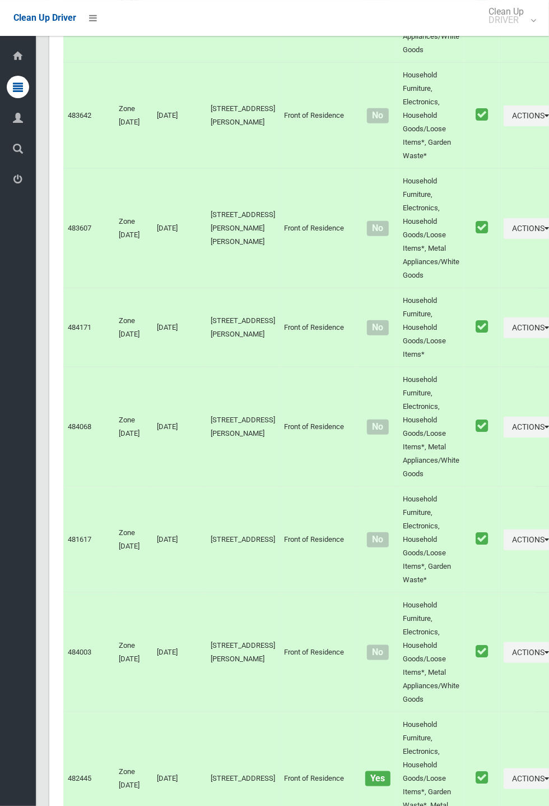
scroll to position [5114, 0]
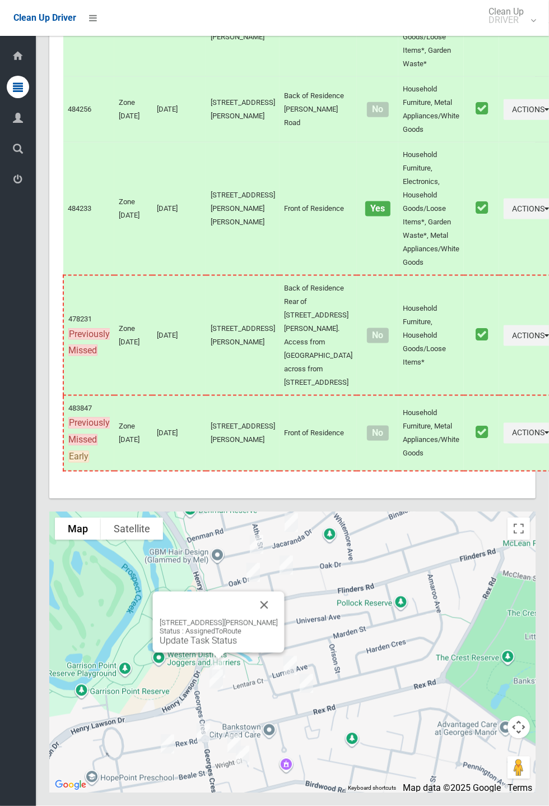
click at [205, 646] on link "Update Task Status" at bounding box center [198, 640] width 77 height 11
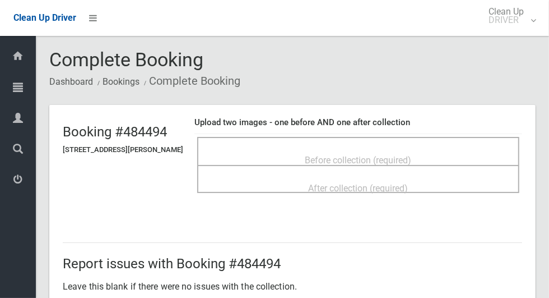
click at [413, 149] on div "Before collection (required)" at bounding box center [359, 159] width 298 height 21
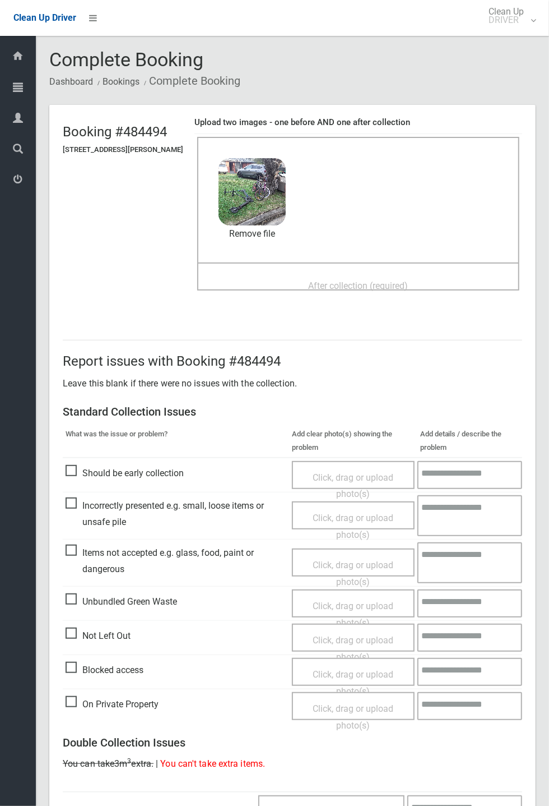
click at [345, 280] on span "After collection (required)" at bounding box center [359, 285] width 100 height 11
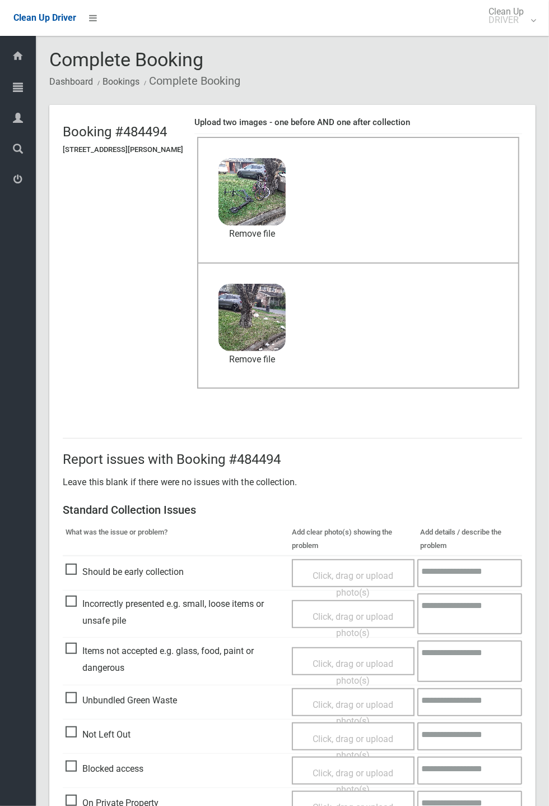
scroll to position [389, 0]
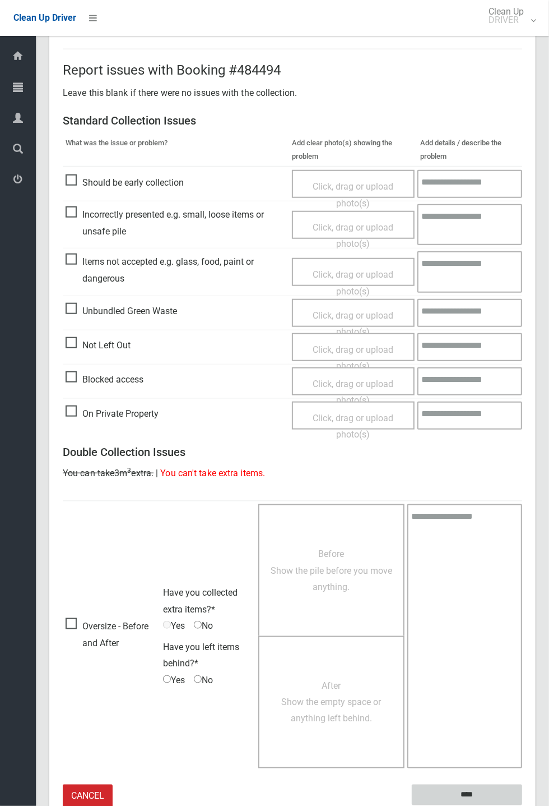
click at [464, 792] on input "****" at bounding box center [467, 794] width 110 height 21
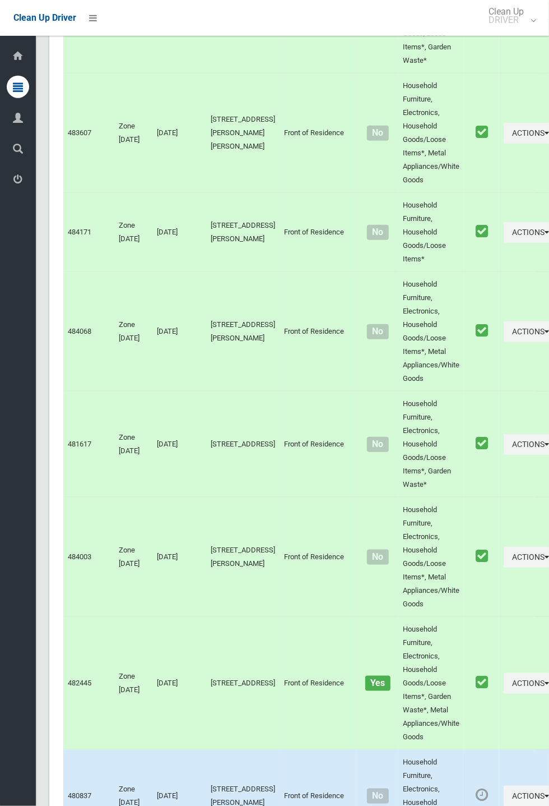
scroll to position [5114, 0]
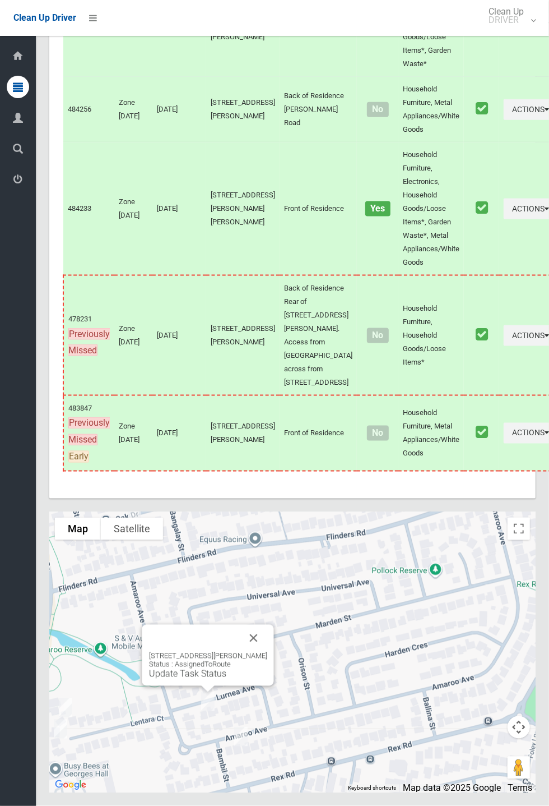
click at [207, 679] on link "Update Task Status" at bounding box center [187, 673] width 77 height 11
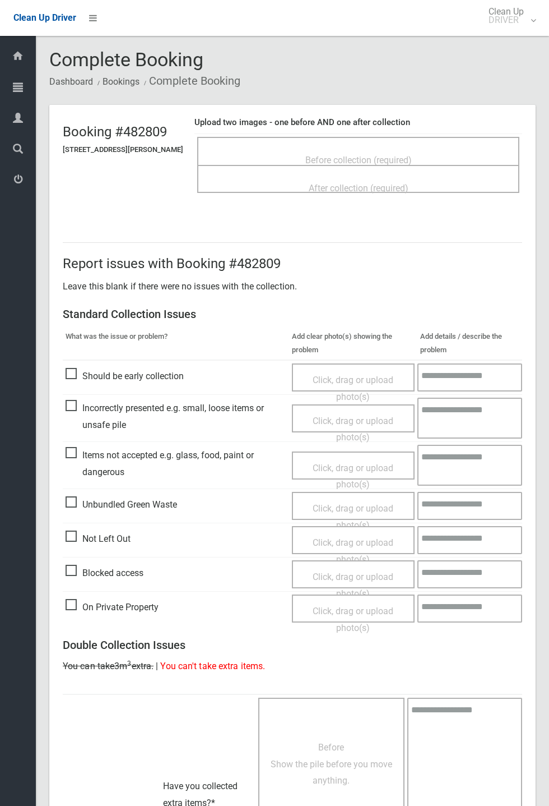
click at [331, 155] on span "Before collection (required)" at bounding box center [359, 160] width 107 height 11
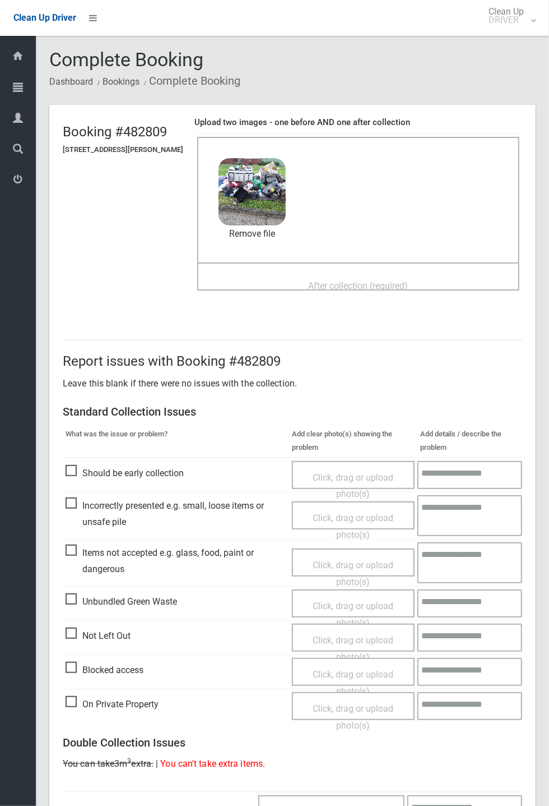
click at [341, 281] on span "After collection (required)" at bounding box center [359, 285] width 100 height 11
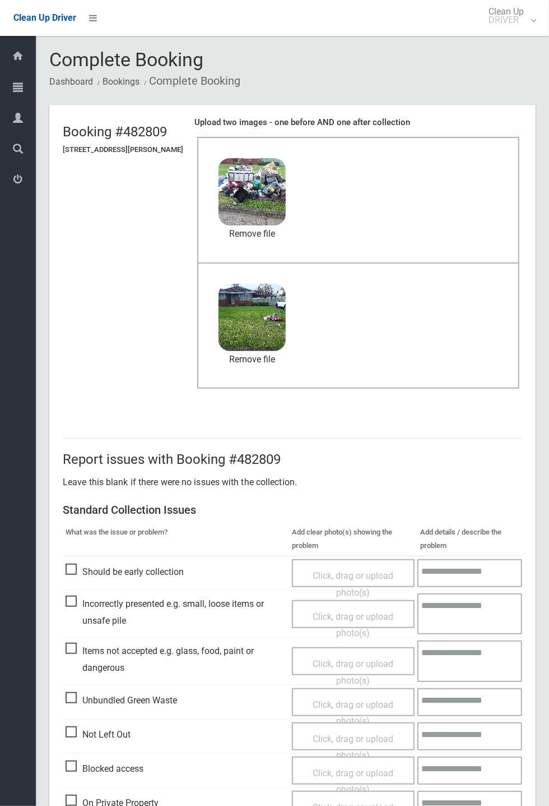
scroll to position [389, 0]
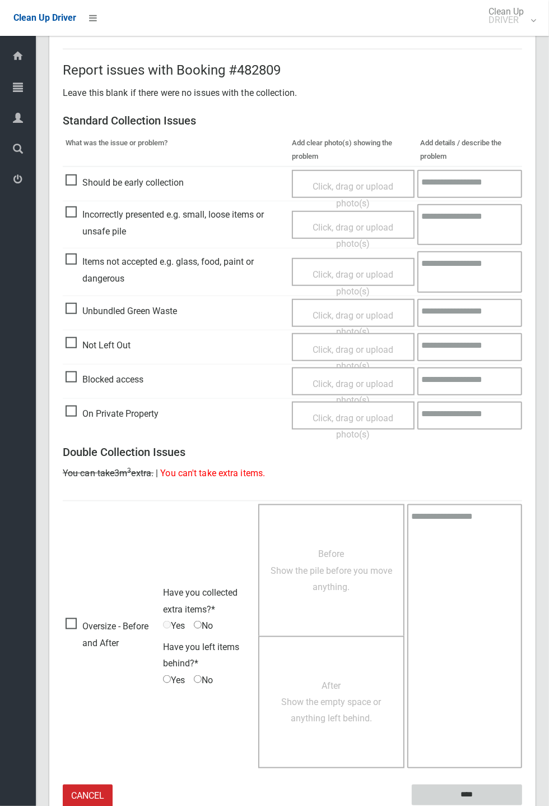
click at [522, 805] on input "****" at bounding box center [467, 794] width 110 height 21
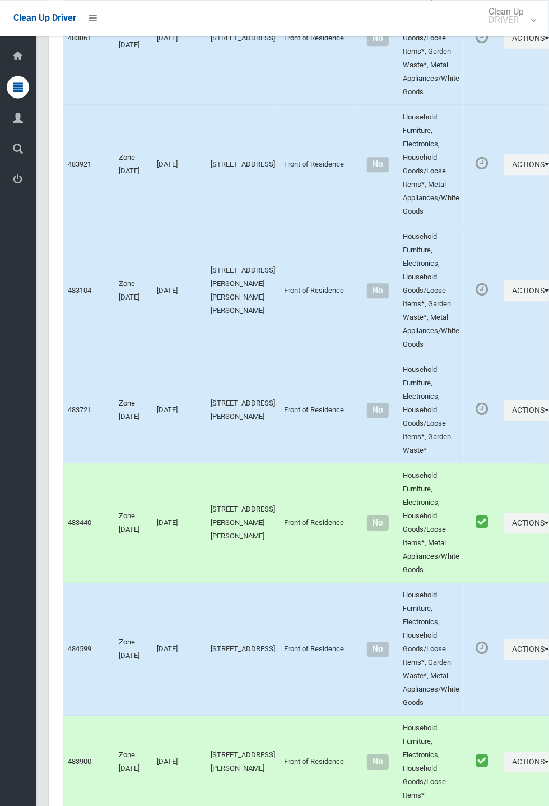
scroll to position [5114, 0]
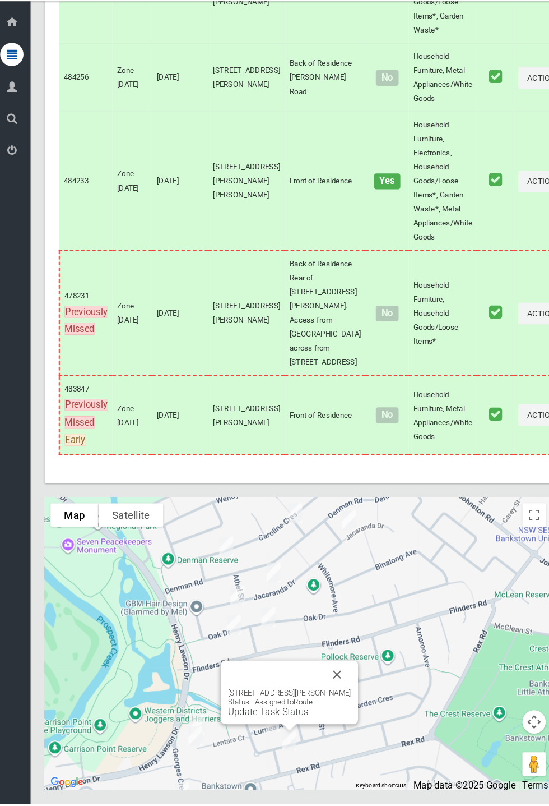
click at [277, 723] on link "Update Task Status" at bounding box center [263, 717] width 77 height 11
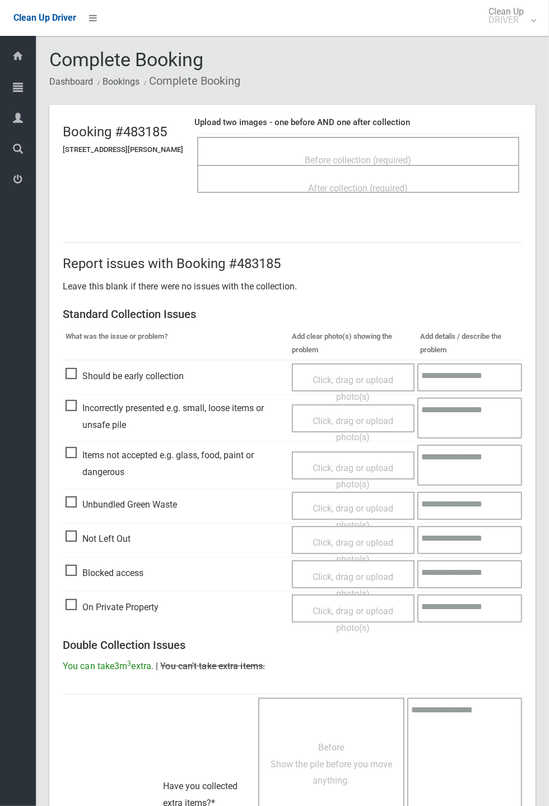
click at [392, 155] on span "Before collection (required)" at bounding box center [359, 160] width 107 height 11
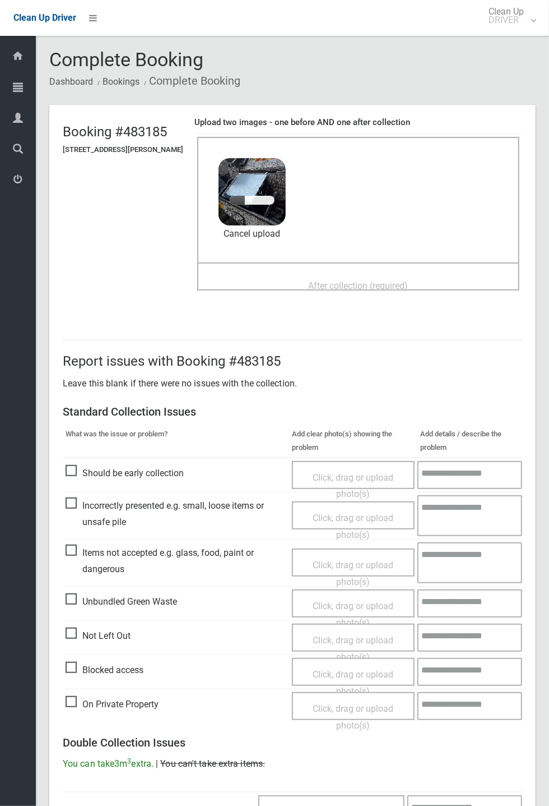
click at [353, 280] on span "After collection (required)" at bounding box center [359, 285] width 100 height 11
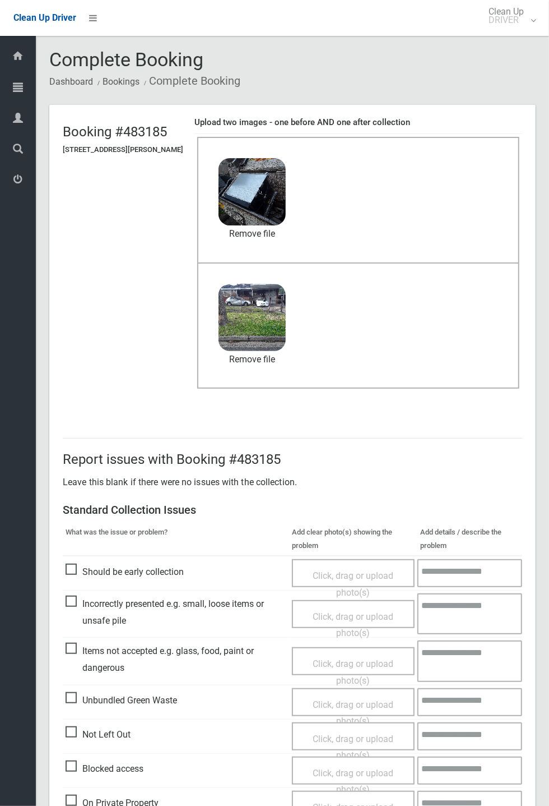
scroll to position [389, 0]
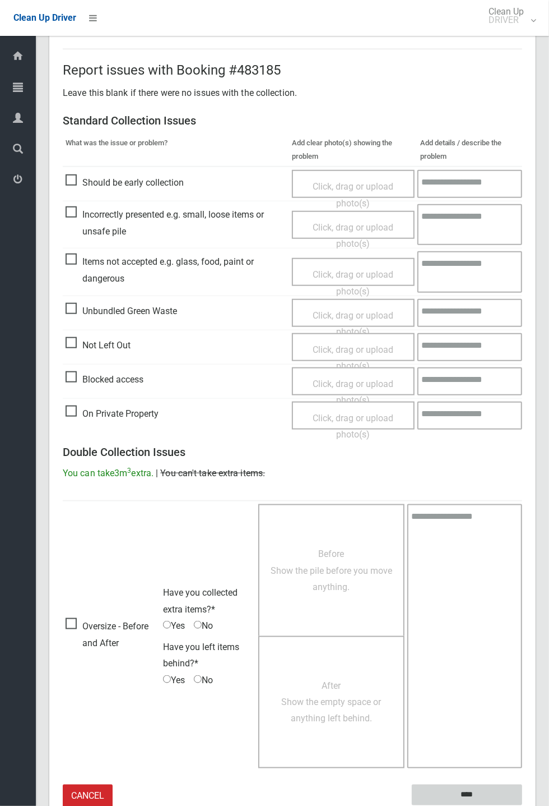
click at [522, 805] on input "****" at bounding box center [467, 794] width 110 height 21
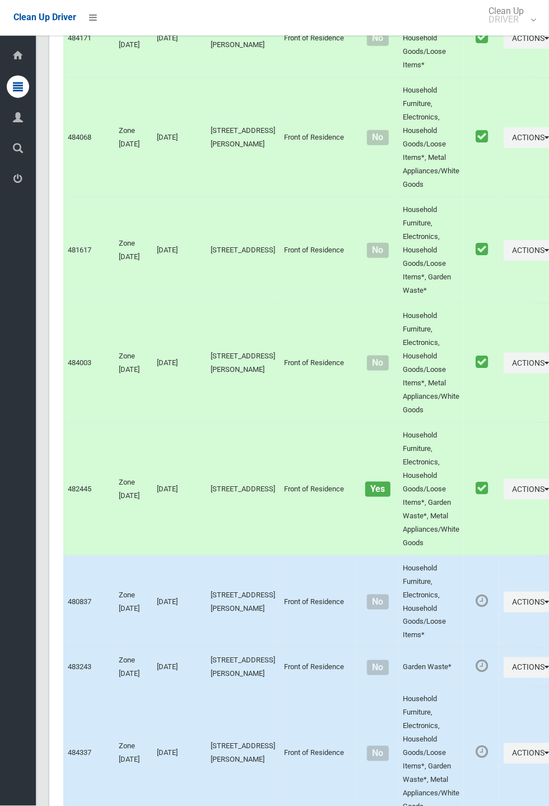
scroll to position [5114, 0]
